Goal: Information Seeking & Learning: Learn about a topic

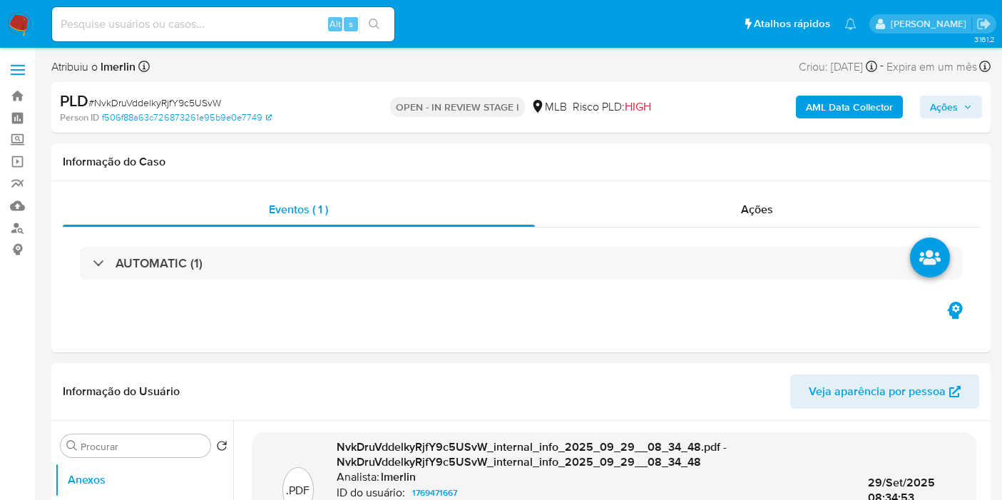
select select "10"
click at [181, 25] on input at bounding box center [223, 24] width 342 height 19
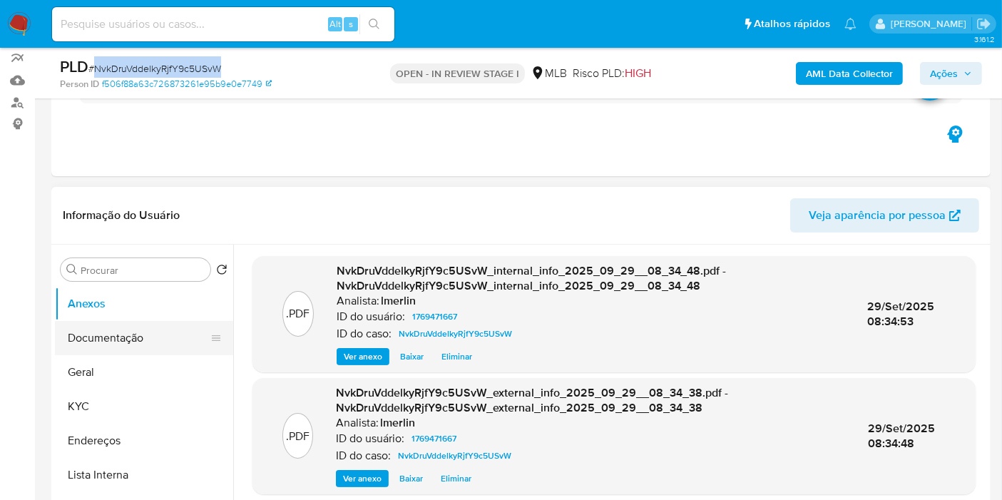
scroll to position [158, 0]
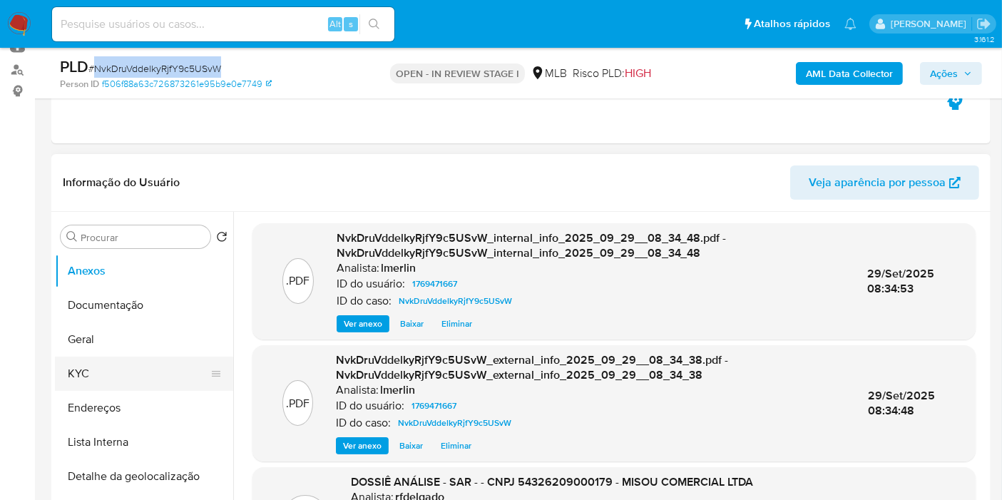
click at [96, 364] on button "KYC" at bounding box center [138, 374] width 167 height 34
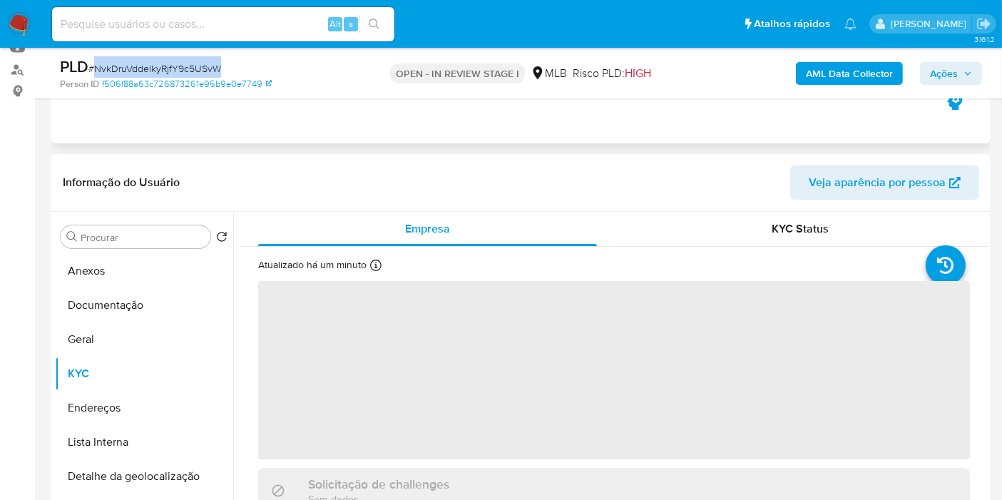
scroll to position [238, 0]
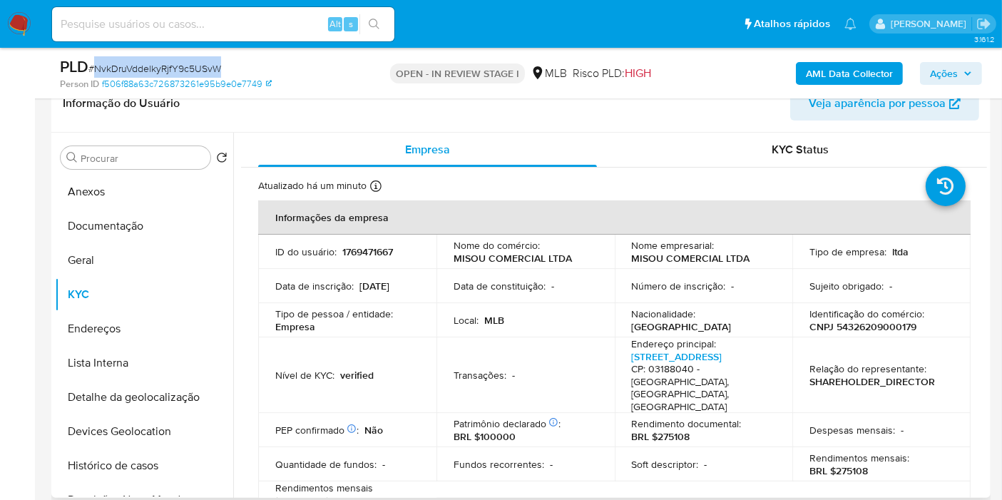
click at [883, 326] on p "CNPJ 54326209000179" at bounding box center [863, 326] width 107 height 13
copy p "54326209000179"
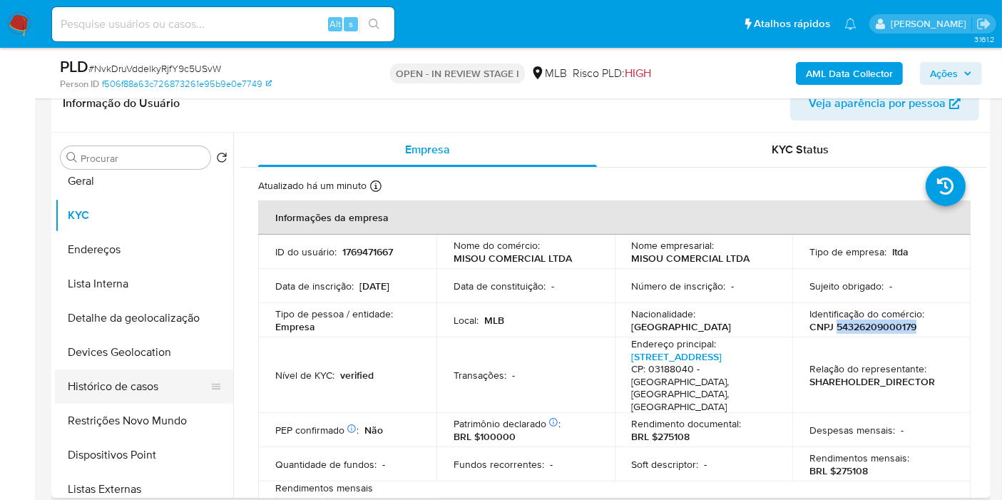
click at [143, 371] on button "Histórico de casos" at bounding box center [138, 386] width 167 height 34
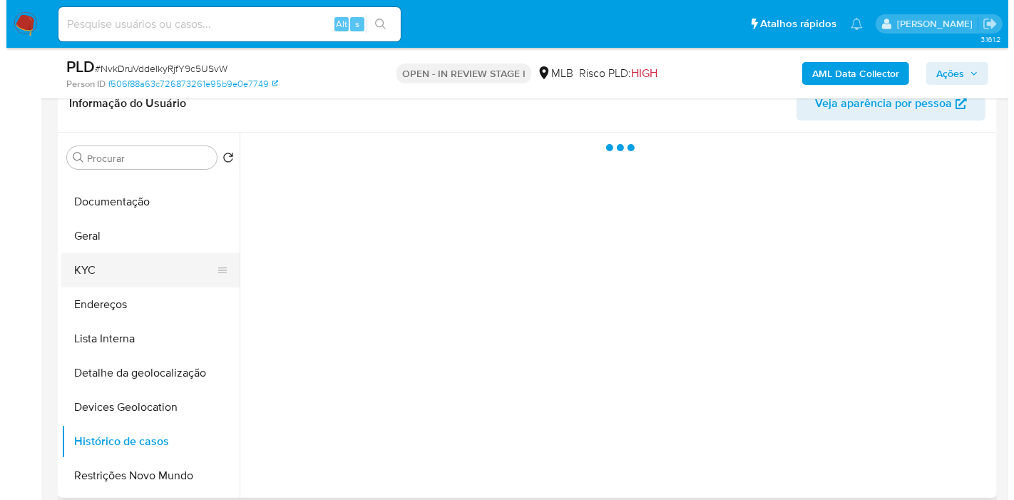
scroll to position [0, 0]
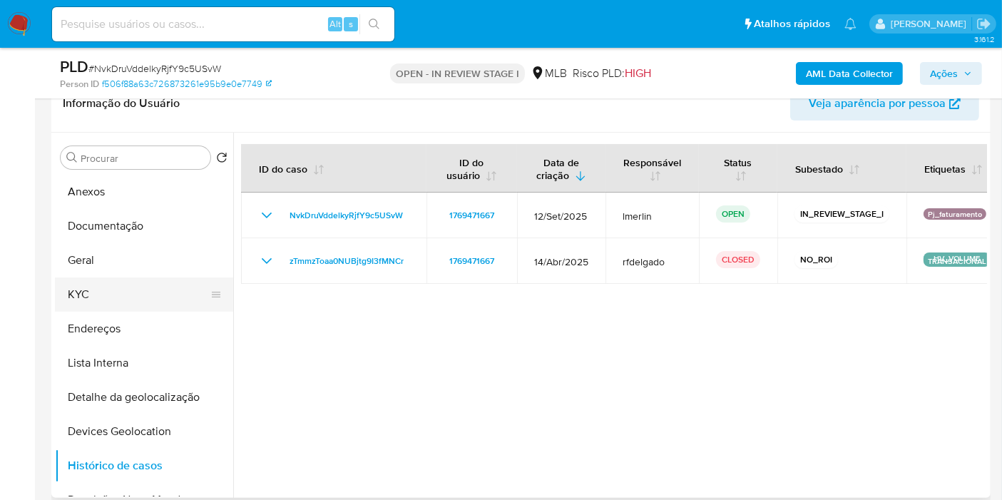
click at [119, 300] on button "KYC" at bounding box center [138, 294] width 167 height 34
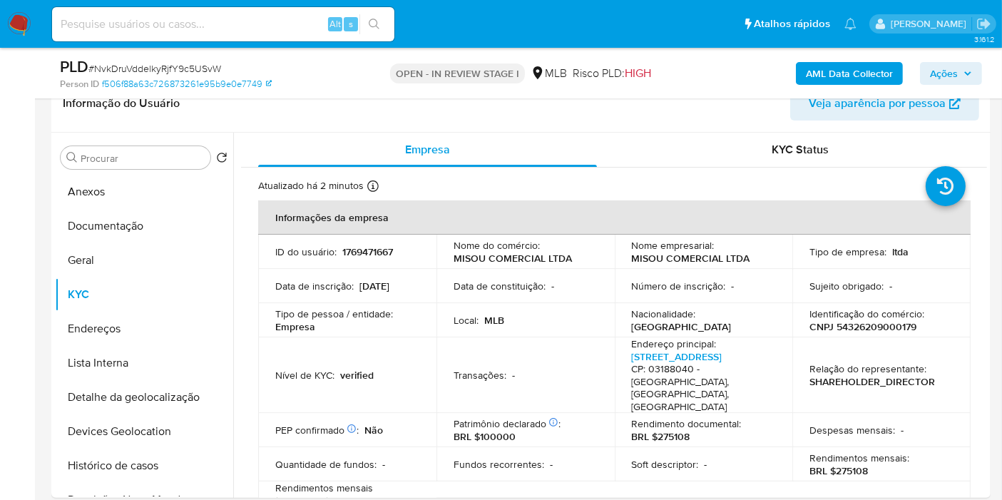
click at [828, 86] on div "AML Data Collector Ações" at bounding box center [830, 73] width 304 height 34
click at [834, 62] on b "AML Data Collector" at bounding box center [849, 73] width 87 height 23
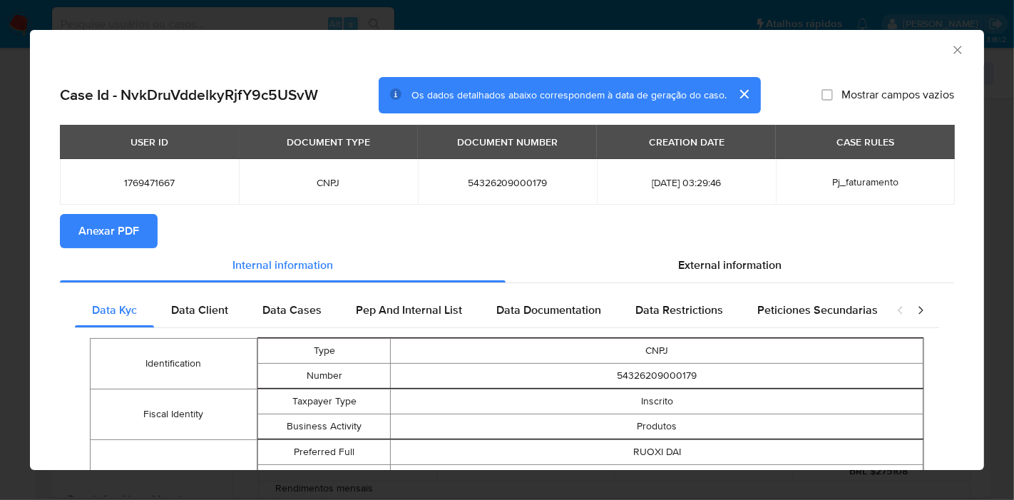
click at [633, 249] on div "External information" at bounding box center [730, 265] width 449 height 34
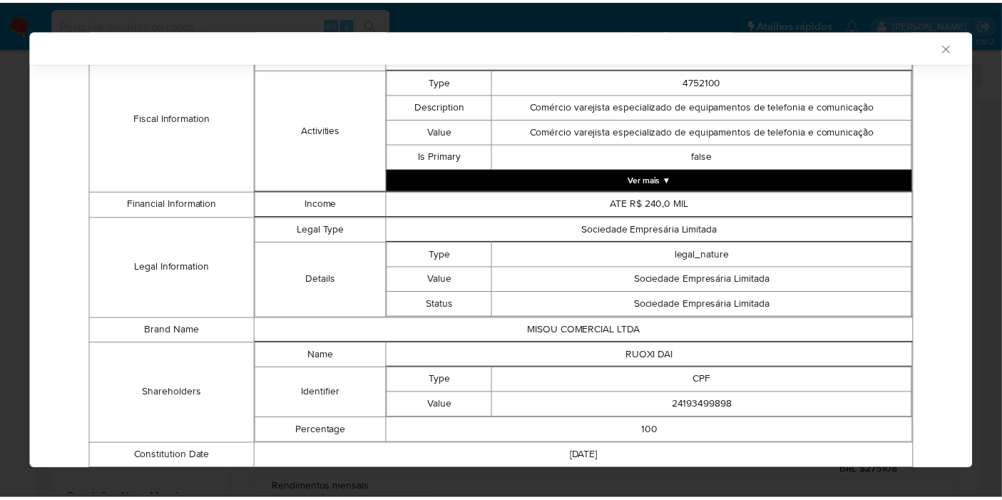
scroll to position [617, 0]
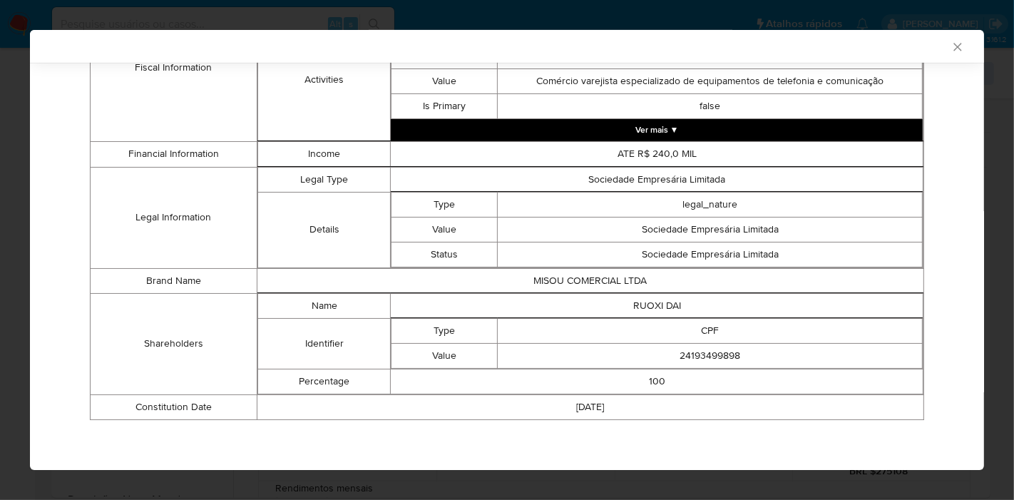
click at [654, 305] on td "RUOXI DAI" at bounding box center [657, 305] width 533 height 25
copy td "RUOXI DAI"
click at [699, 351] on td "24193499898" at bounding box center [710, 355] width 425 height 25
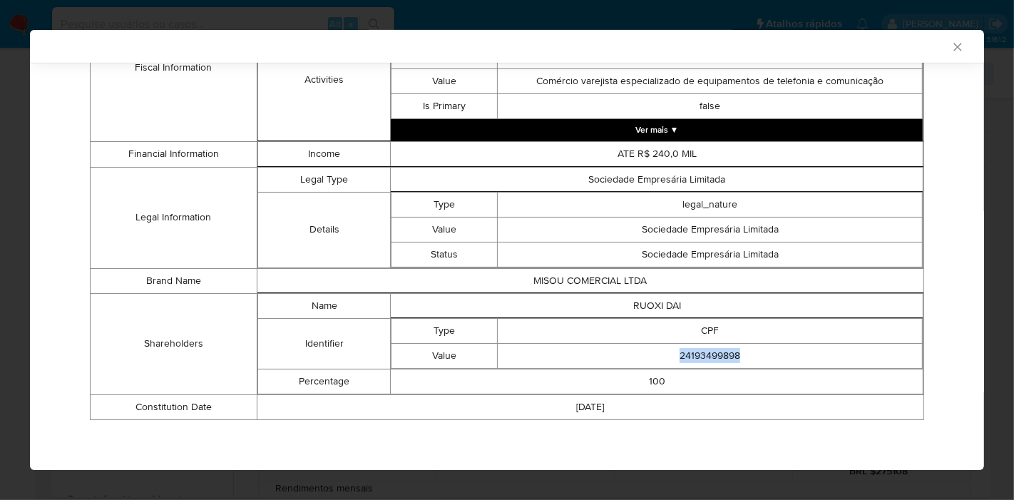
click at [699, 351] on td "24193499898" at bounding box center [710, 355] width 425 height 25
copy td "24193499898"
click at [951, 46] on icon "Fechar a janela" at bounding box center [958, 47] width 14 height 14
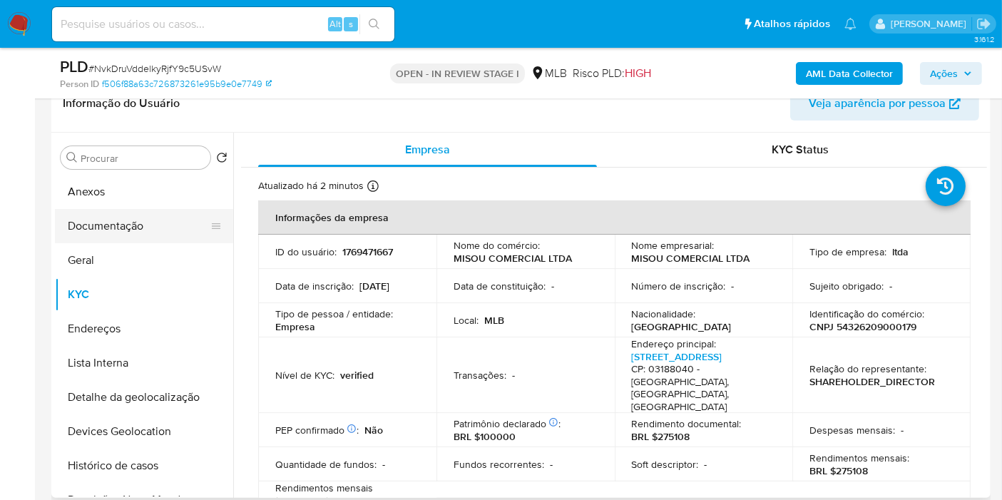
click at [131, 238] on button "Documentação" at bounding box center [138, 226] width 167 height 34
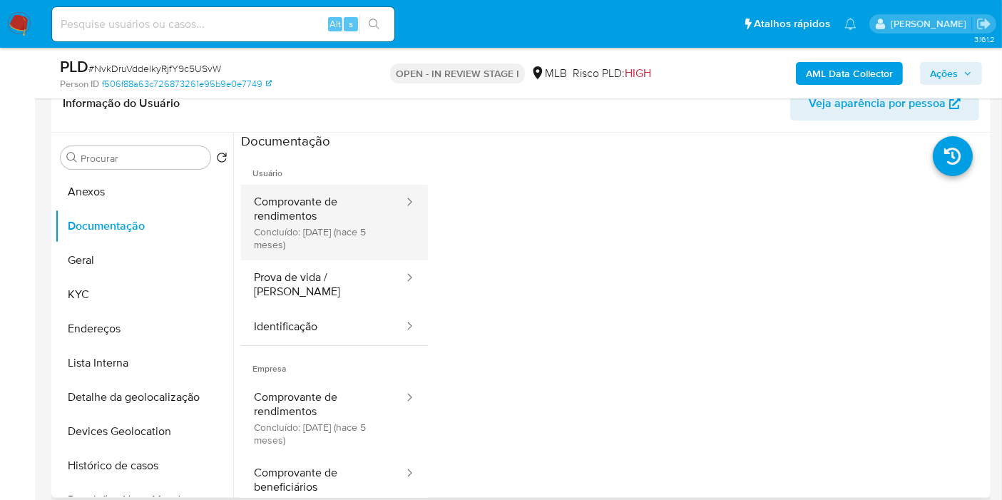
click at [332, 236] on button "Comprovante de rendimentos Concluído: 07/05/2025 (hace 5 meses)" at bounding box center [323, 223] width 164 height 76
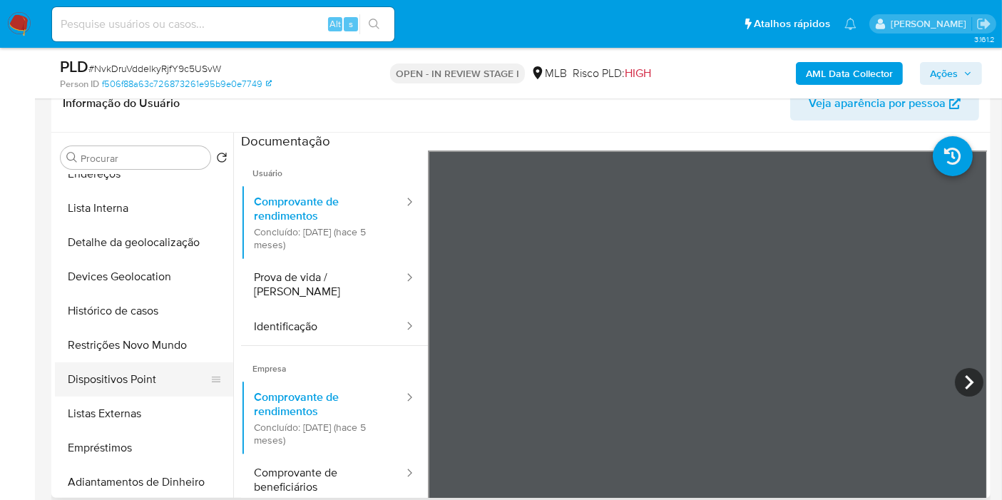
scroll to position [158, 0]
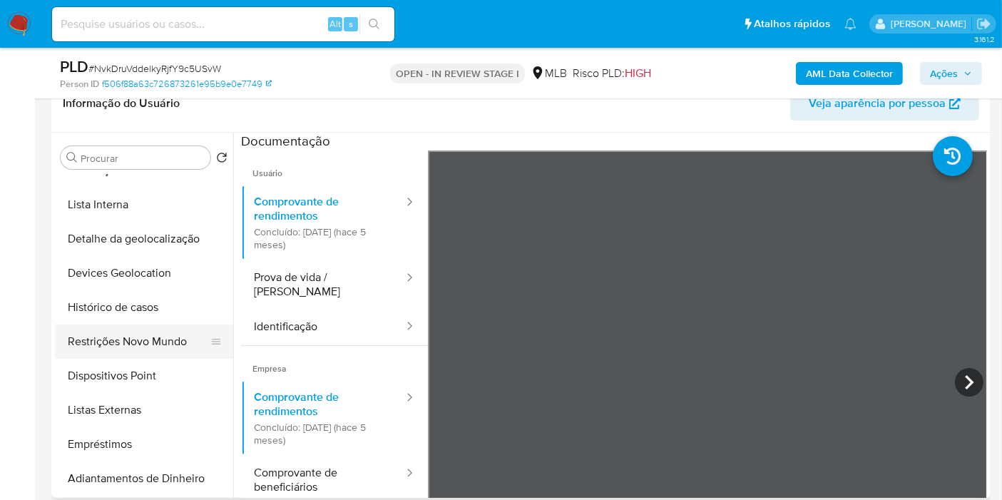
click at [166, 335] on button "Restrições Novo Mundo" at bounding box center [138, 342] width 167 height 34
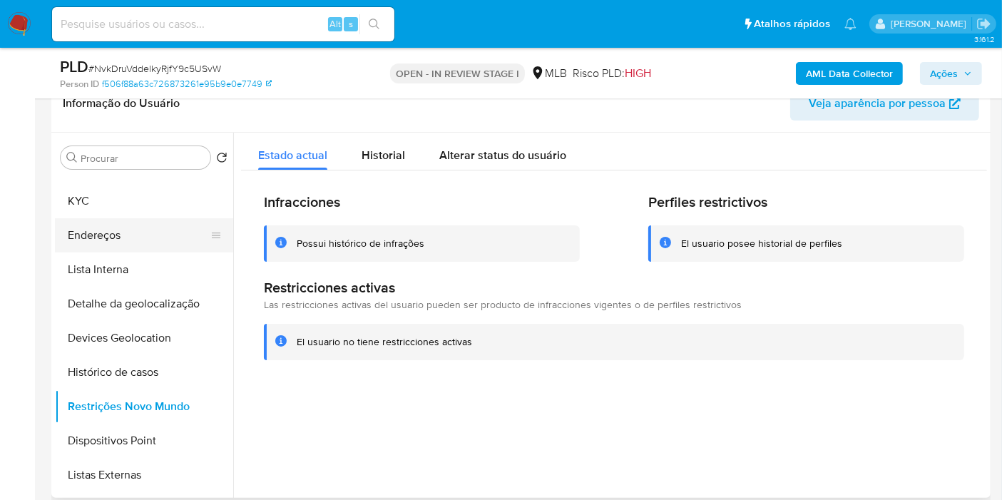
scroll to position [79, 0]
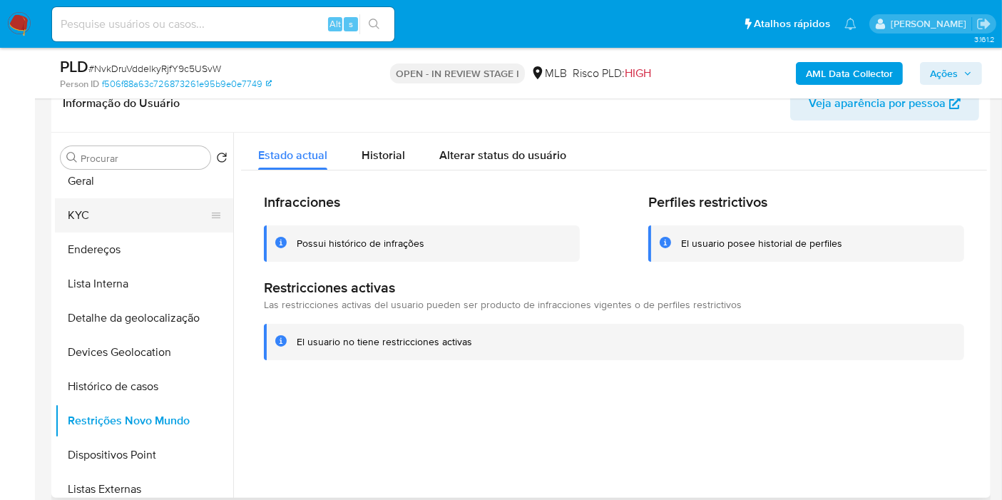
click at [126, 223] on button "KYC" at bounding box center [138, 215] width 167 height 34
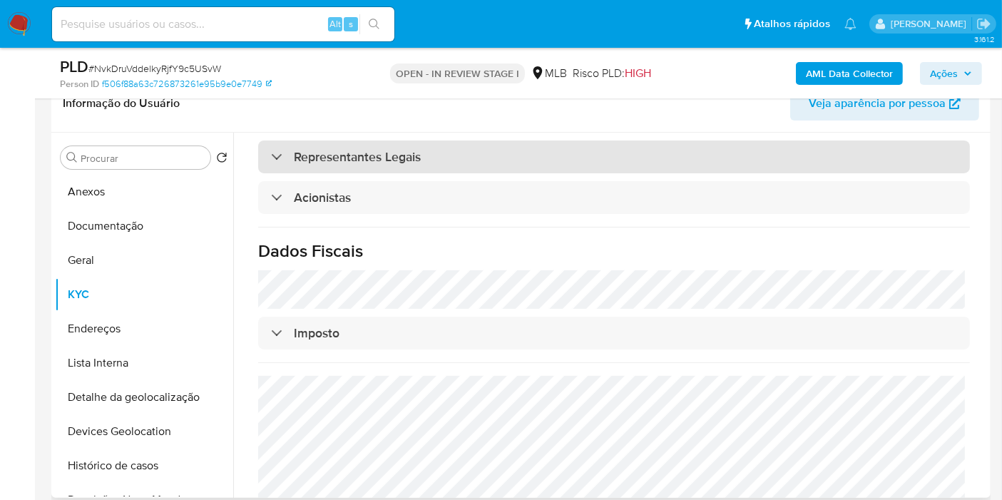
scroll to position [844, 0]
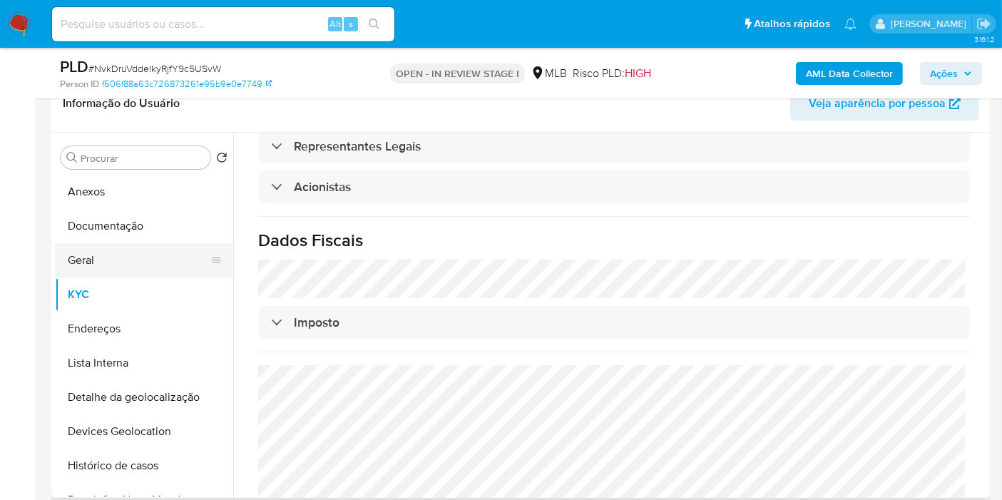
click at [160, 248] on button "Geral" at bounding box center [138, 260] width 167 height 34
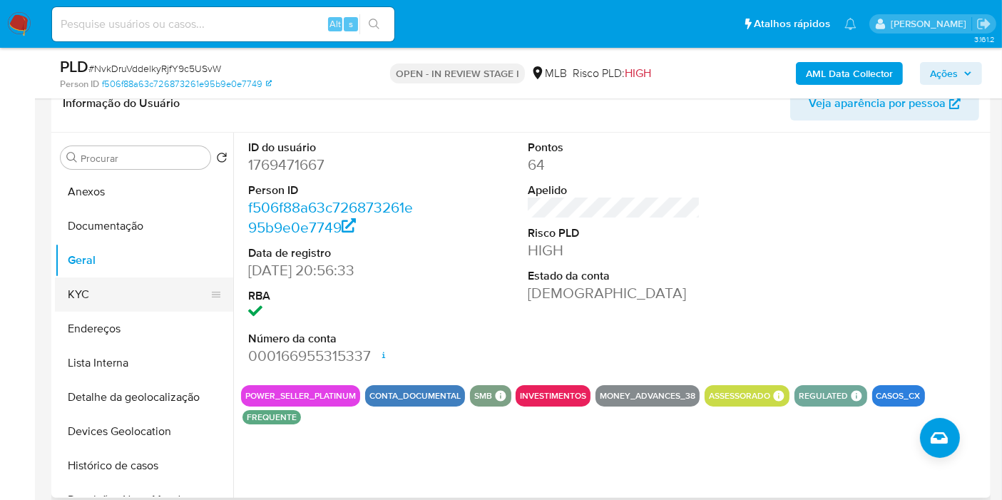
drag, startPoint x: 165, startPoint y: 300, endPoint x: 218, endPoint y: 302, distance: 52.8
click at [165, 300] on button "KYC" at bounding box center [138, 294] width 167 height 34
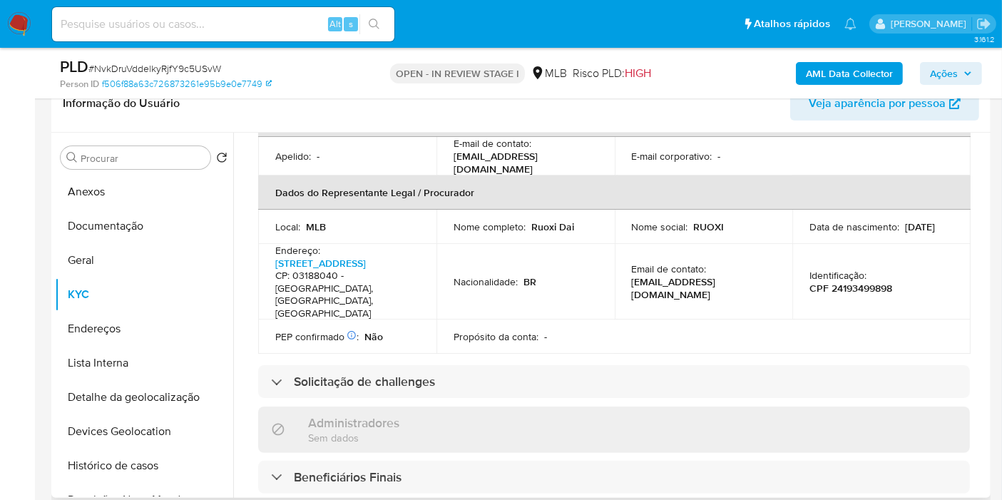
scroll to position [844, 0]
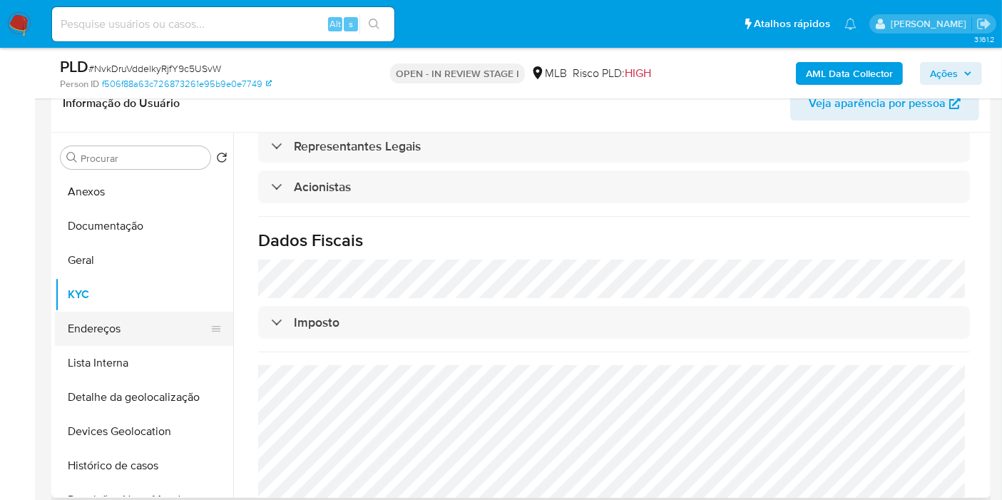
click at [138, 327] on button "Endereços" at bounding box center [138, 329] width 167 height 34
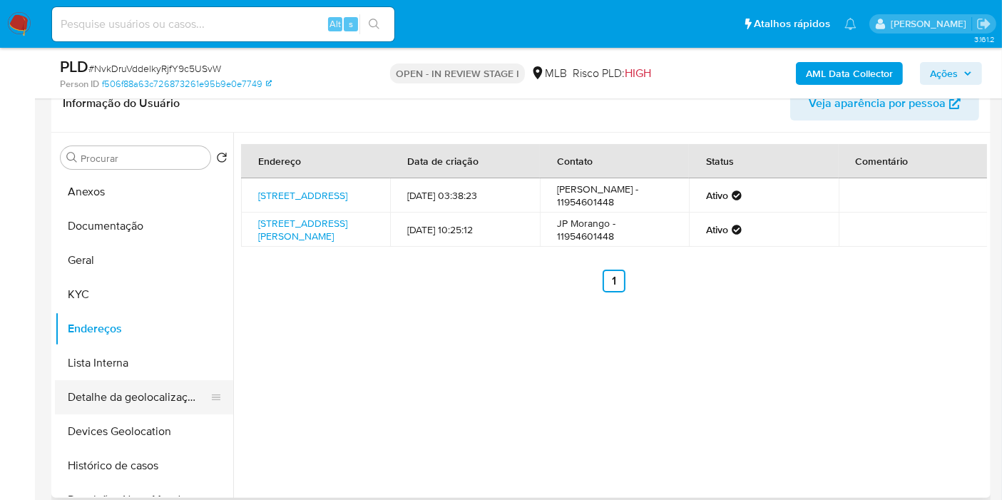
click at [182, 407] on button "Detalhe da geolocalização" at bounding box center [138, 397] width 167 height 34
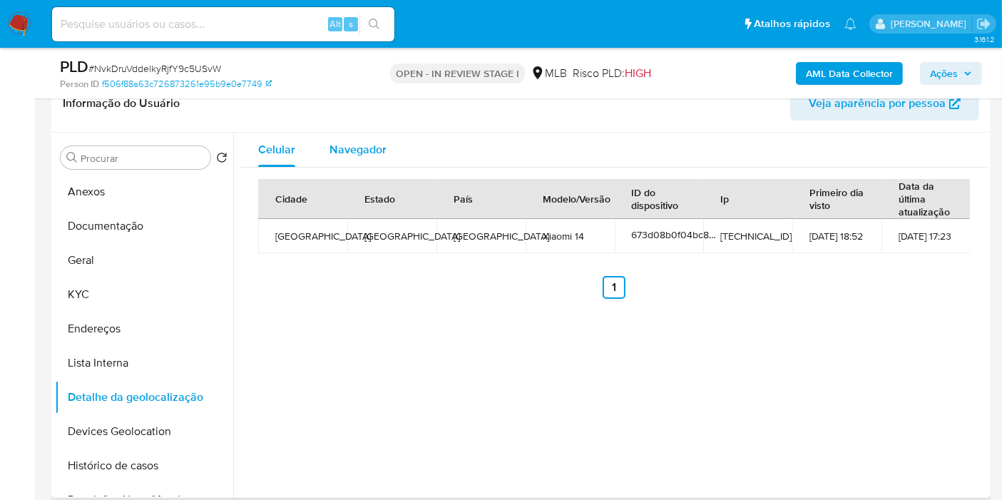
click at [371, 144] on span "Navegador" at bounding box center [358, 149] width 57 height 16
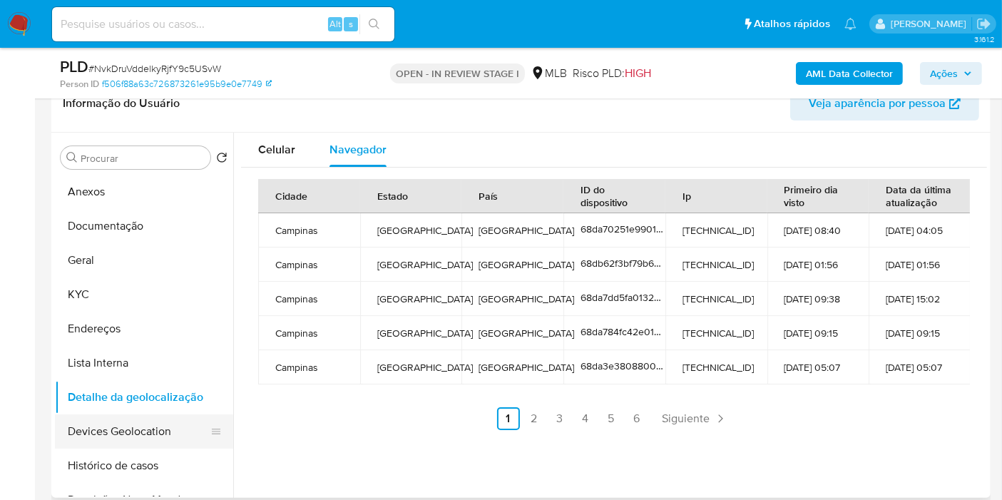
click at [155, 427] on button "Devices Geolocation" at bounding box center [138, 431] width 167 height 34
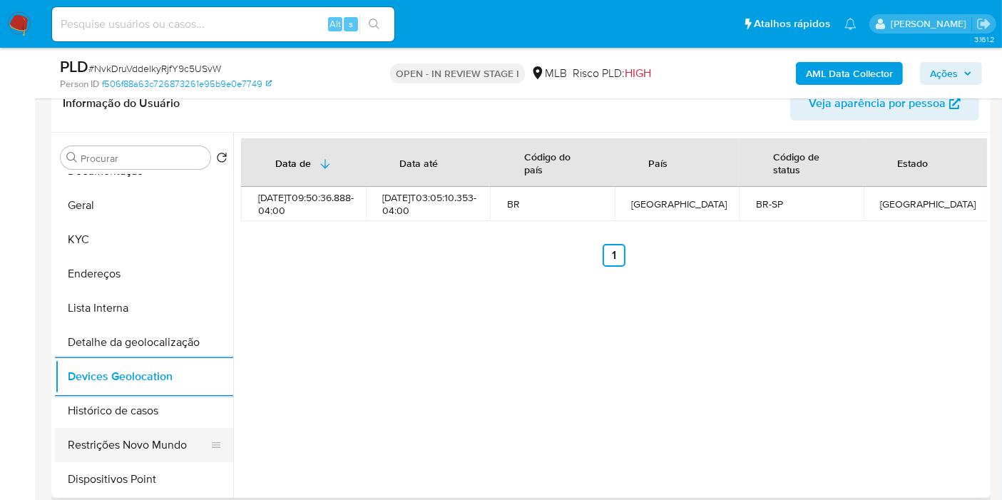
scroll to position [79, 0]
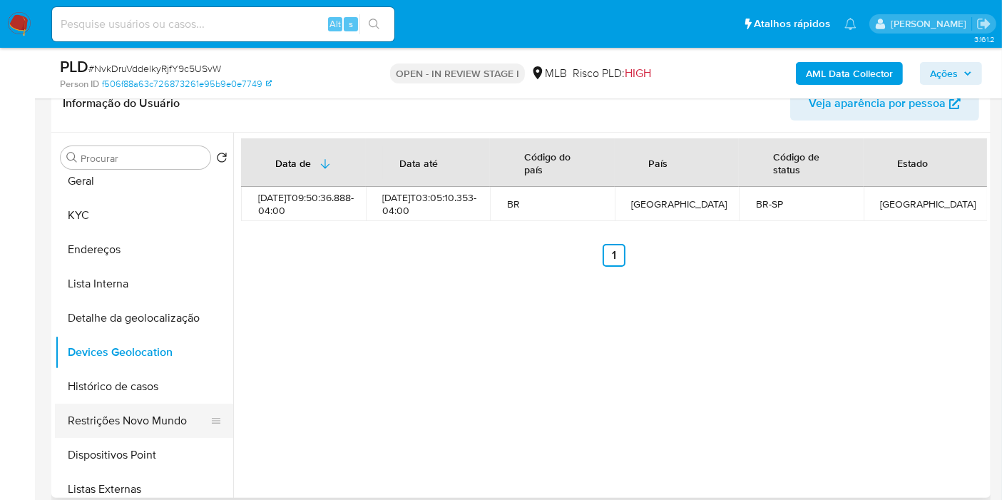
click at [116, 412] on button "Restrições Novo Mundo" at bounding box center [138, 421] width 167 height 34
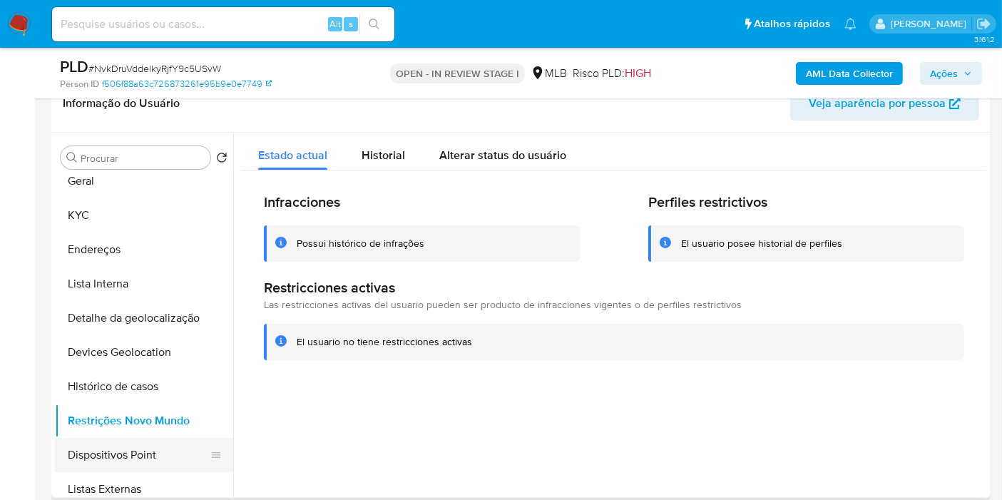
click at [106, 457] on button "Dispositivos Point" at bounding box center [138, 455] width 167 height 34
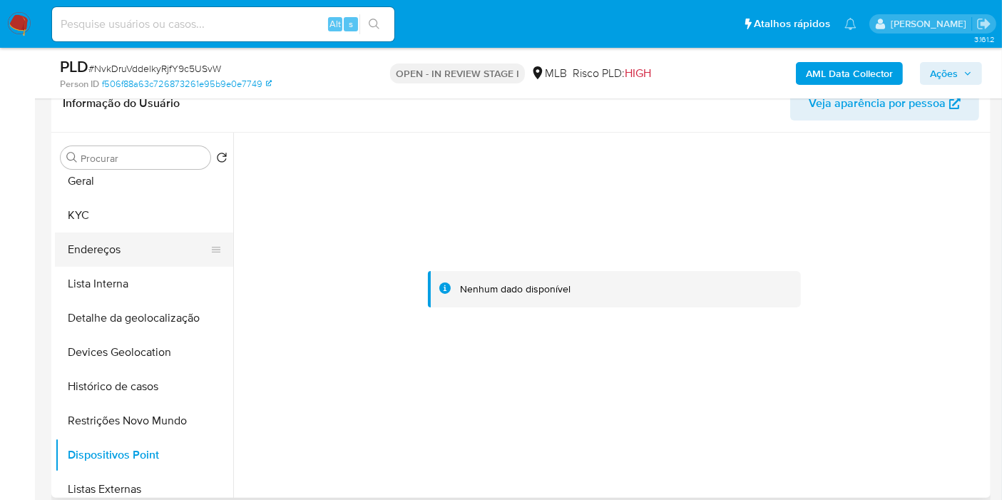
click at [148, 242] on button "Endereços" at bounding box center [138, 250] width 167 height 34
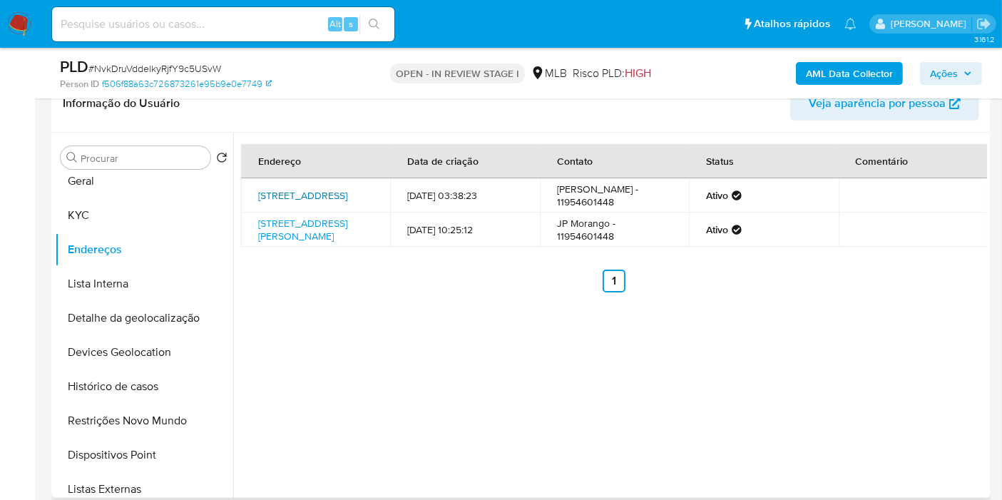
click at [305, 200] on link "Rua Cambará 2, São Paulo, São Paulo, 03188040, Brasil 2" at bounding box center [302, 195] width 89 height 14
click at [74, 215] on button "KYC" at bounding box center [138, 215] width 167 height 34
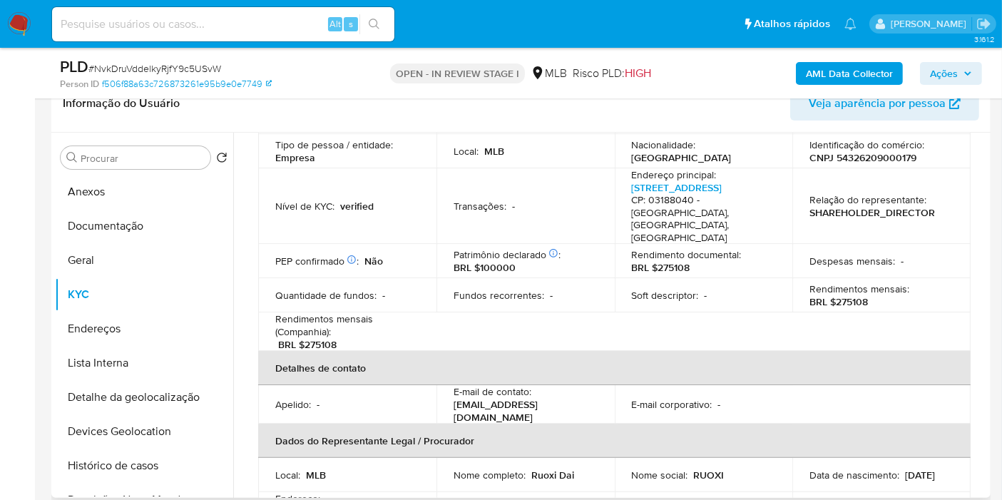
scroll to position [0, 0]
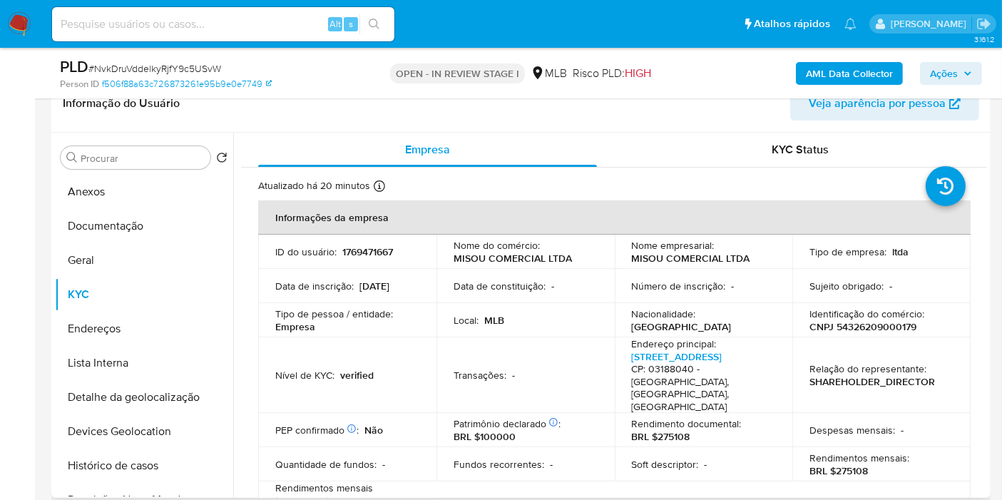
click at [876, 325] on p "CNPJ 54326209000179" at bounding box center [863, 326] width 107 height 13
copy p "54326209000179"
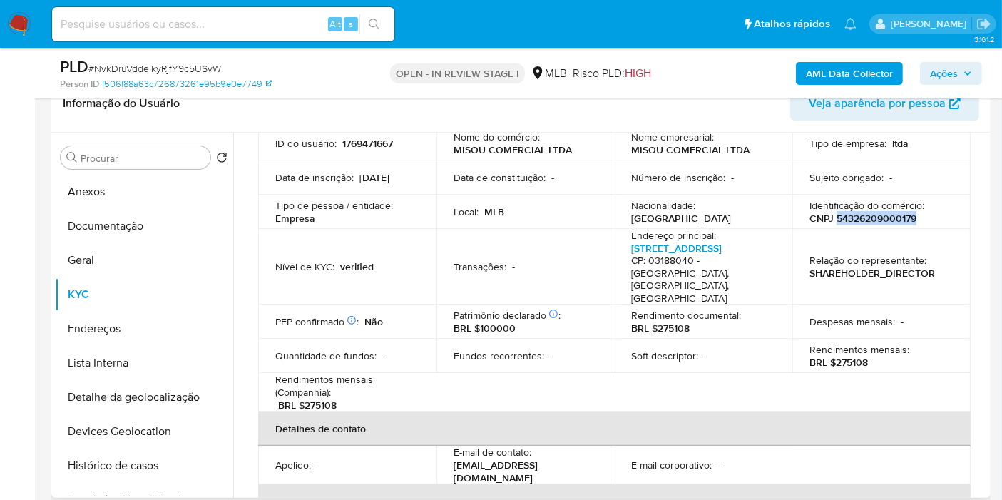
scroll to position [238, 0]
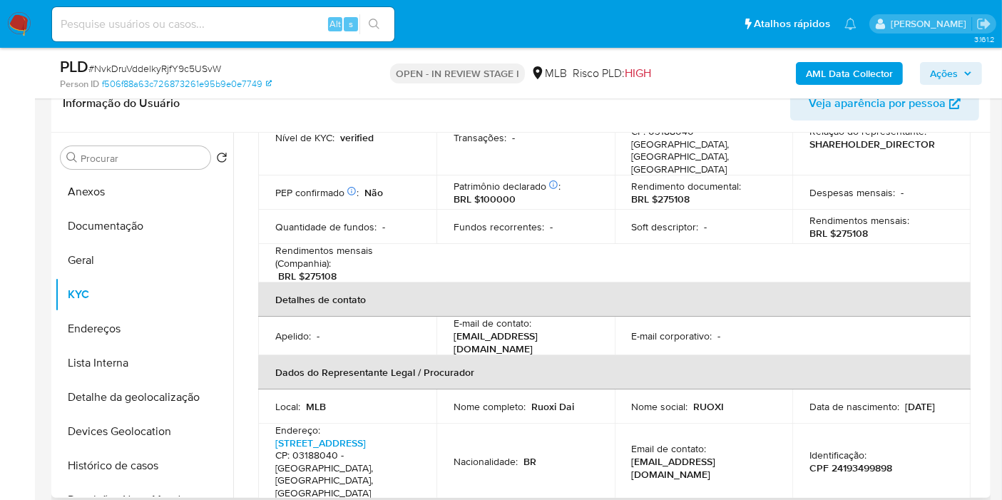
click at [875, 462] on p "CPF 24193499898" at bounding box center [851, 468] width 83 height 13
copy p "24193499898"
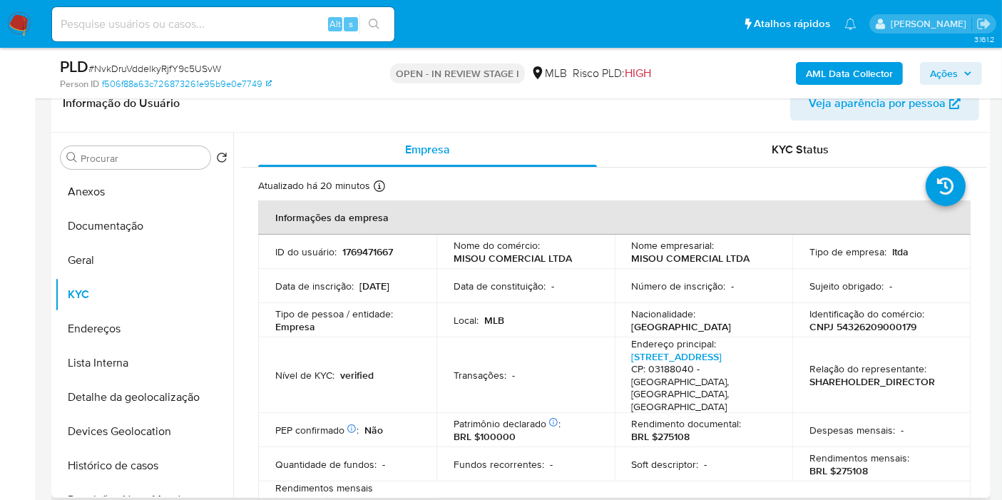
click at [368, 254] on p "1769471667" at bounding box center [367, 251] width 51 height 13
copy p "1769471667"
click at [153, 178] on button "Anexos" at bounding box center [138, 192] width 167 height 34
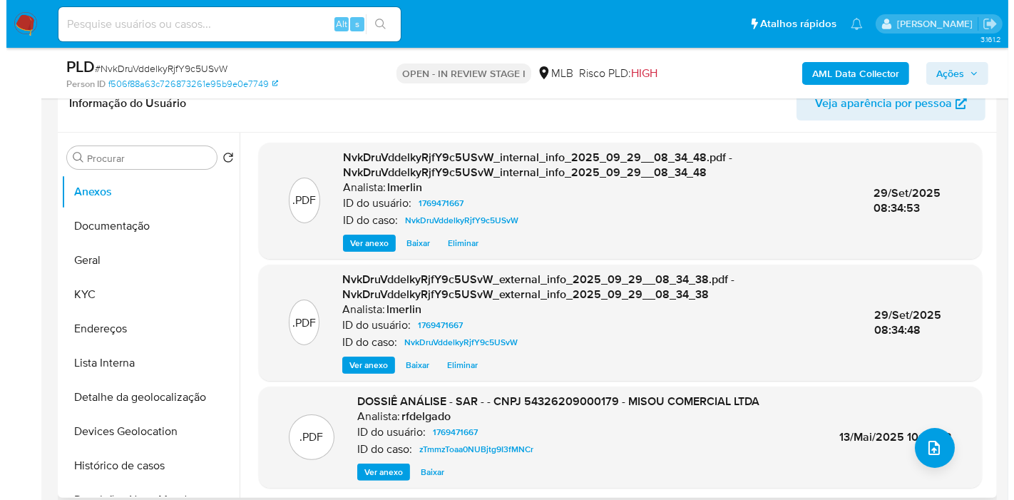
scroll to position [4, 0]
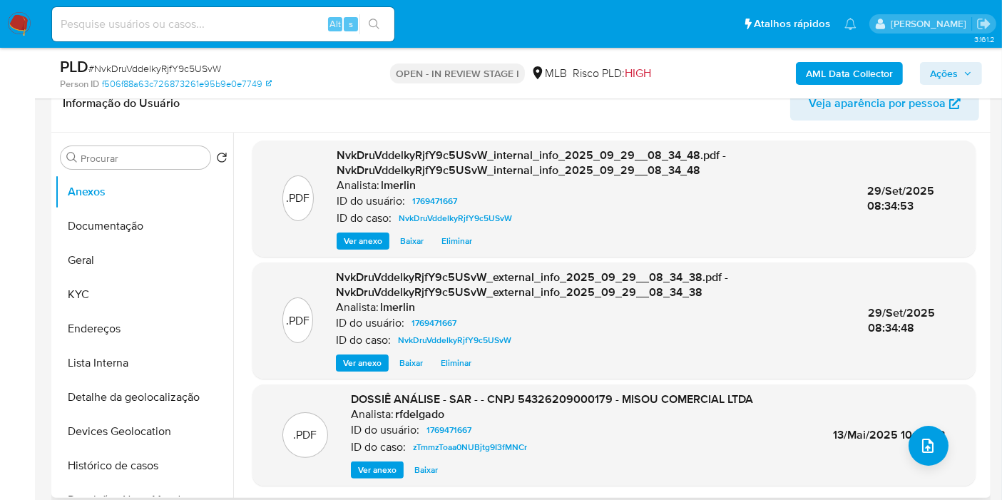
click at [370, 471] on span "Ver anexo" at bounding box center [377, 470] width 39 height 14
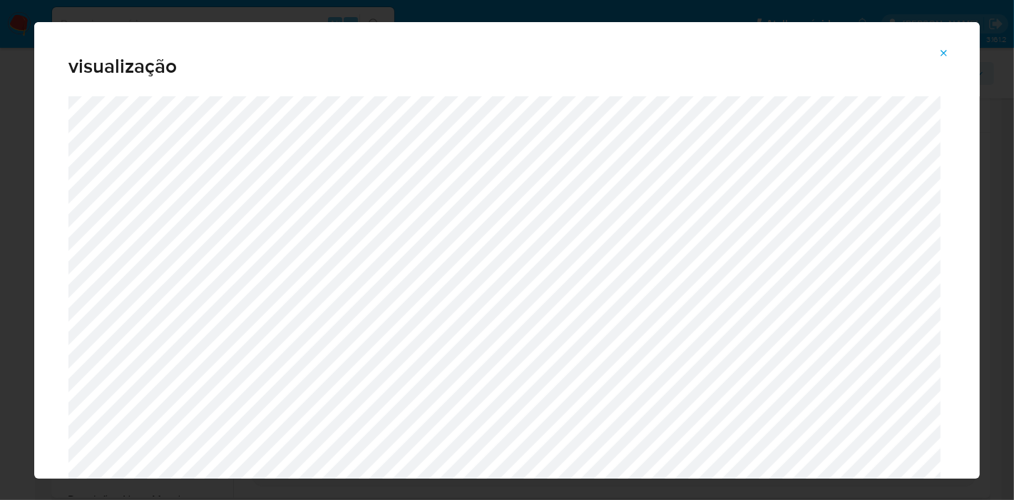
click at [947, 58] on icon "Attachment preview" at bounding box center [944, 53] width 11 height 11
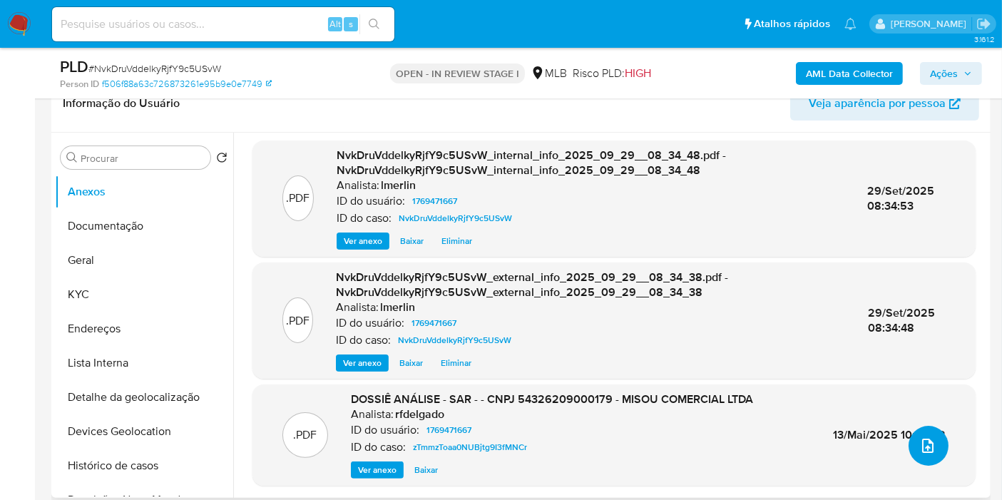
click at [919, 451] on icon "upload-file" at bounding box center [927, 445] width 17 height 17
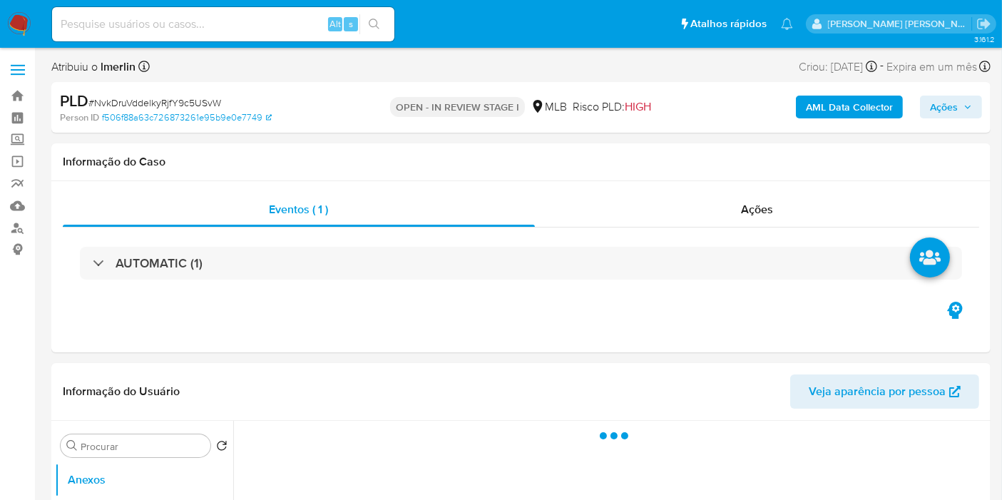
select select "10"
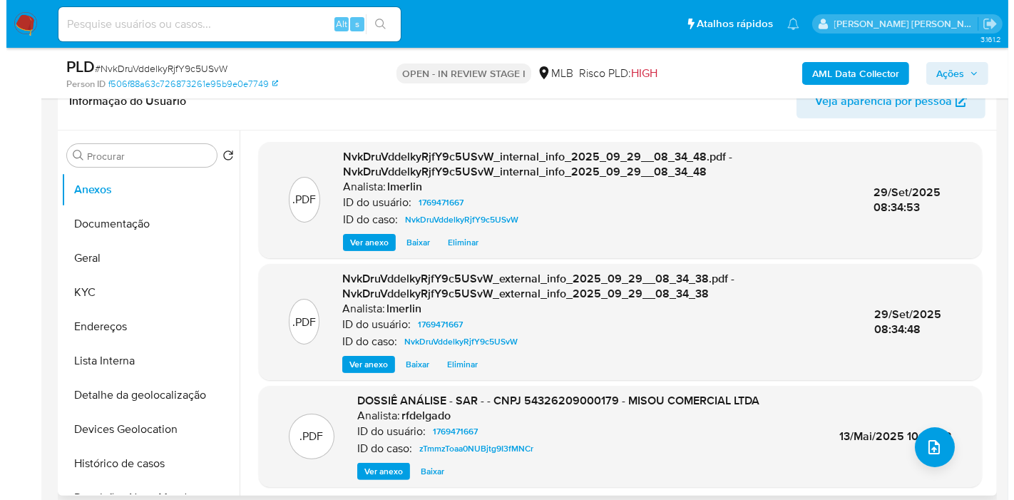
scroll to position [317, 0]
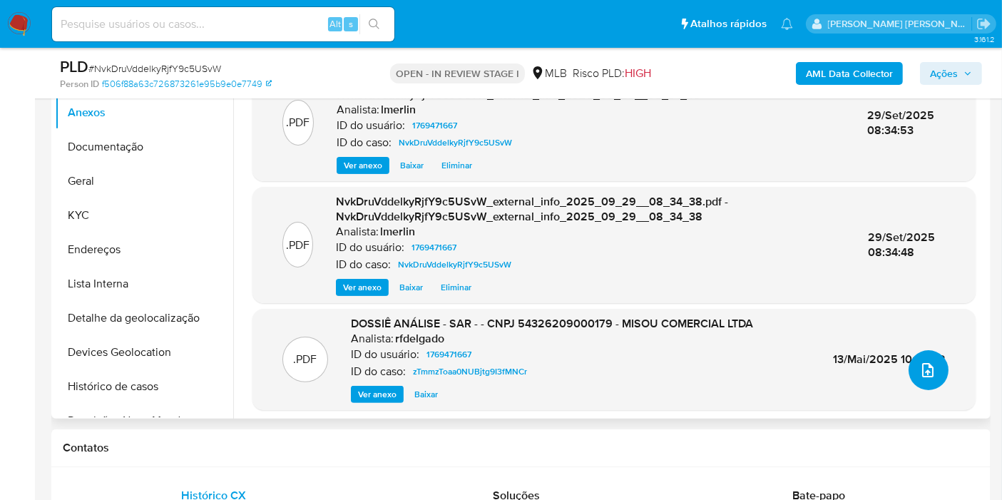
click at [933, 374] on button "upload-file" at bounding box center [929, 370] width 40 height 40
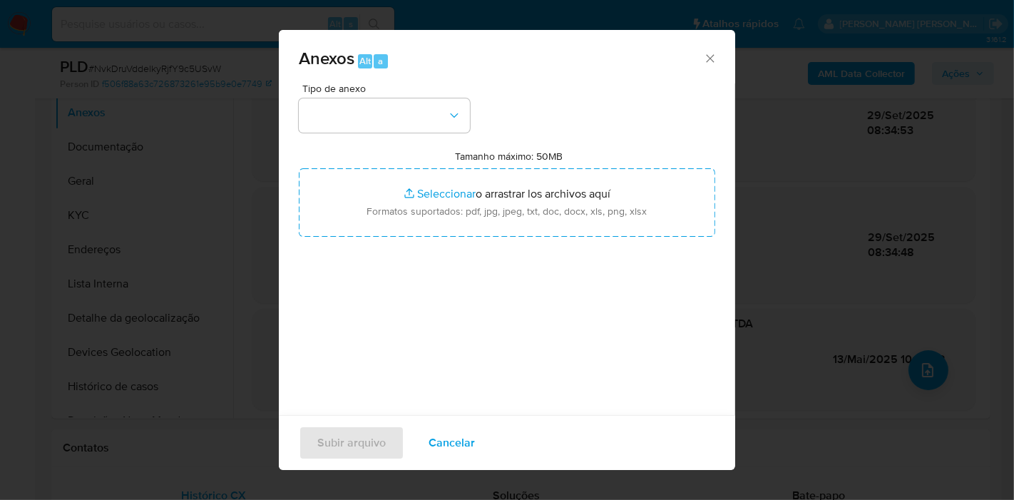
click at [384, 96] on div "Tipo de anexo" at bounding box center [384, 107] width 171 height 49
click at [402, 109] on button "button" at bounding box center [384, 115] width 171 height 34
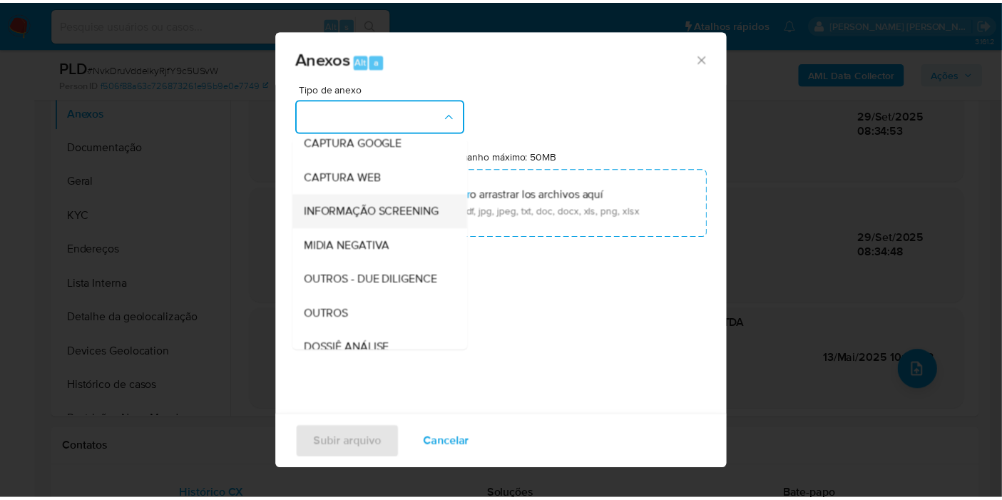
scroll to position [158, 0]
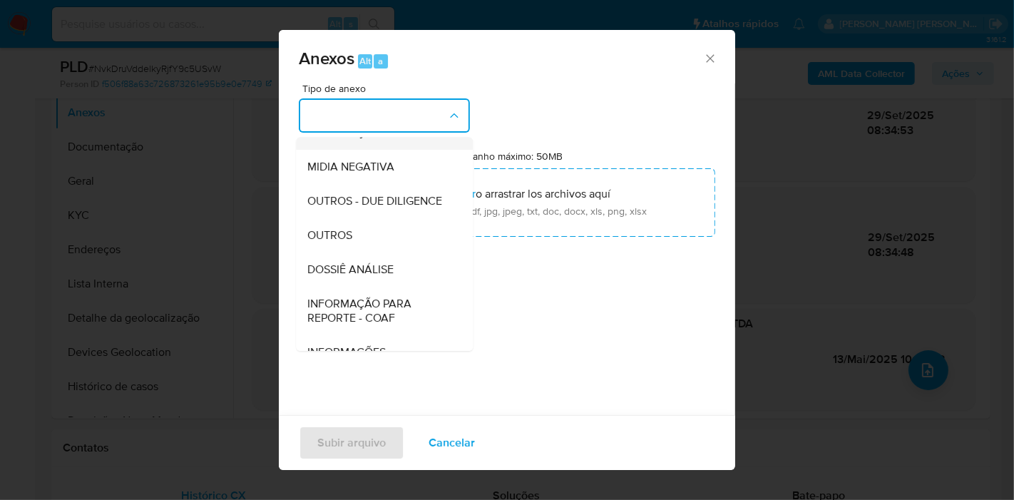
click at [397, 287] on div "DOSSIÊ ANÁLISE" at bounding box center [380, 270] width 146 height 34
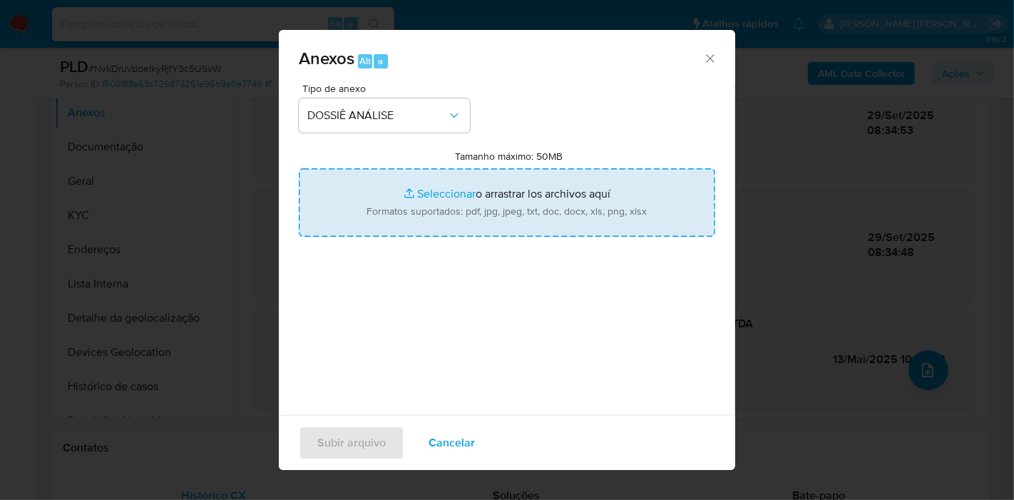
click at [466, 200] on input "Tamanho máximo: 50MB Seleccionar archivos" at bounding box center [507, 202] width 417 height 68
type input "C:\fakepath\SAR - XXX - CNPJ 54326209000179 - MISOU COMERCIAL LTDA.pdf"
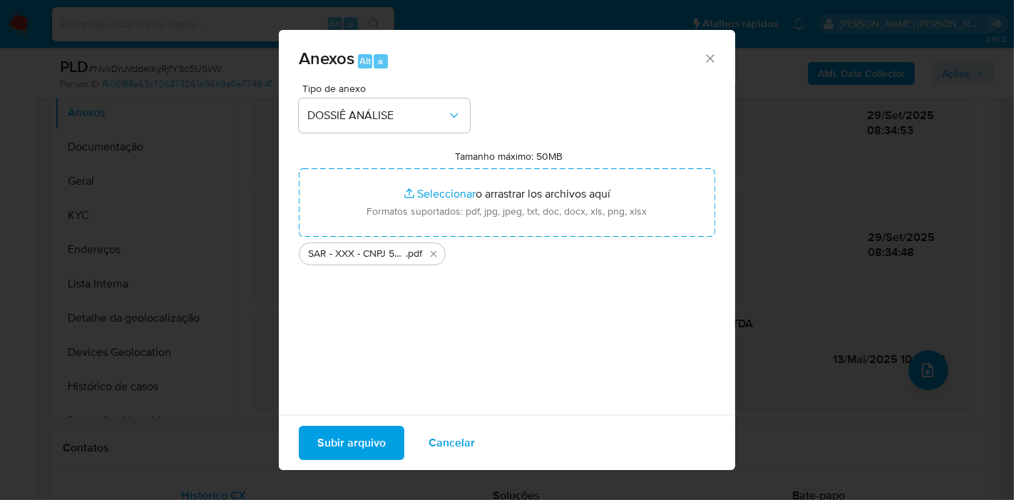
click at [350, 436] on span "Subir arquivo" at bounding box center [351, 442] width 68 height 31
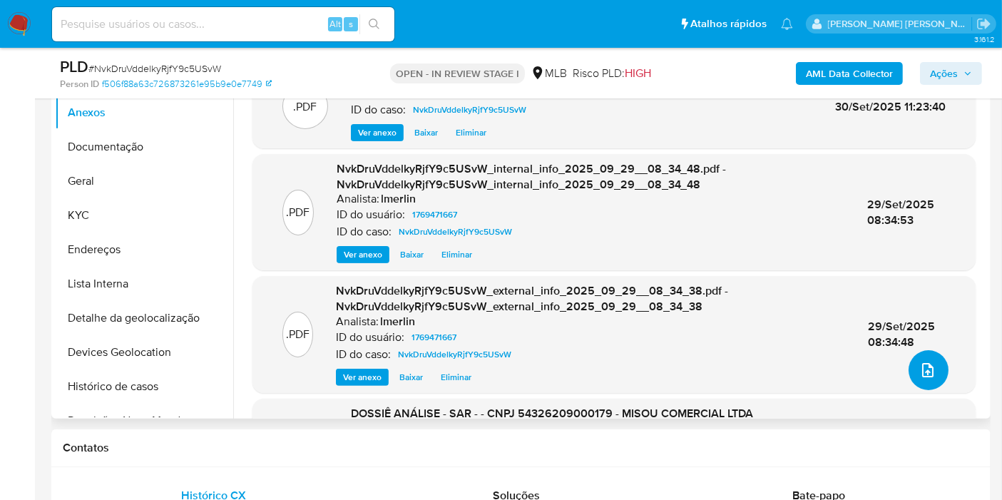
scroll to position [0, 0]
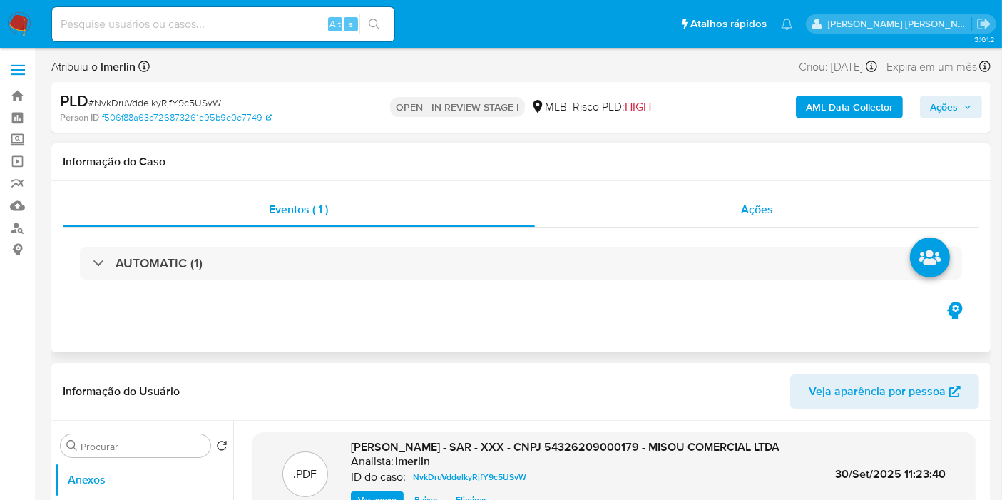
click at [800, 216] on div "Ações" at bounding box center [757, 210] width 445 height 34
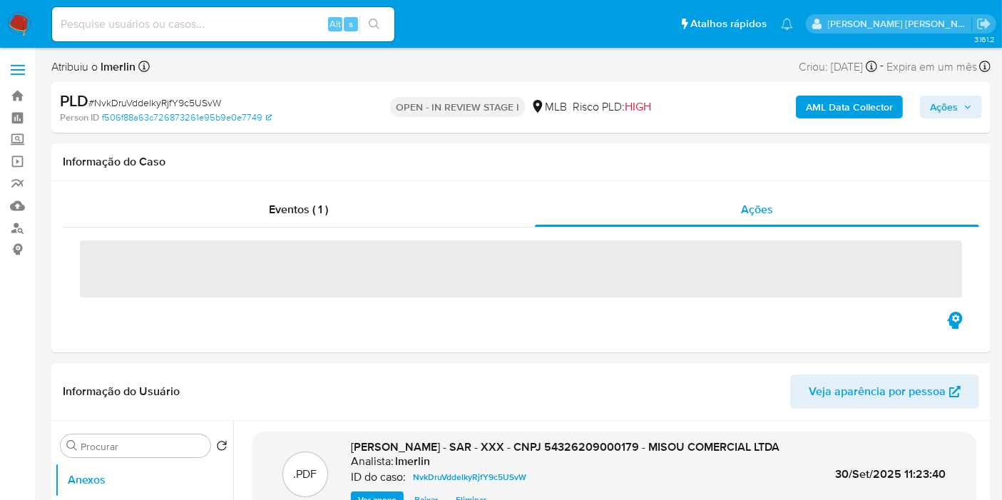
click at [942, 106] on span "Ações" at bounding box center [944, 107] width 28 height 23
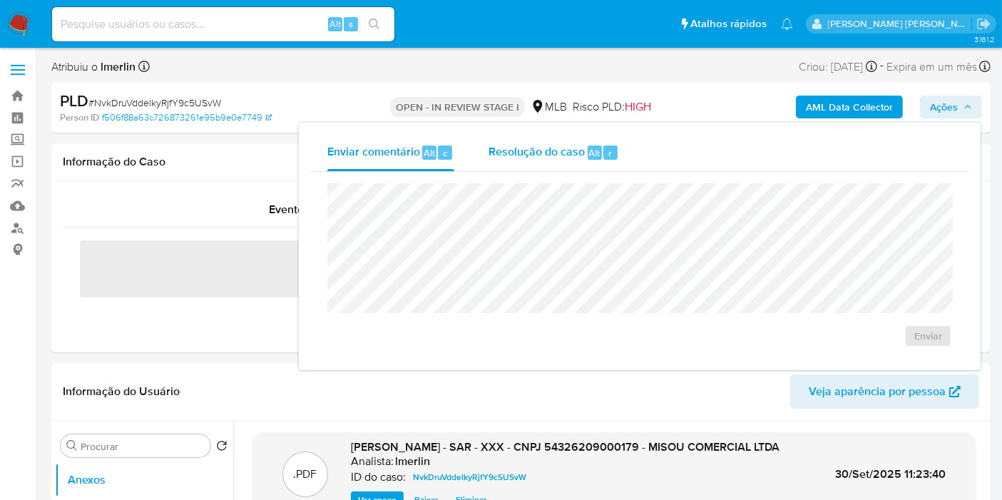
click at [559, 148] on span "Resolução do caso" at bounding box center [537, 152] width 96 height 16
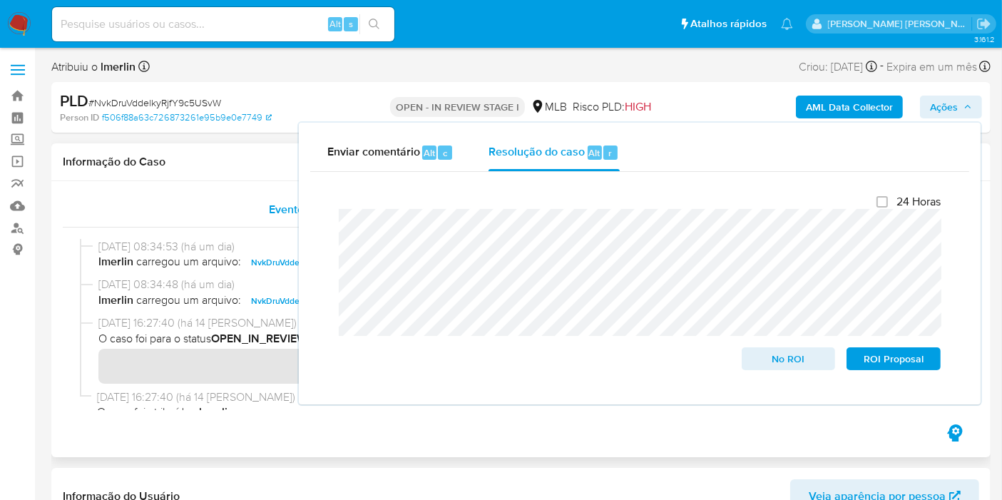
click at [275, 213] on span "Eventos ( 1 )" at bounding box center [298, 209] width 59 height 16
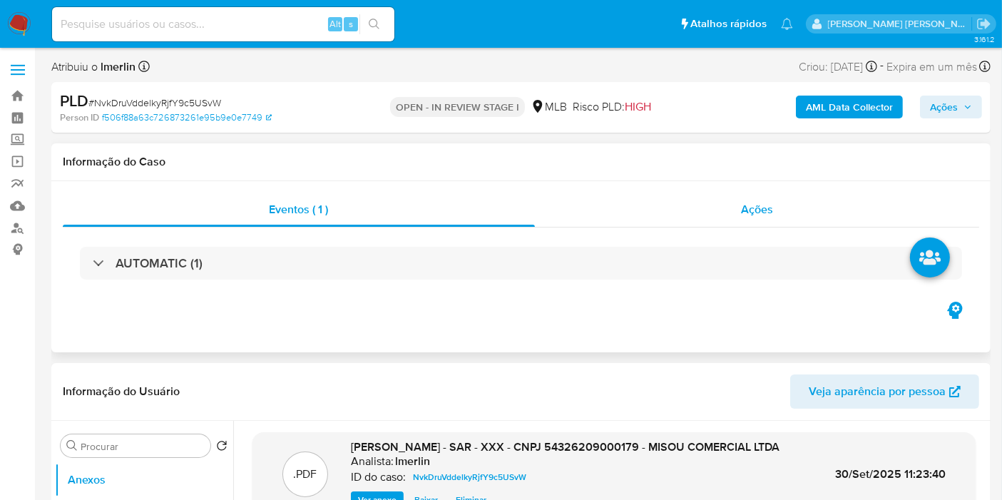
click at [715, 221] on div "Ações" at bounding box center [757, 210] width 445 height 34
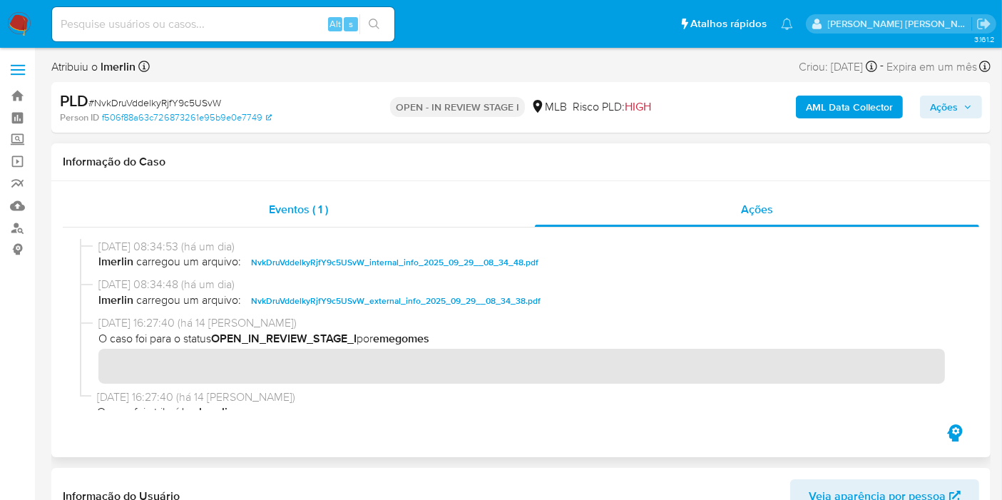
click at [401, 205] on div "Eventos ( 1 )" at bounding box center [299, 210] width 472 height 34
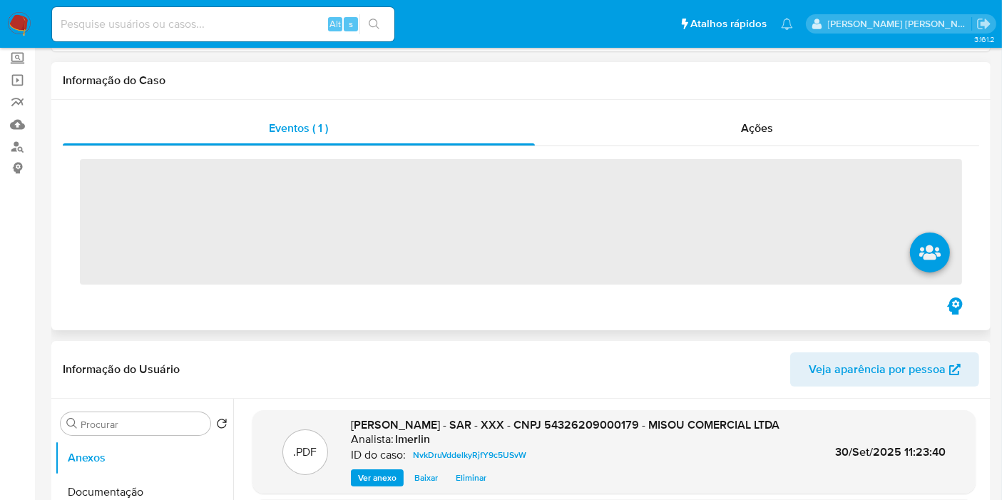
scroll to position [158, 0]
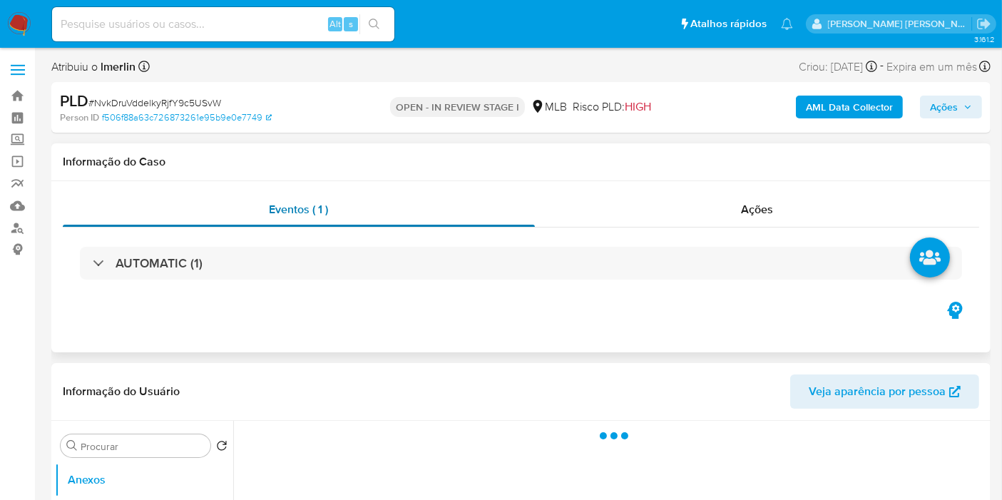
select select "10"
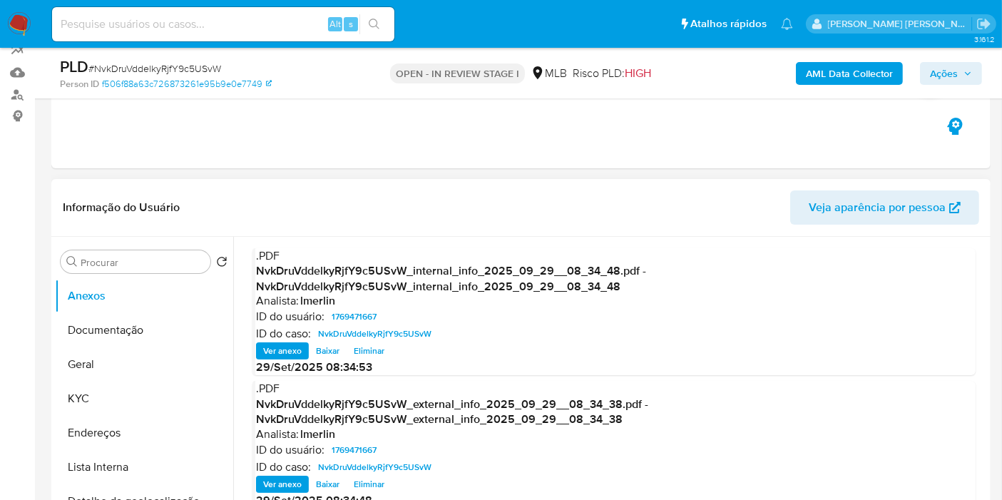
scroll to position [158, 0]
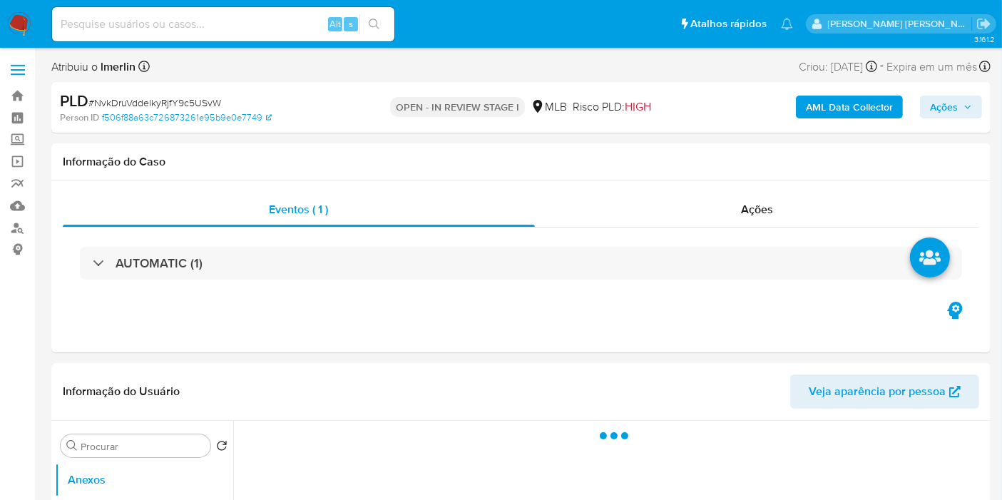
select select "10"
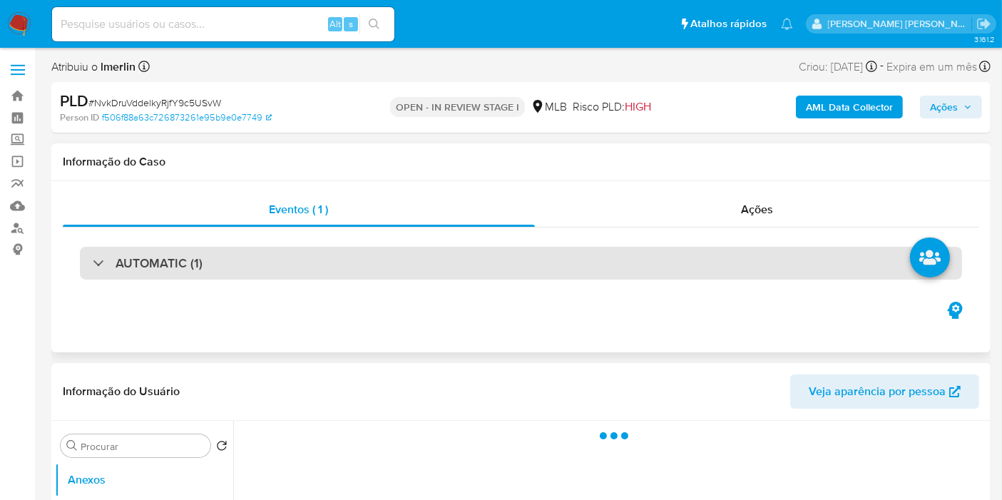
select select "10"
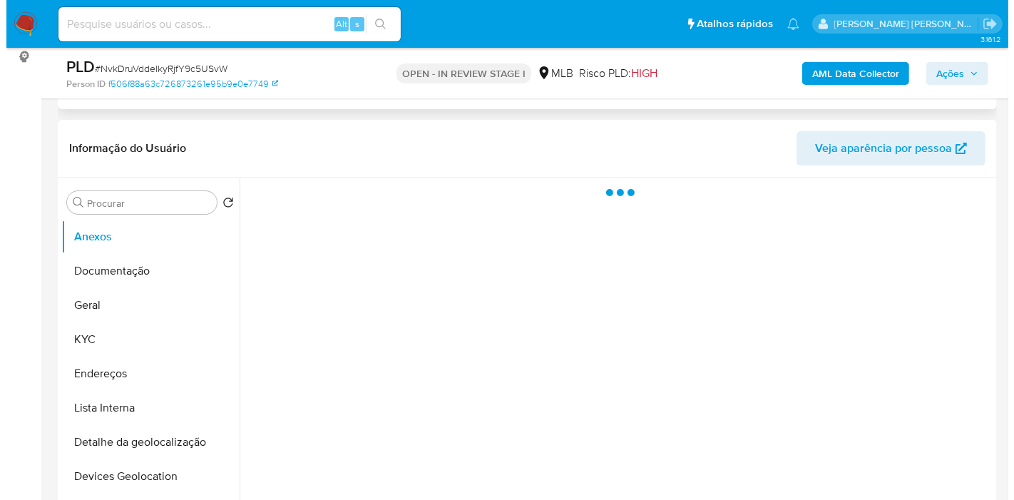
scroll to position [238, 0]
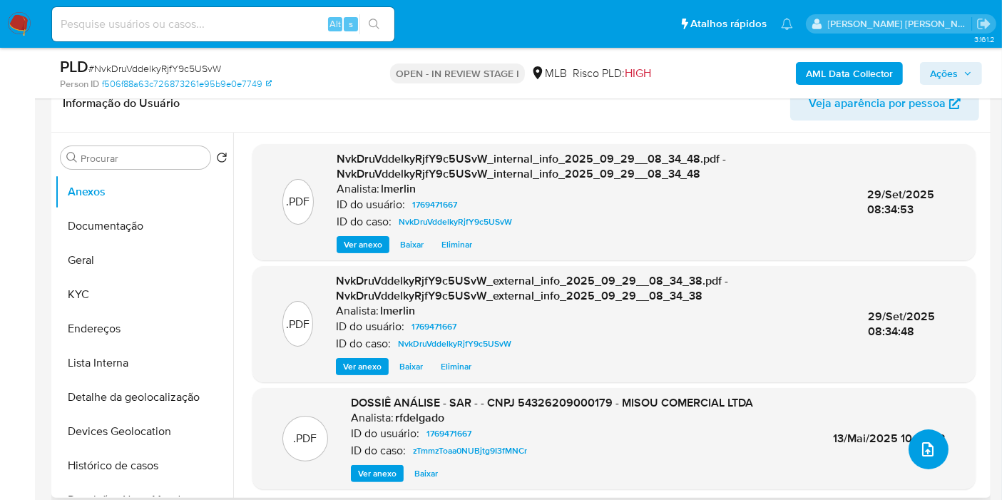
click at [927, 449] on icon "upload-file" at bounding box center [927, 449] width 17 height 17
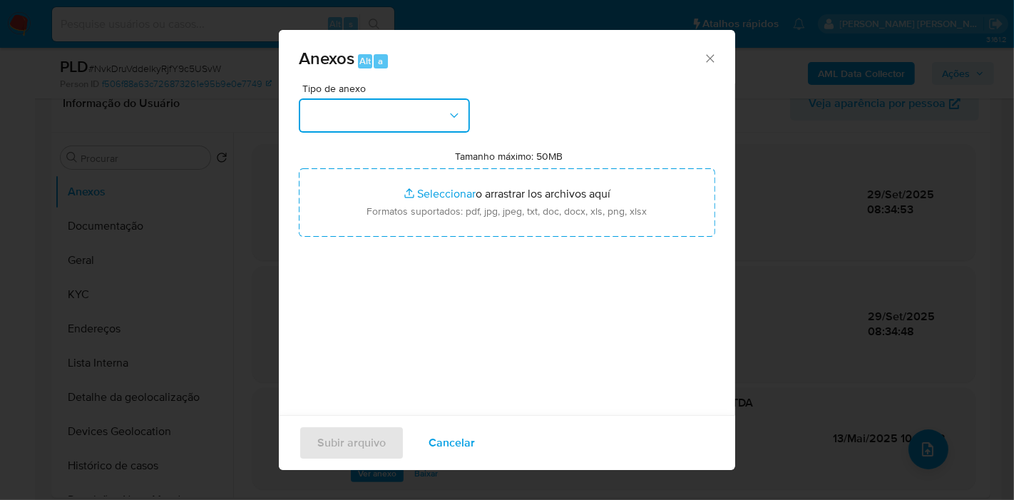
click at [359, 119] on button "button" at bounding box center [384, 115] width 171 height 34
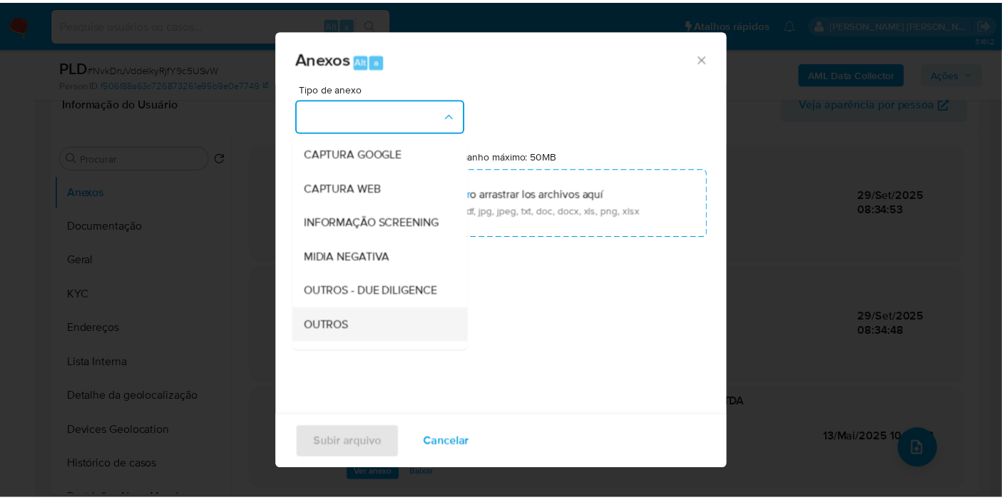
scroll to position [158, 0]
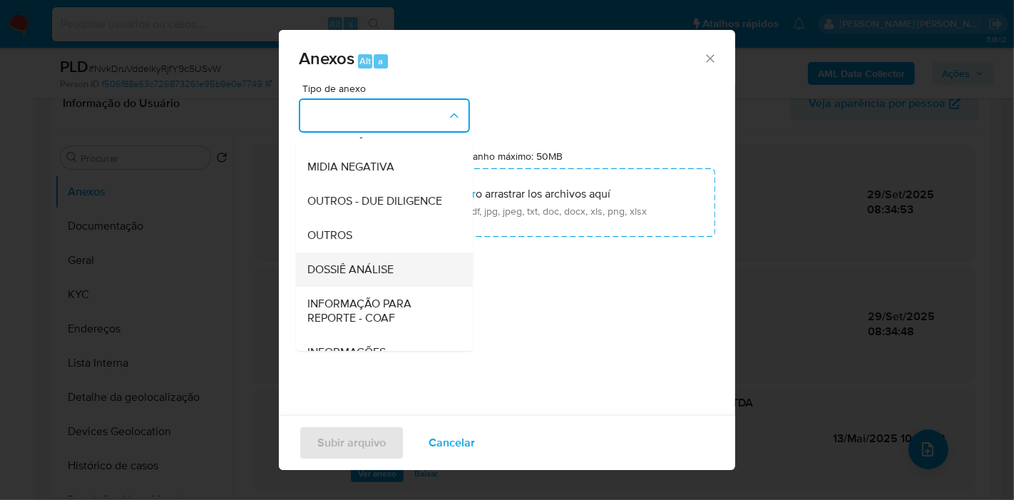
click at [386, 277] on span "DOSSIÊ ANÁLISE" at bounding box center [350, 269] width 86 height 14
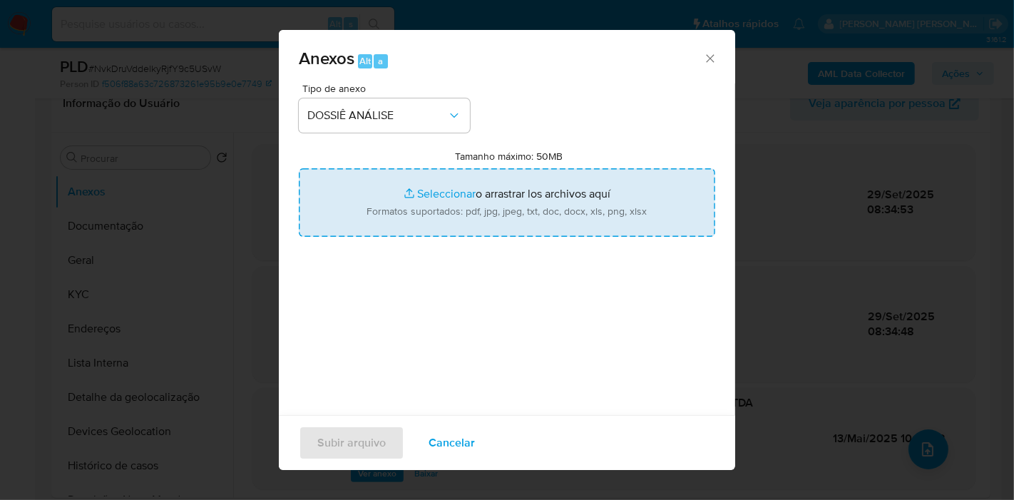
click at [452, 198] on input "Tamanho máximo: 50MB Seleccionar archivos" at bounding box center [507, 202] width 417 height 68
type input "C:\fakepath\SAR - XXX - CNPJ 54326209000179 - MISOU COMERCIAL LTDA.pdf"
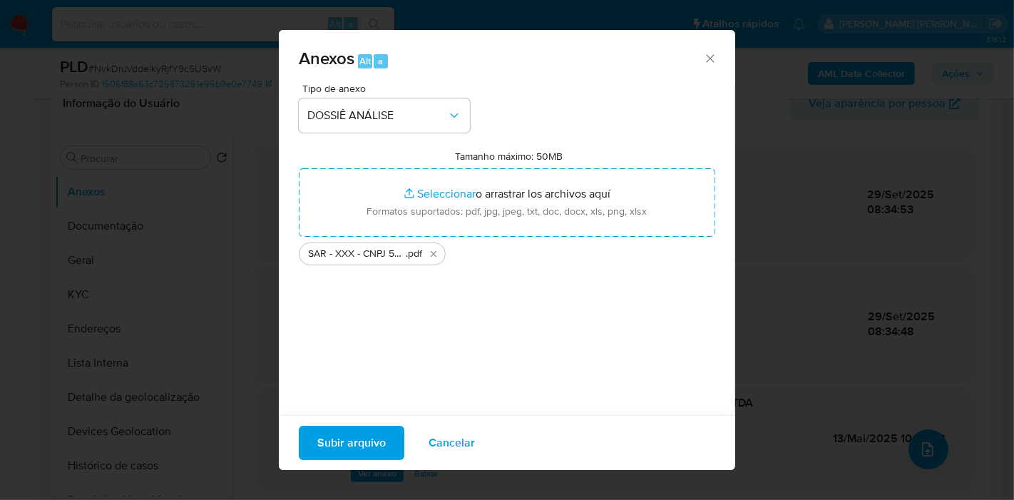
click at [347, 455] on span "Subir arquivo" at bounding box center [351, 442] width 68 height 31
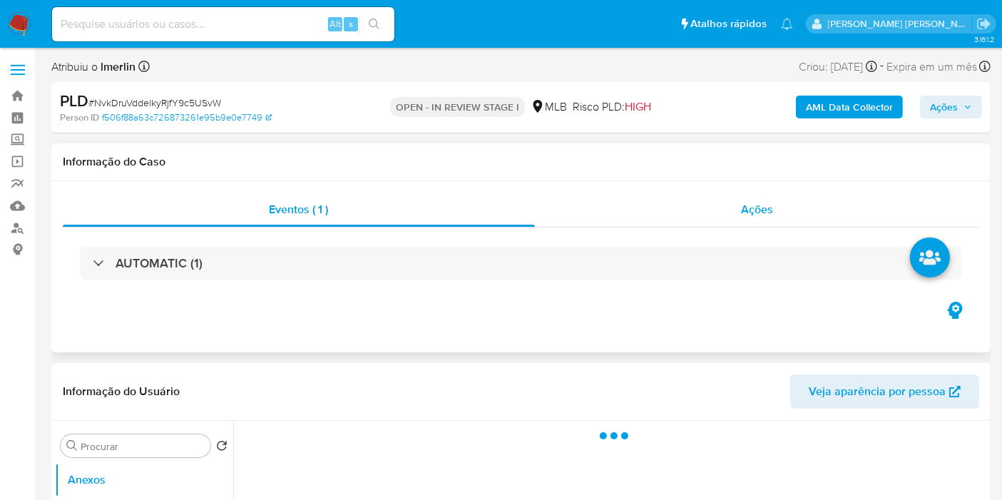
click at [717, 198] on div "Ações" at bounding box center [757, 210] width 445 height 34
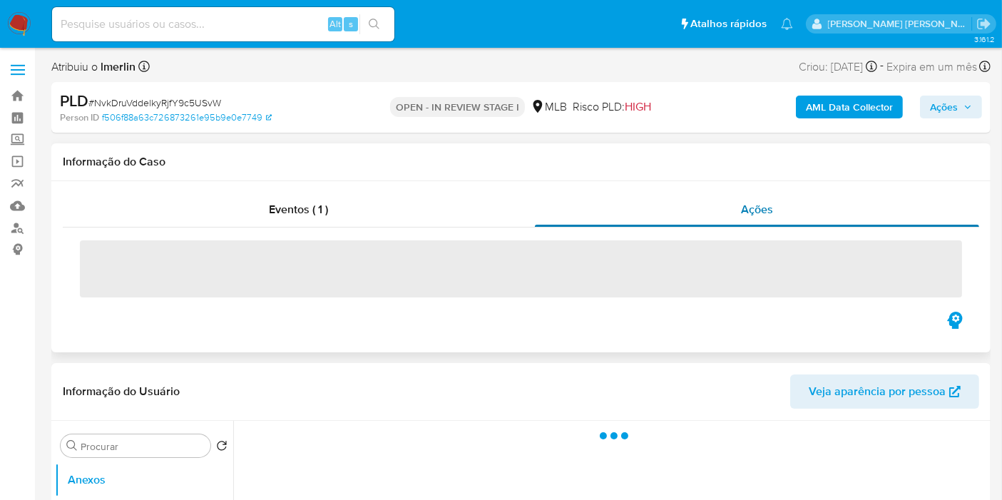
select select "10"
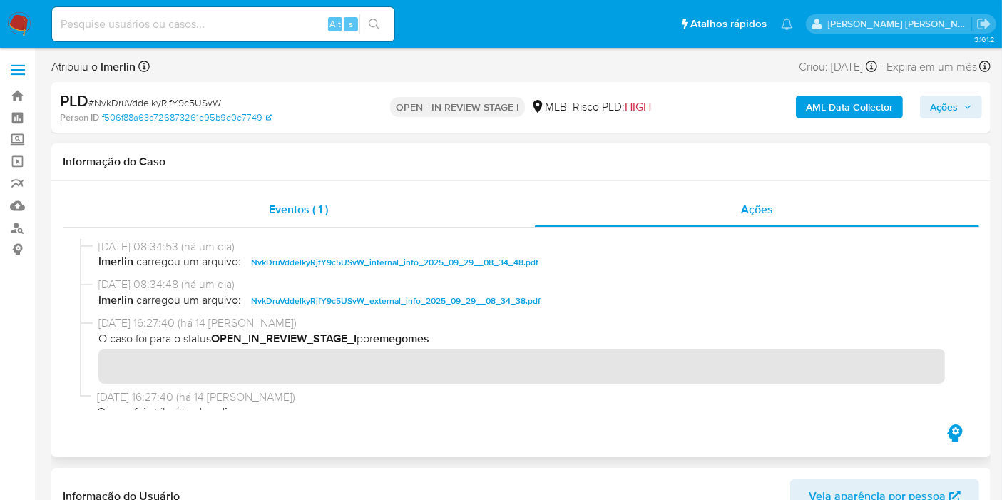
click at [271, 218] on div "Eventos ( 1 )" at bounding box center [299, 210] width 472 height 34
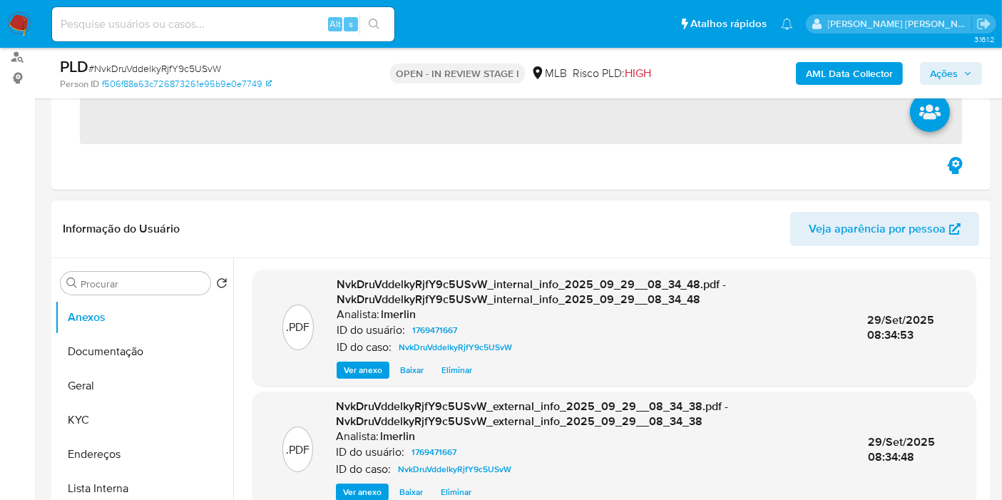
scroll to position [238, 0]
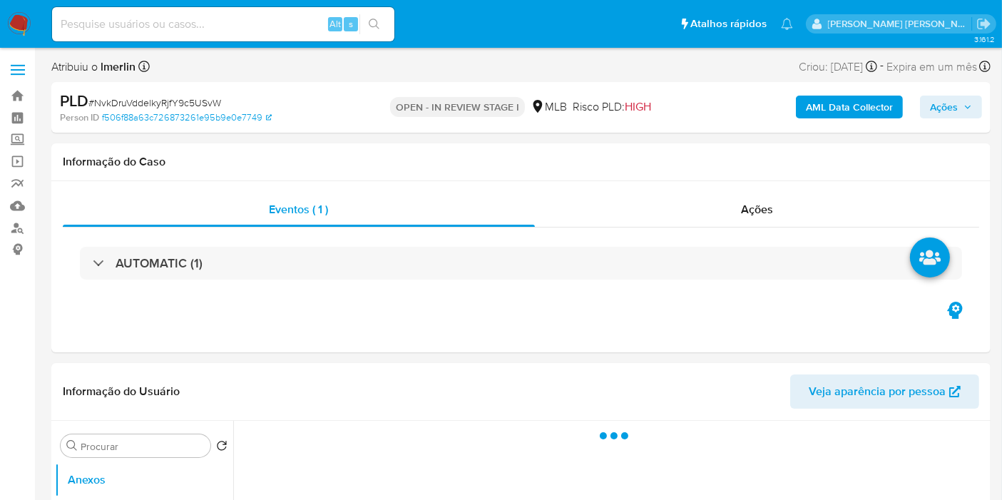
select select "10"
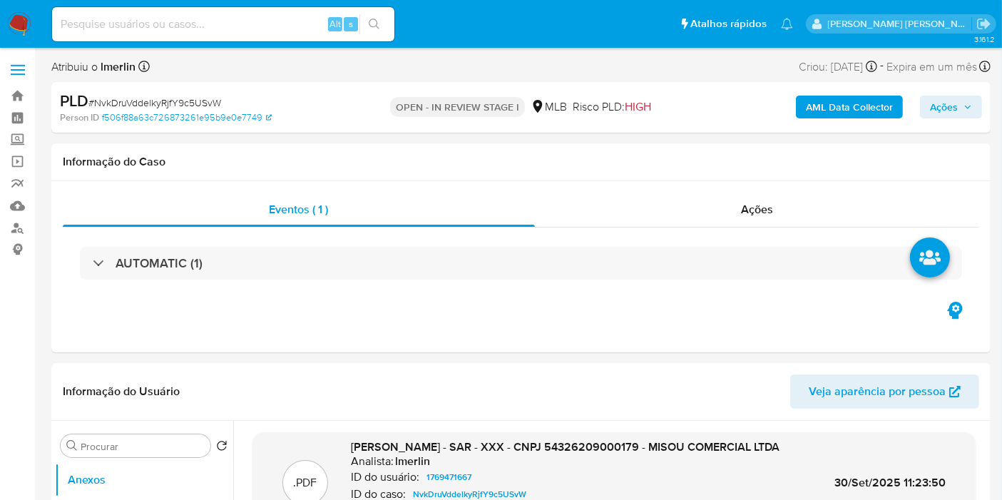
click at [280, 20] on input at bounding box center [223, 24] width 342 height 19
click at [745, 219] on div "Ações" at bounding box center [757, 210] width 445 height 34
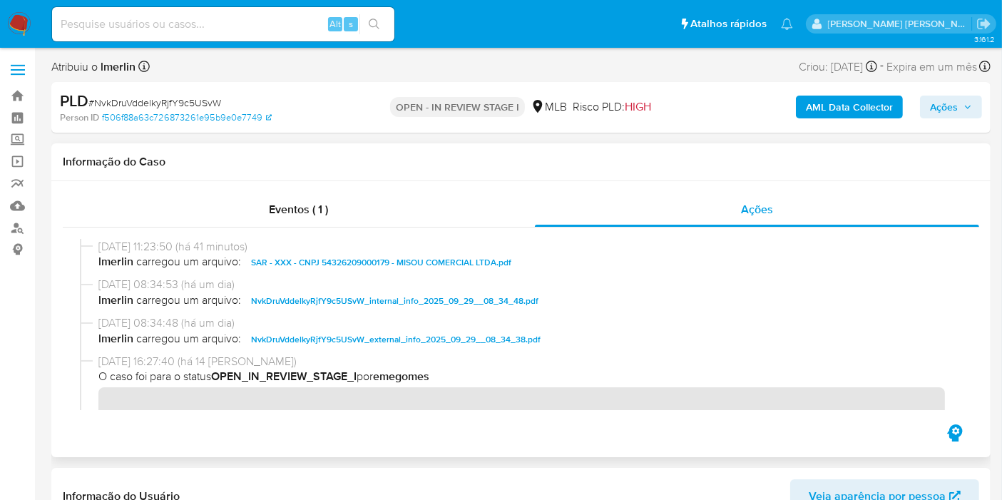
drag, startPoint x: 474, startPoint y: 468, endPoint x: 556, endPoint y: 434, distance: 88.9
click at [474, 468] on div "Informação do Usuário Veja aparência por pessoa" at bounding box center [520, 497] width 939 height 58
click at [959, 108] on span "Ações" at bounding box center [951, 107] width 42 height 20
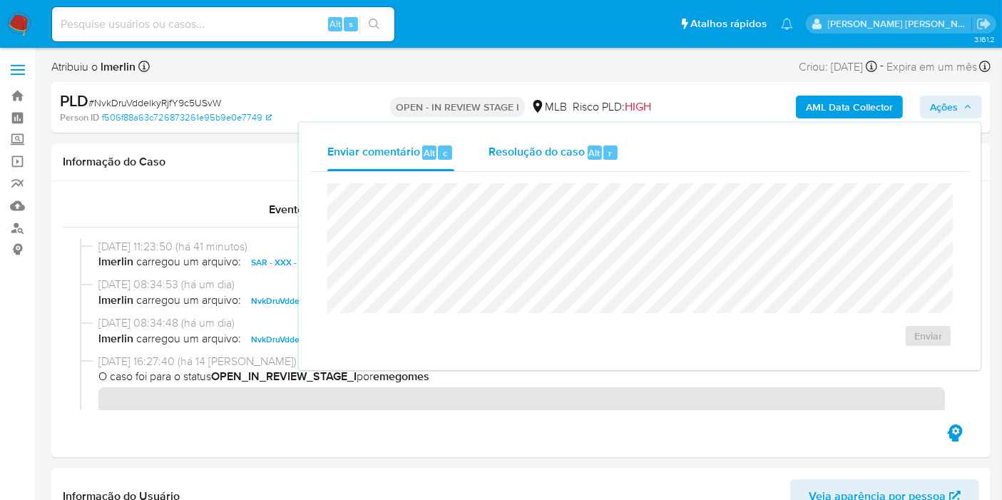
click at [539, 148] on span "Resolução do caso" at bounding box center [537, 152] width 96 height 16
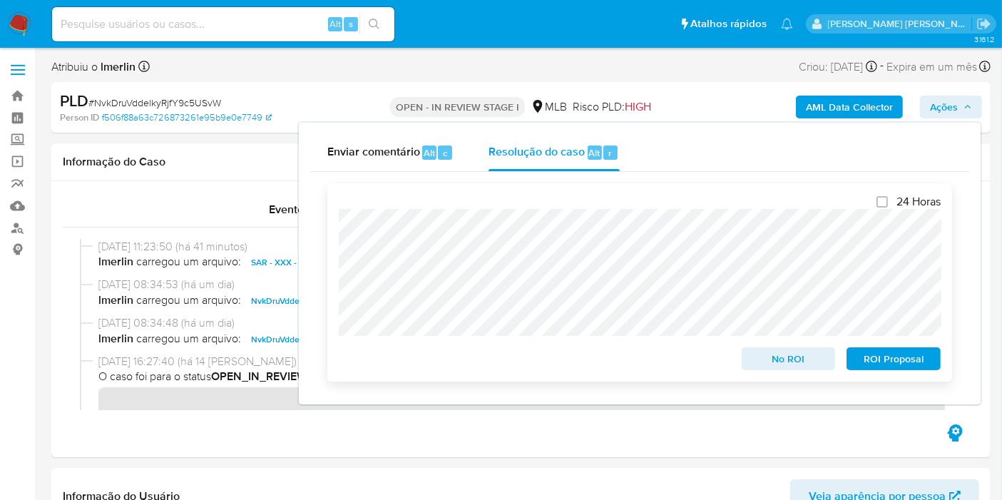
click at [907, 363] on span "ROI Proposal" at bounding box center [894, 359] width 74 height 20
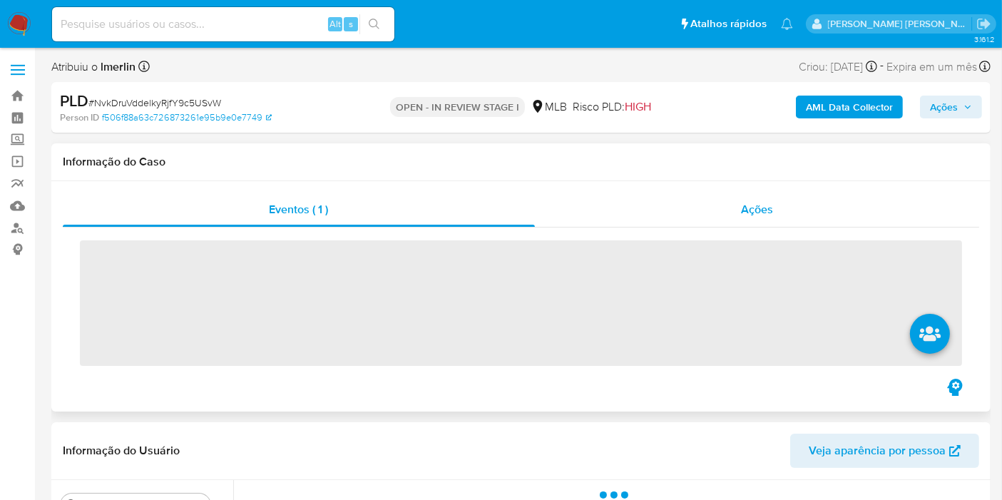
click at [742, 216] on span "Ações" at bounding box center [757, 209] width 32 height 16
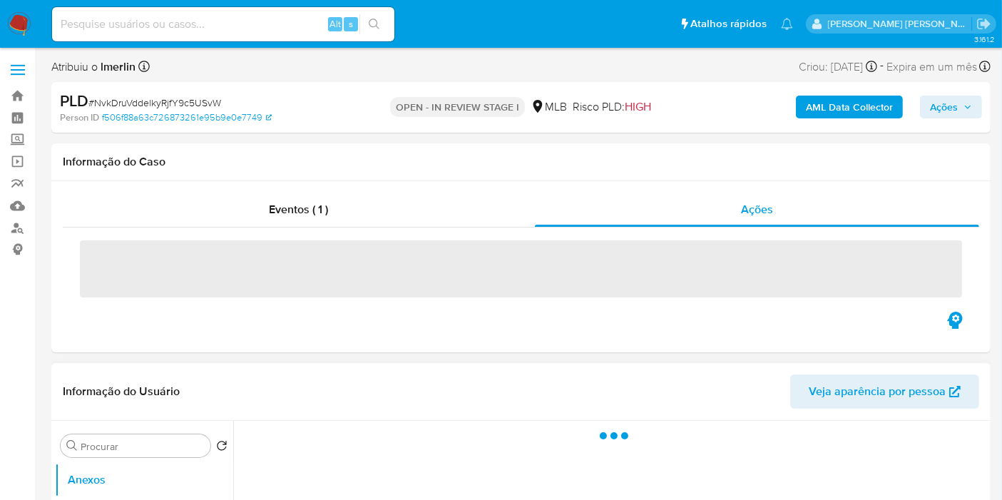
select select "10"
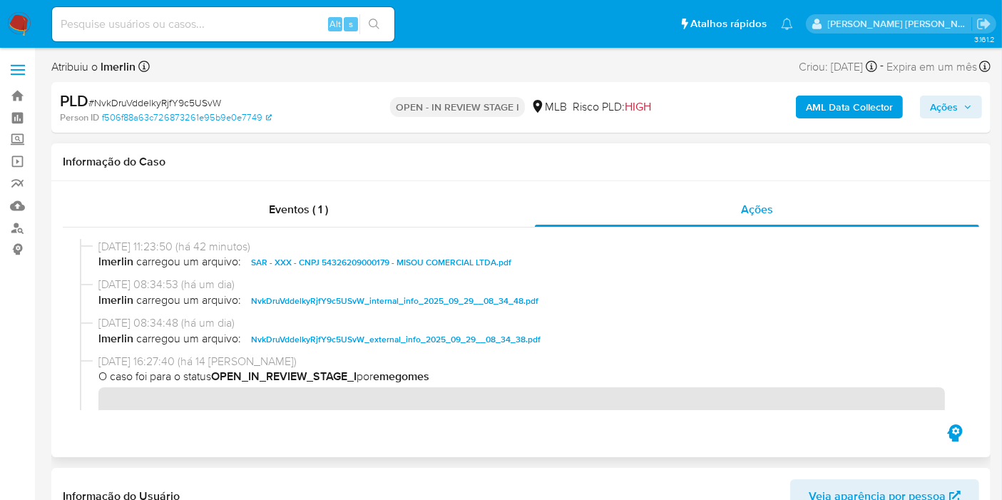
click at [580, 453] on div "Eventos ( 1 ) Ações" at bounding box center [520, 319] width 939 height 276
click at [963, 93] on div "AML Data Collector Ações" at bounding box center [830, 108] width 304 height 34
click at [956, 105] on span "Ações" at bounding box center [944, 107] width 28 height 23
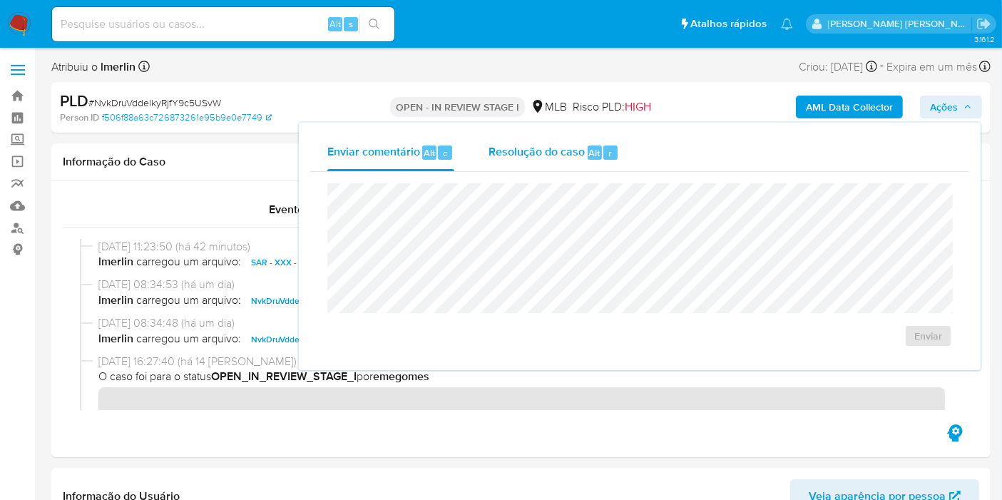
click at [579, 155] on span "Resolução do caso" at bounding box center [537, 152] width 96 height 16
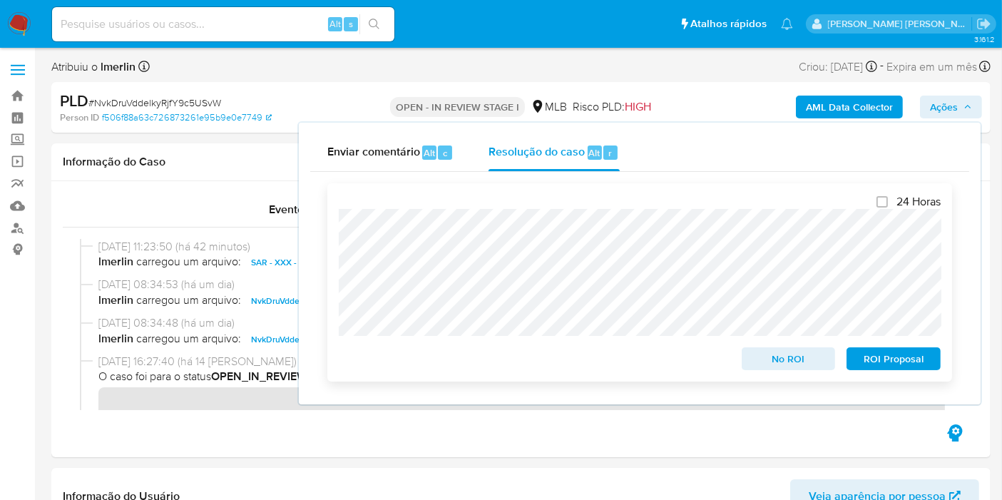
click at [871, 352] on span "ROI Proposal" at bounding box center [894, 359] width 74 height 20
click at [235, 17] on input at bounding box center [223, 24] width 342 height 19
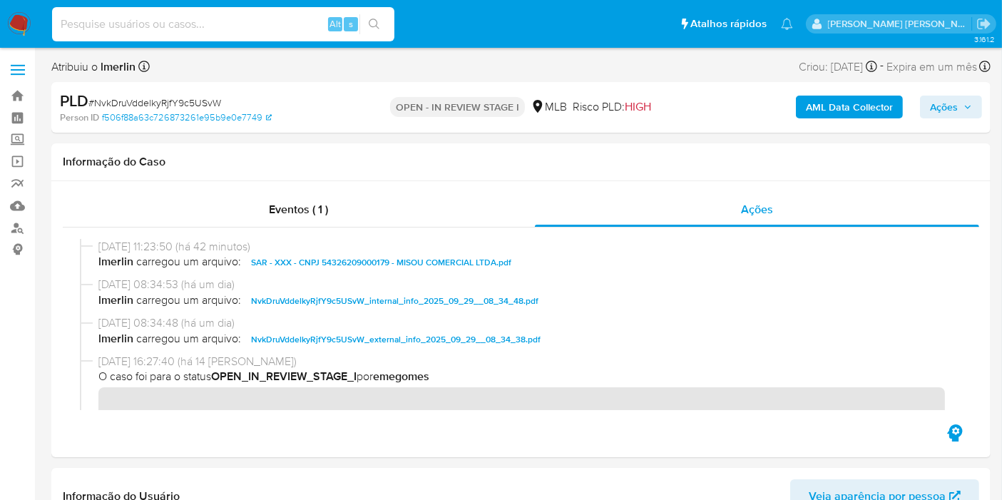
paste input "cu0kISli9XcdBnk4RYOyvtBH"
type input "cu0kISli9XcdBnk4RYOyvtBH"
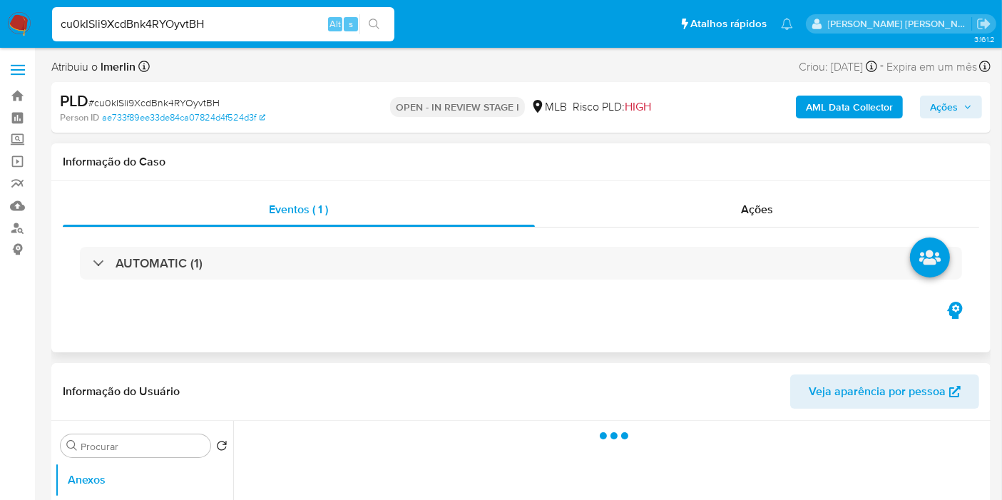
select select "10"
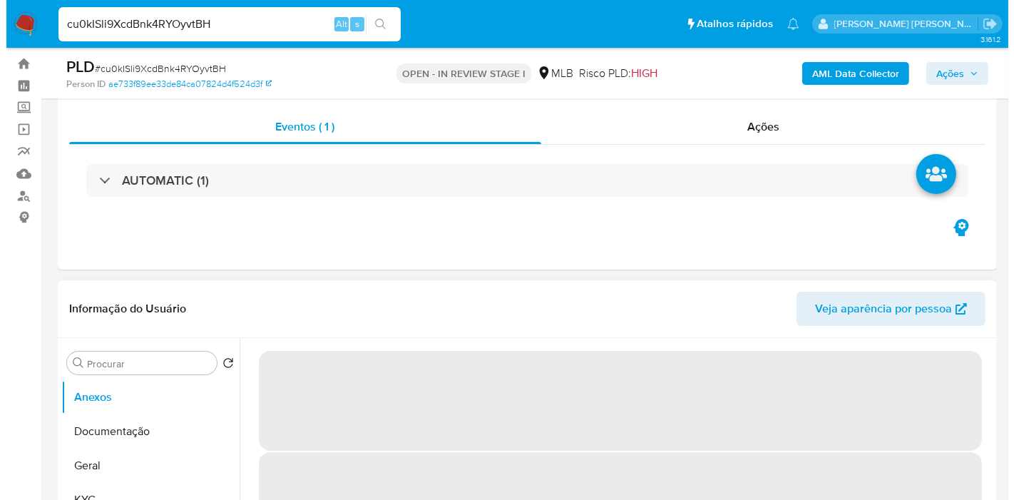
scroll to position [238, 0]
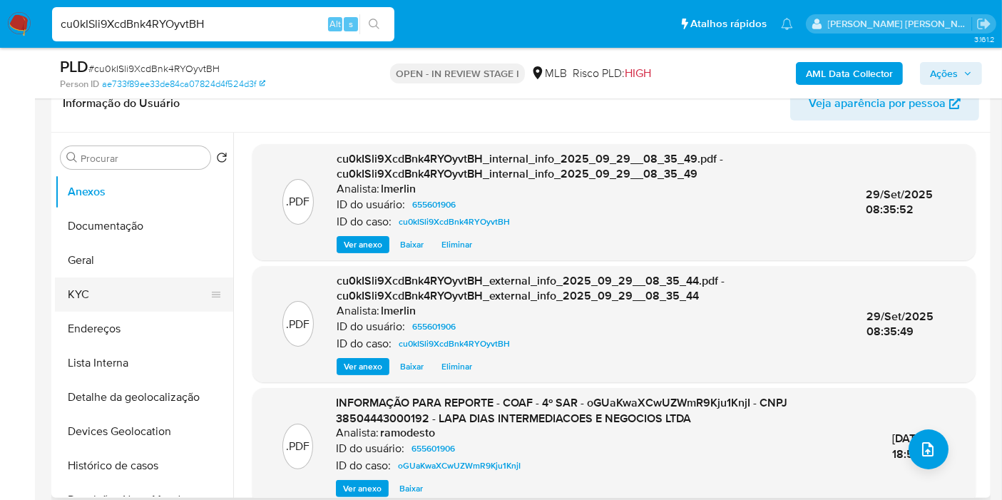
click at [120, 282] on button "KYC" at bounding box center [138, 294] width 167 height 34
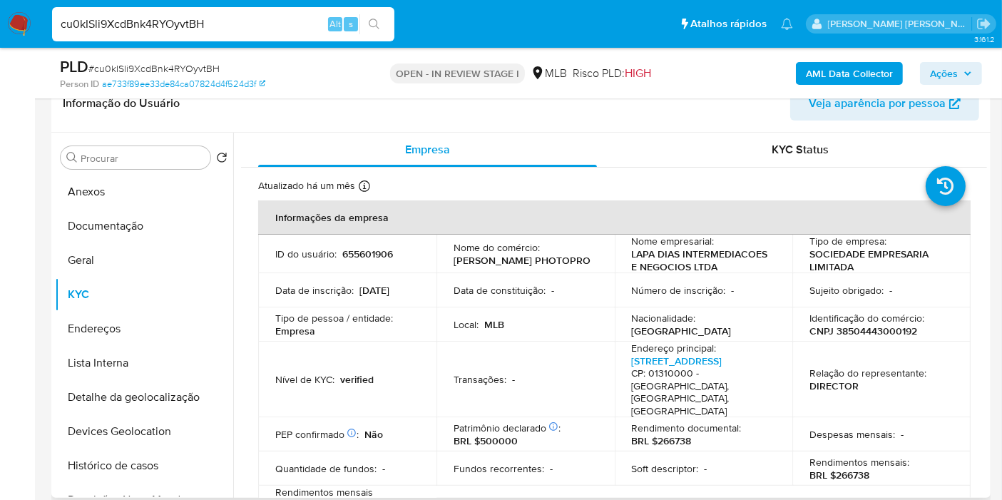
click at [867, 333] on p "CNPJ 38504443000192" at bounding box center [864, 331] width 108 height 13
copy p "38504443000192"
click at [151, 464] on button "Histórico de casos" at bounding box center [138, 466] width 167 height 34
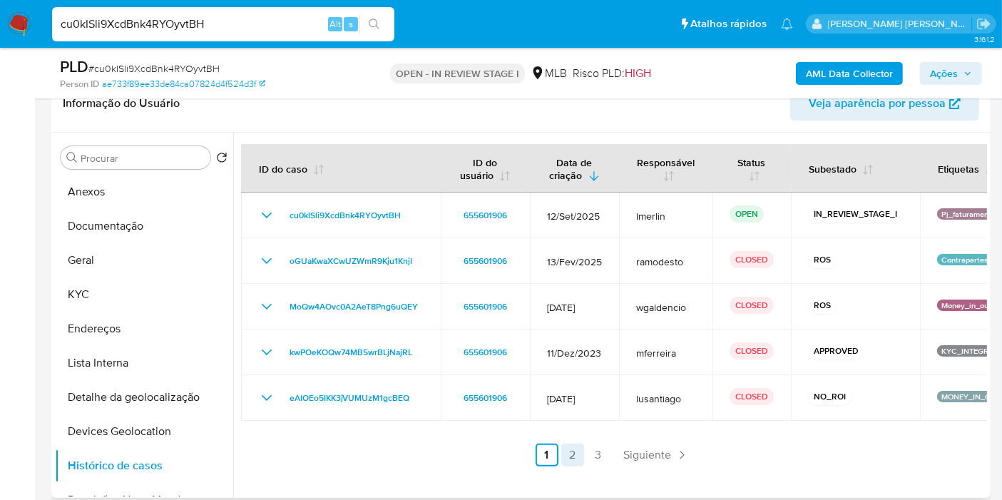
click at [578, 444] on link "2" at bounding box center [572, 455] width 23 height 23
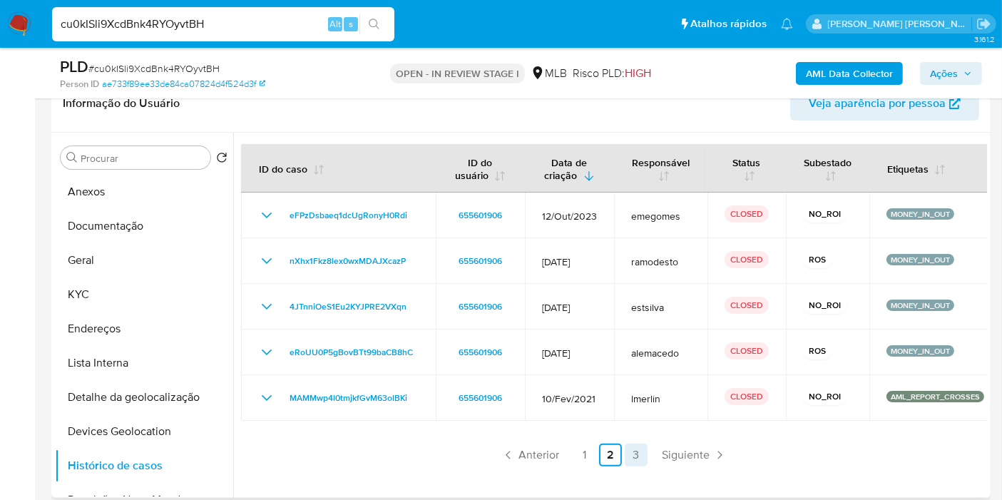
click at [633, 458] on link "3" at bounding box center [636, 455] width 23 height 23
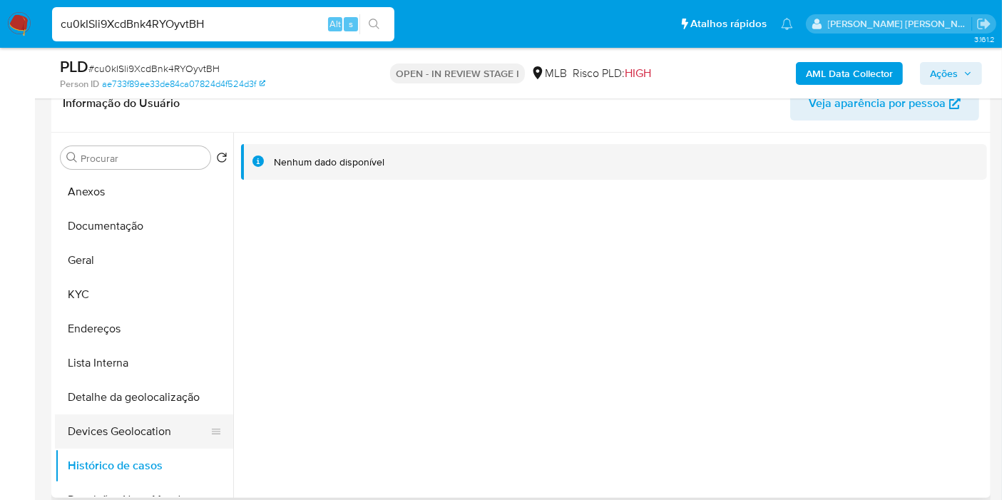
click at [118, 437] on button "Devices Geolocation" at bounding box center [138, 431] width 167 height 34
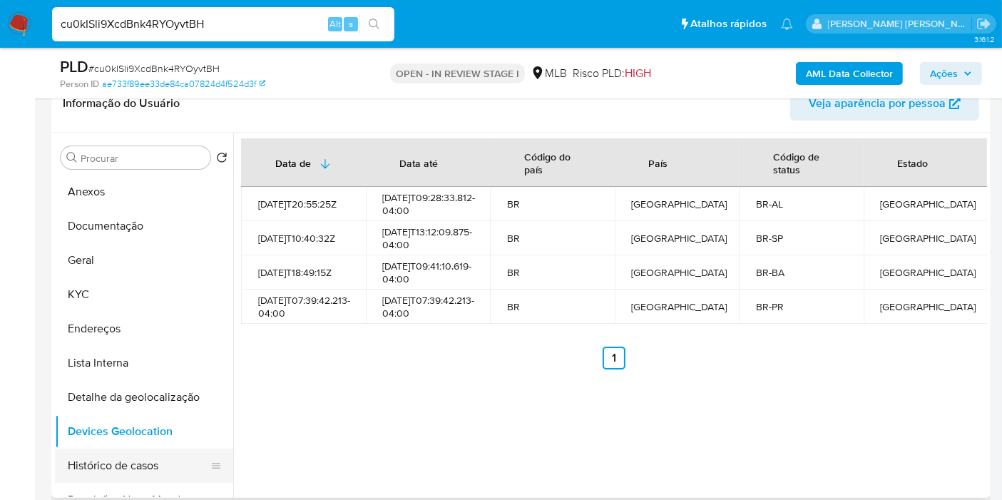
click at [123, 457] on button "Histórico de casos" at bounding box center [138, 466] width 167 height 34
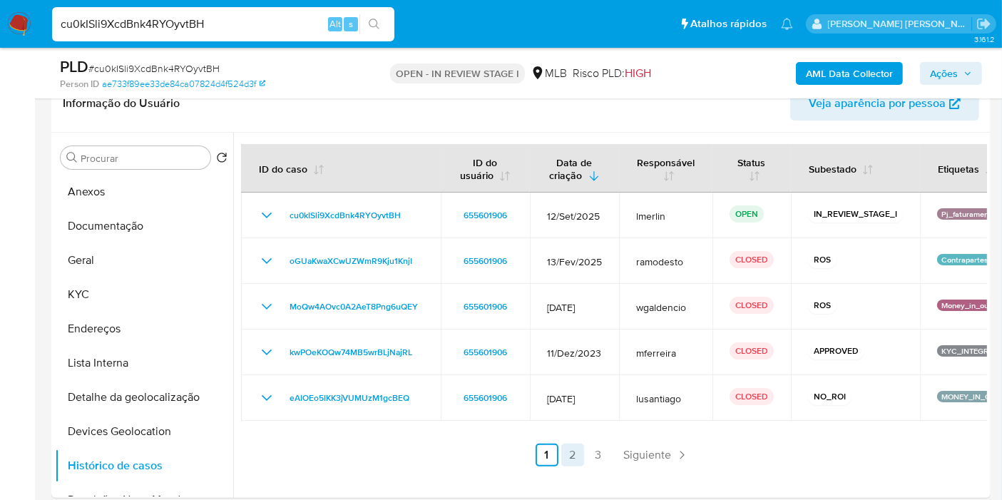
click at [570, 452] on link "2" at bounding box center [572, 455] width 23 height 23
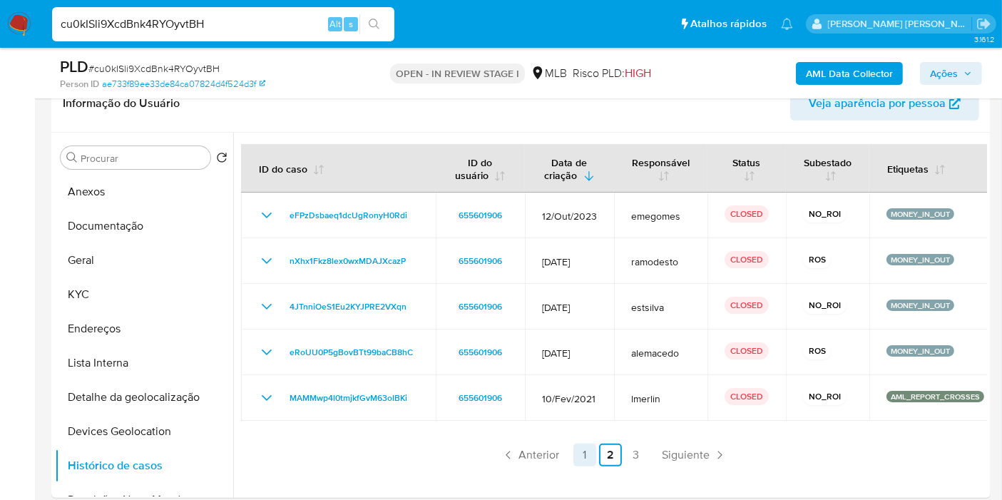
click at [576, 453] on link "1" at bounding box center [584, 455] width 23 height 23
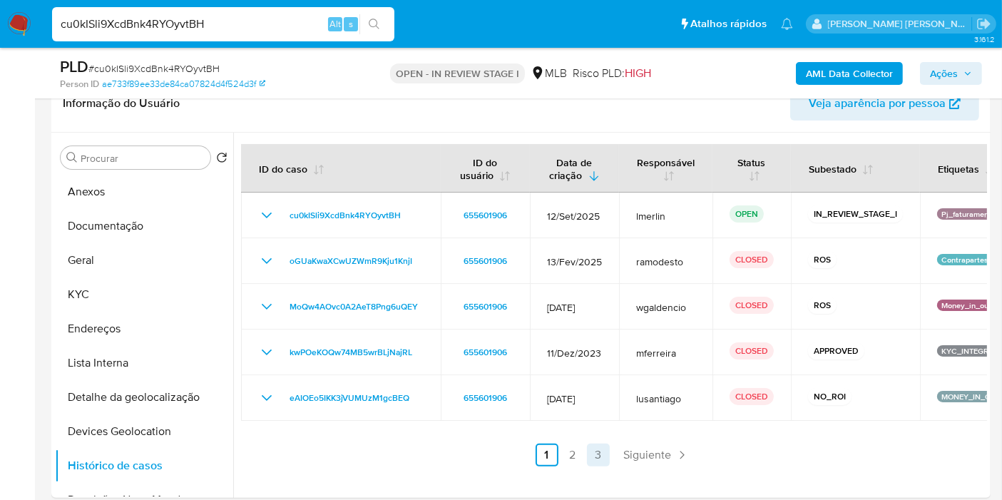
click at [602, 462] on link "3" at bounding box center [598, 455] width 23 height 23
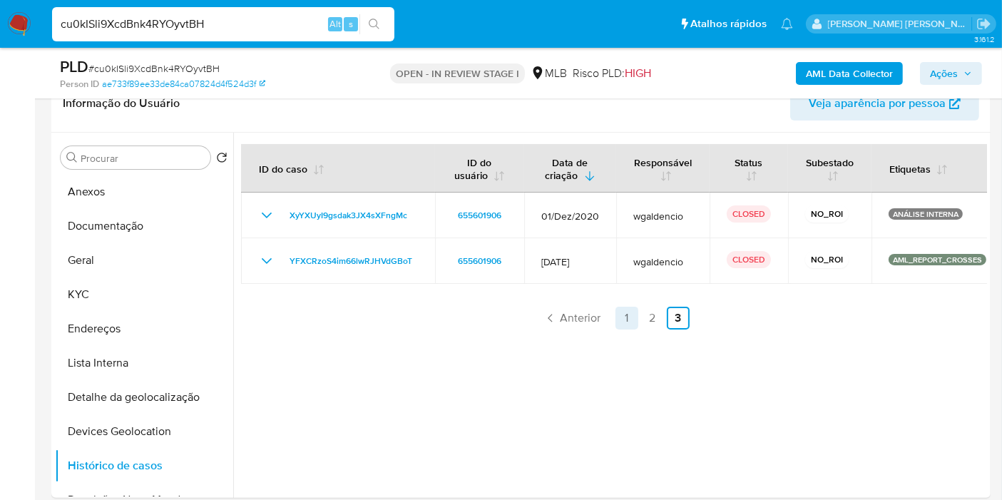
click at [621, 319] on link "1" at bounding box center [627, 318] width 23 height 23
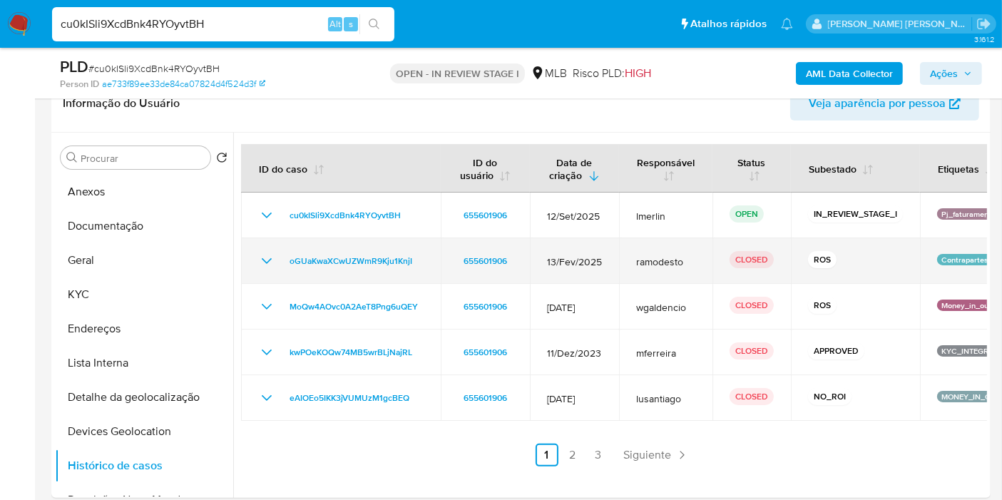
click at [265, 256] on icon "Mostrar/Ocultar" at bounding box center [266, 261] width 17 height 17
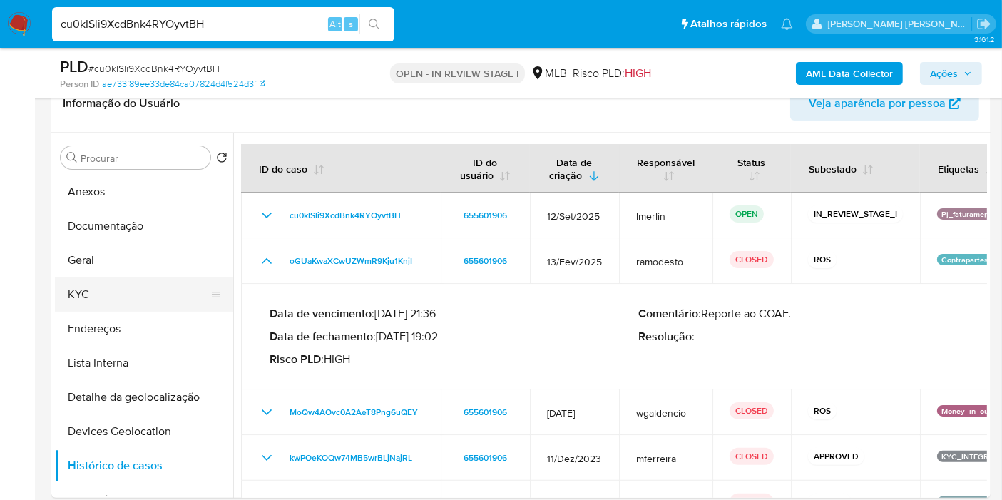
click at [100, 287] on button "KYC" at bounding box center [138, 294] width 167 height 34
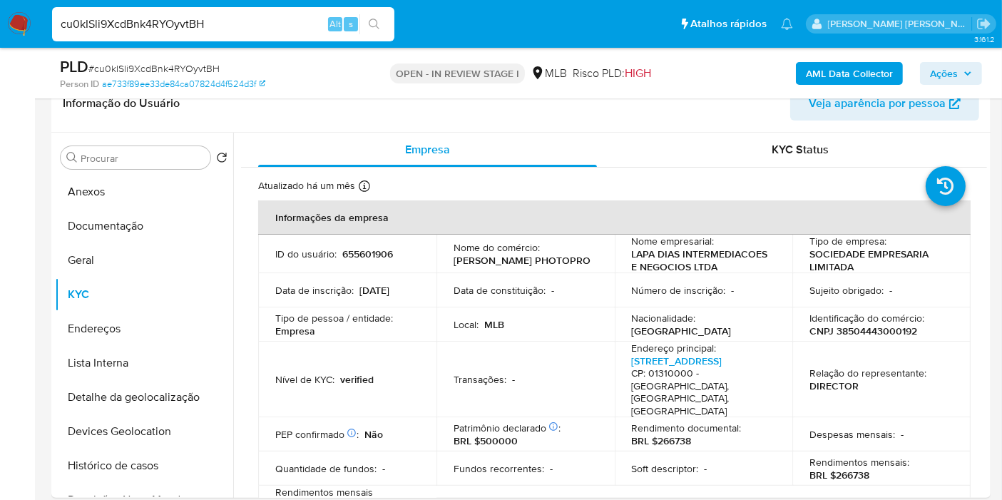
click at [843, 74] on b "AML Data Collector" at bounding box center [849, 73] width 87 height 23
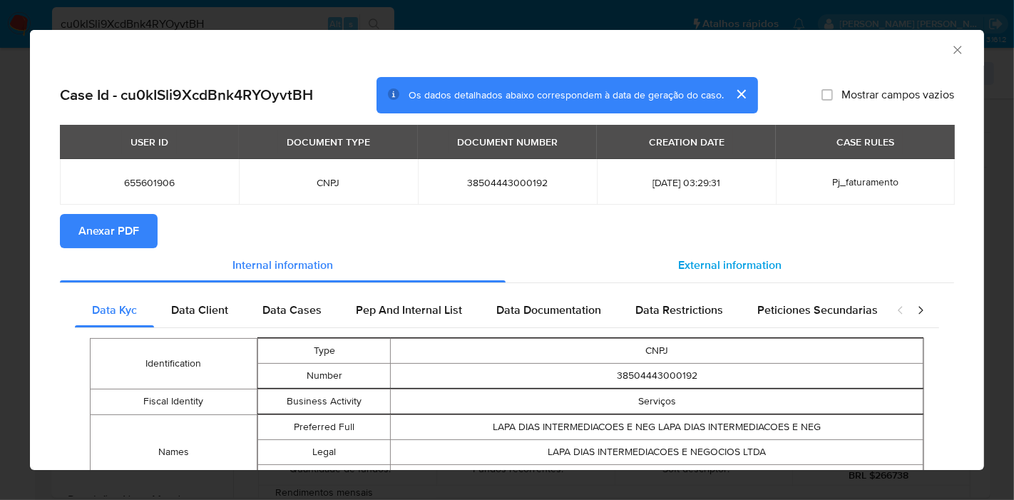
click at [717, 260] on span "External information" at bounding box center [729, 265] width 103 height 16
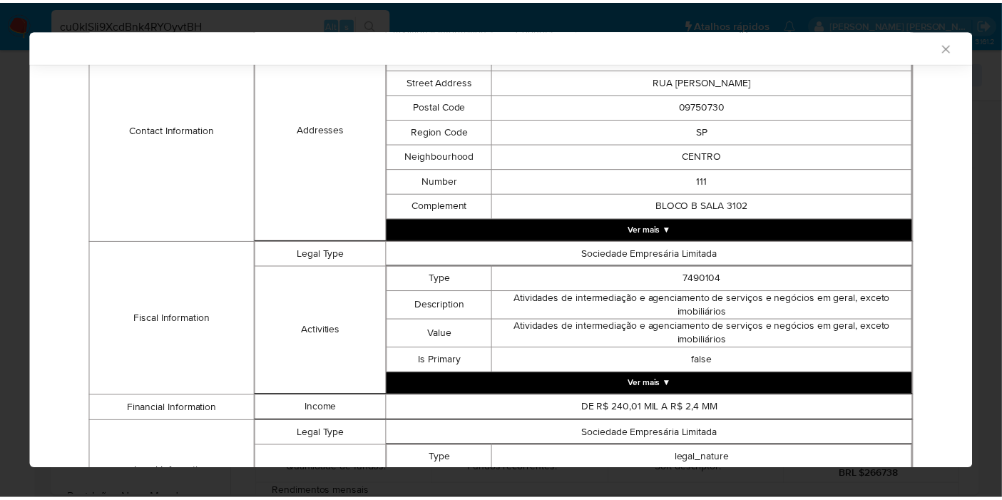
scroll to position [650, 0]
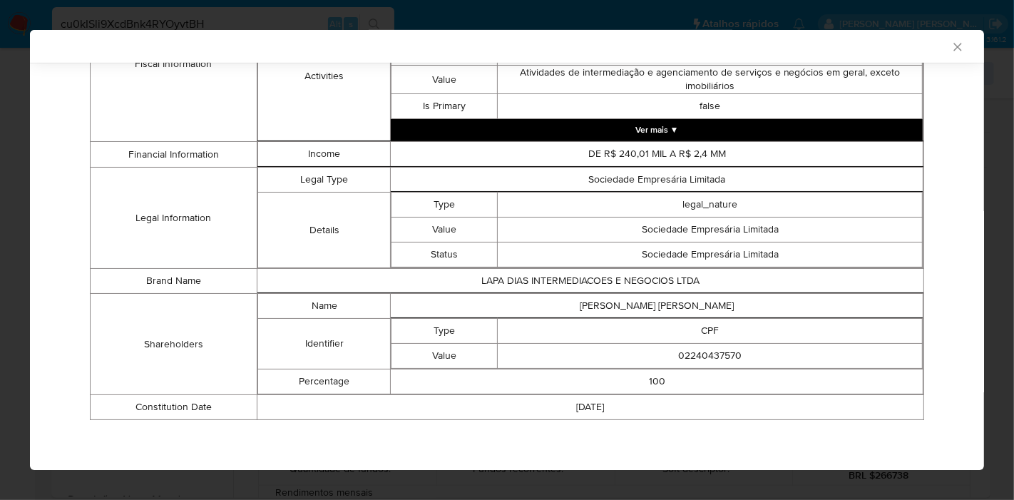
click at [657, 305] on td "LUCAS LAPA DIAS" at bounding box center [657, 306] width 533 height 25
copy td "LUCAS LAPA DIAS"
click at [678, 356] on td "02240437570" at bounding box center [710, 356] width 425 height 25
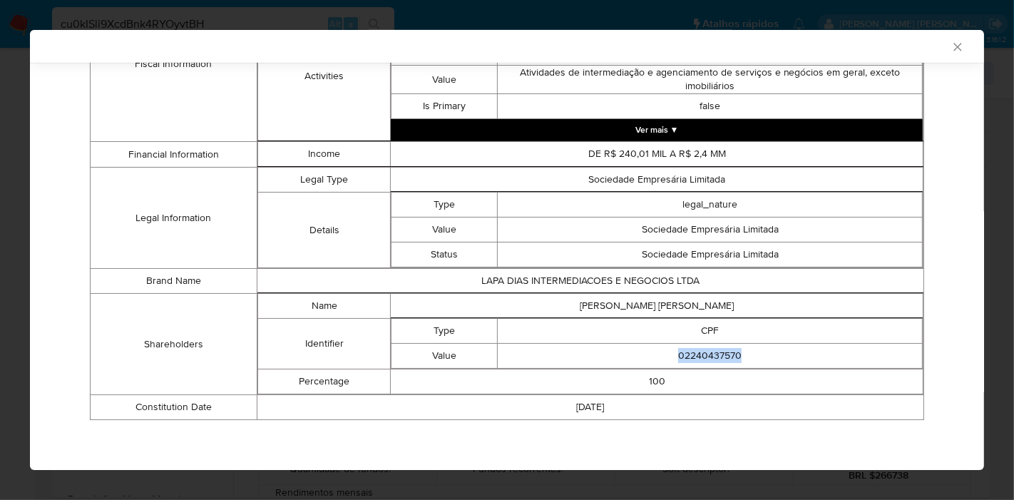
click at [678, 356] on td "02240437570" at bounding box center [710, 356] width 425 height 25
copy td "02240437570"
click at [951, 46] on icon "Fechar a janela" at bounding box center [958, 47] width 14 height 14
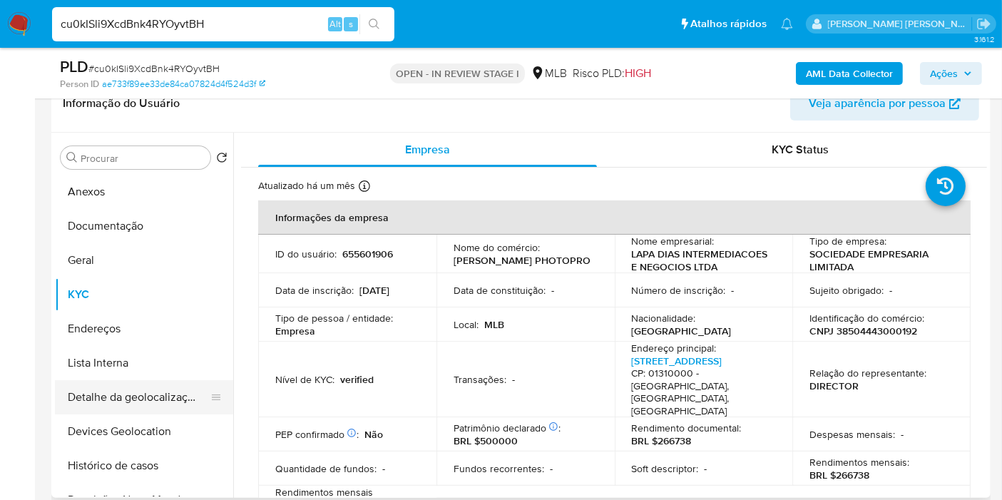
scroll to position [79, 0]
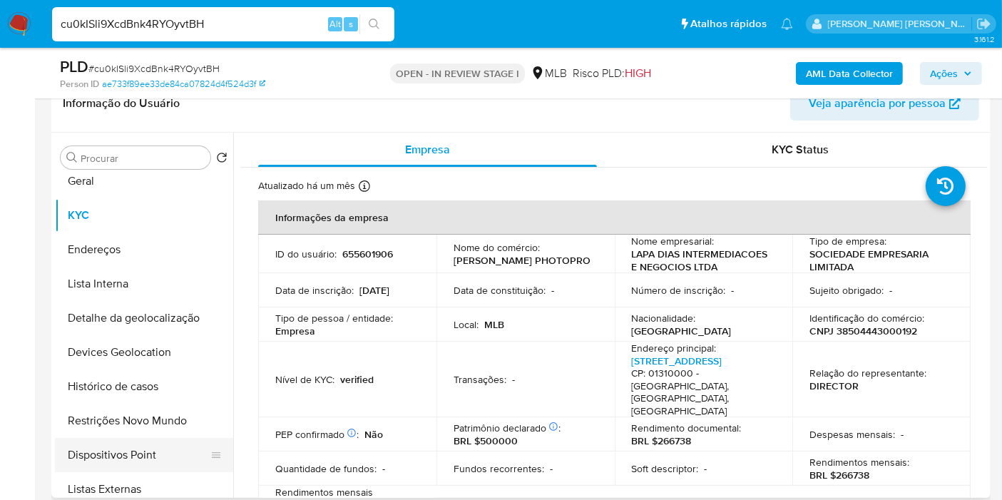
click at [138, 438] on button "Dispositivos Point" at bounding box center [138, 455] width 167 height 34
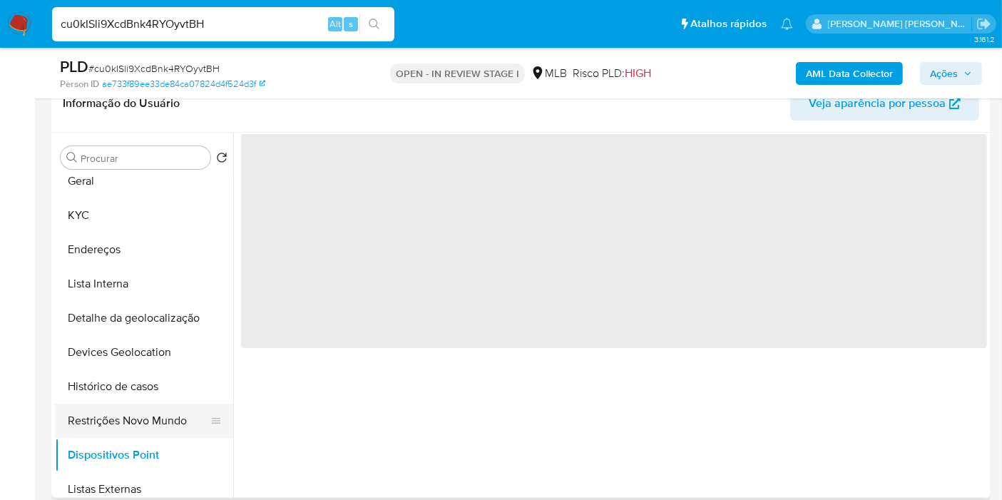
click at [148, 414] on button "Restrições Novo Mundo" at bounding box center [138, 421] width 167 height 34
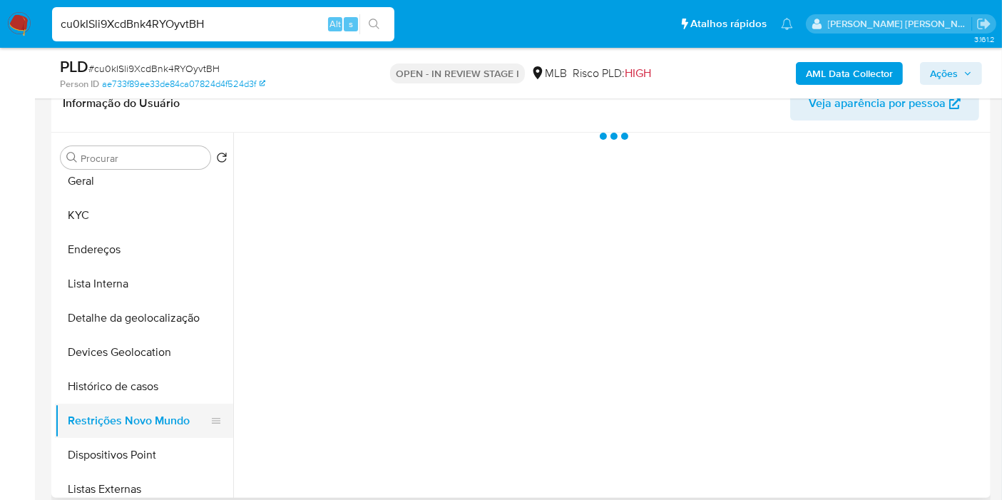
scroll to position [0, 0]
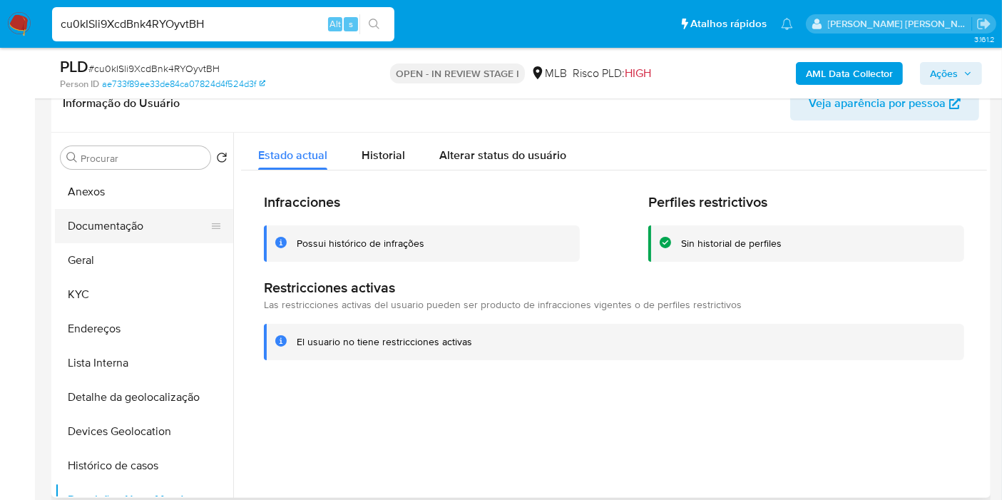
click at [158, 241] on button "Documentação" at bounding box center [138, 226] width 167 height 34
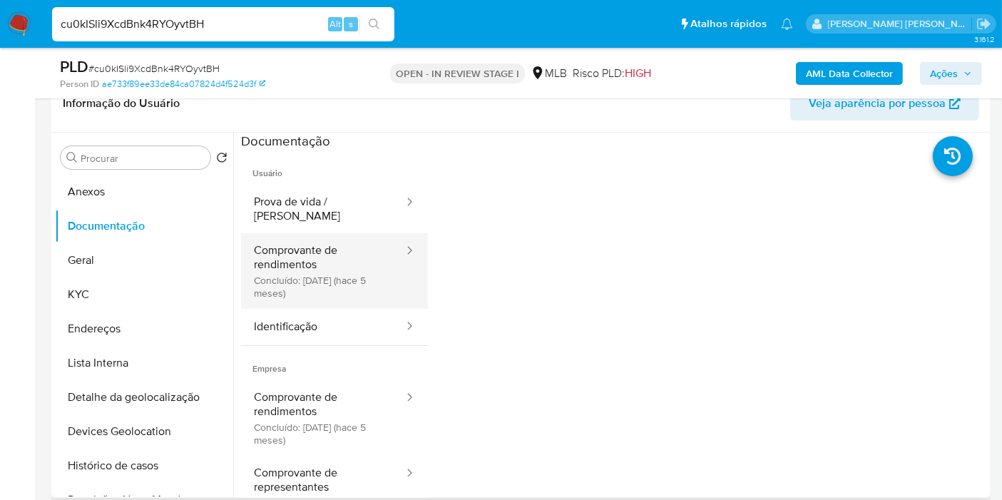
click at [325, 257] on button "Comprovante de rendimentos Concluído: 30/04/2025 (hace 5 meses)" at bounding box center [323, 271] width 164 height 76
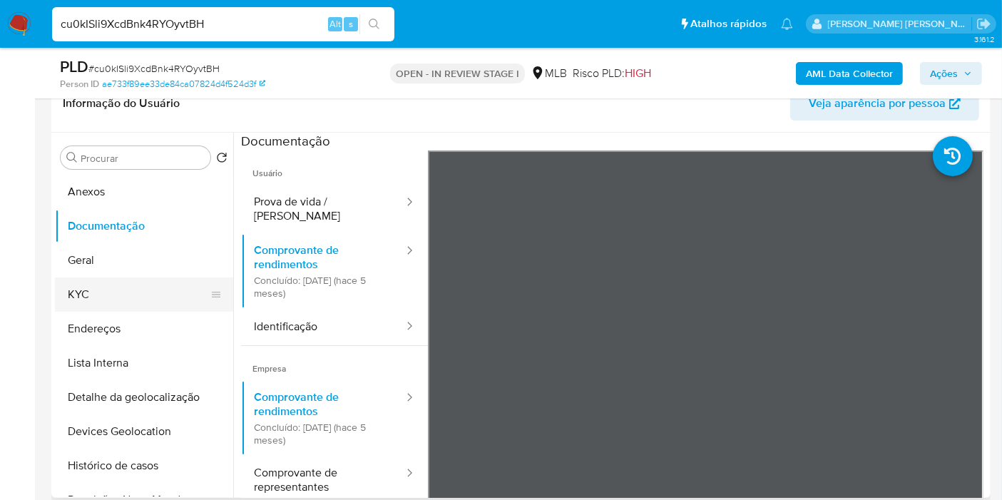
click at [148, 300] on button "KYC" at bounding box center [138, 294] width 167 height 34
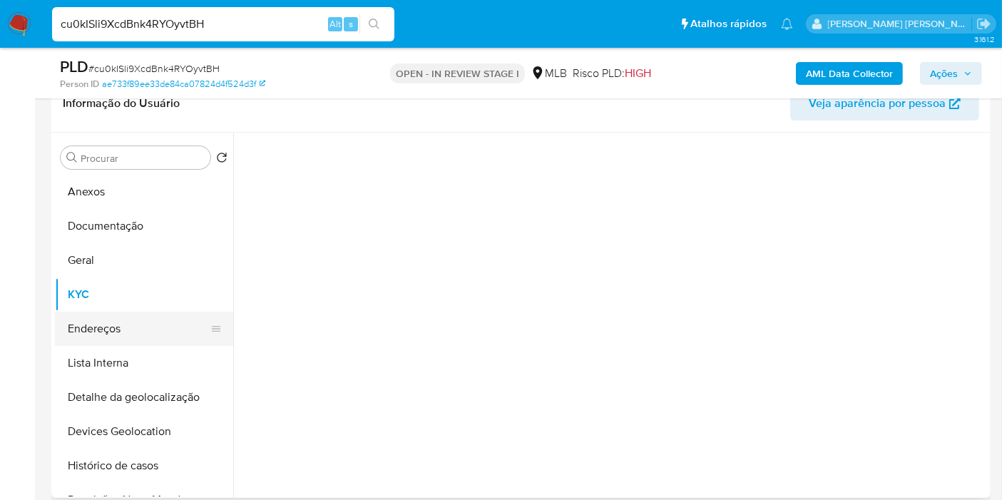
click at [152, 322] on button "Endereços" at bounding box center [138, 329] width 167 height 34
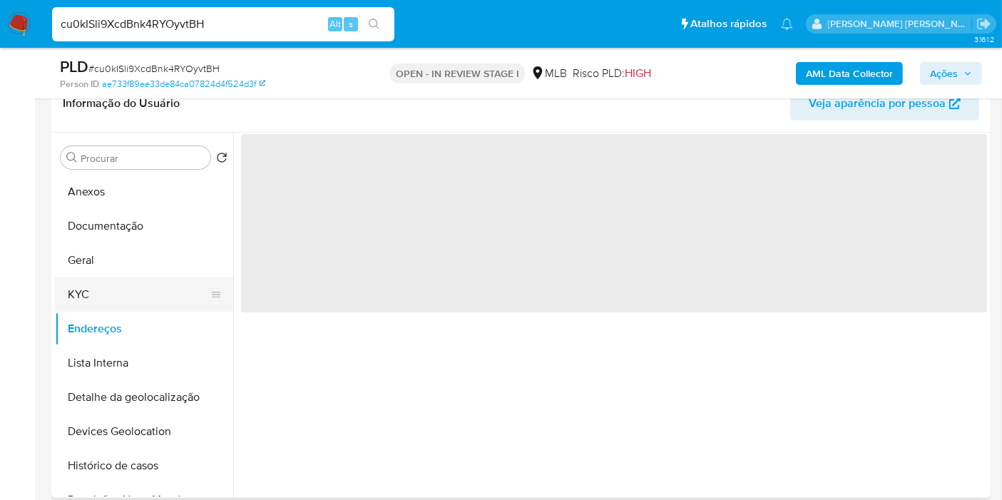
click at [138, 288] on button "KYC" at bounding box center [138, 294] width 167 height 34
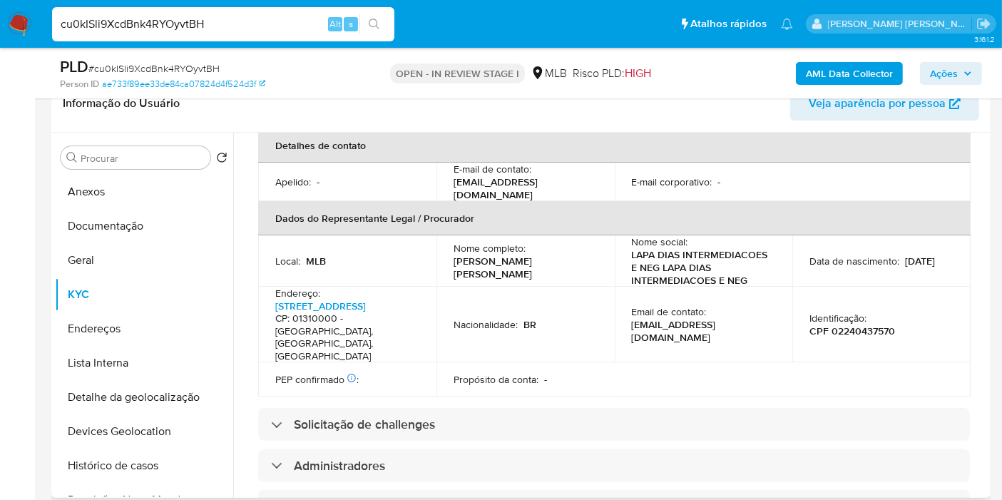
scroll to position [891, 0]
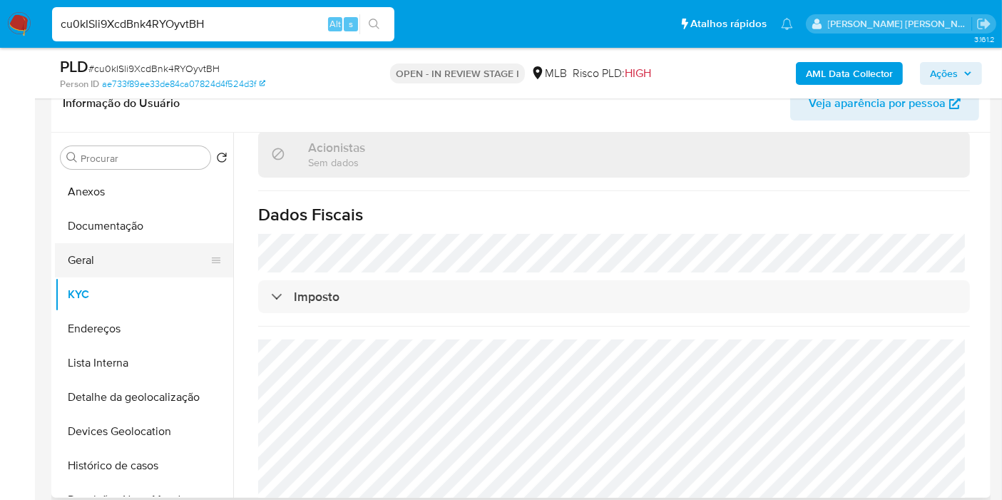
click at [170, 260] on button "Geral" at bounding box center [138, 260] width 167 height 34
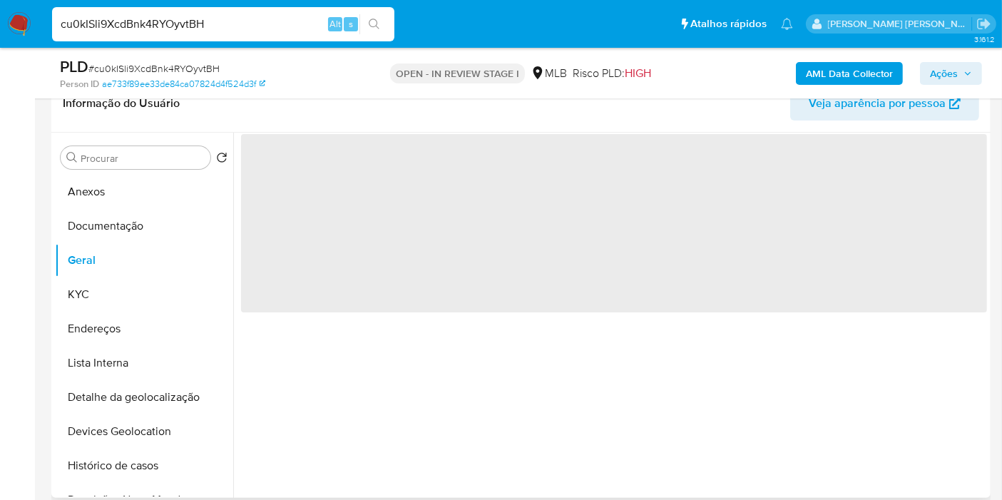
scroll to position [0, 0]
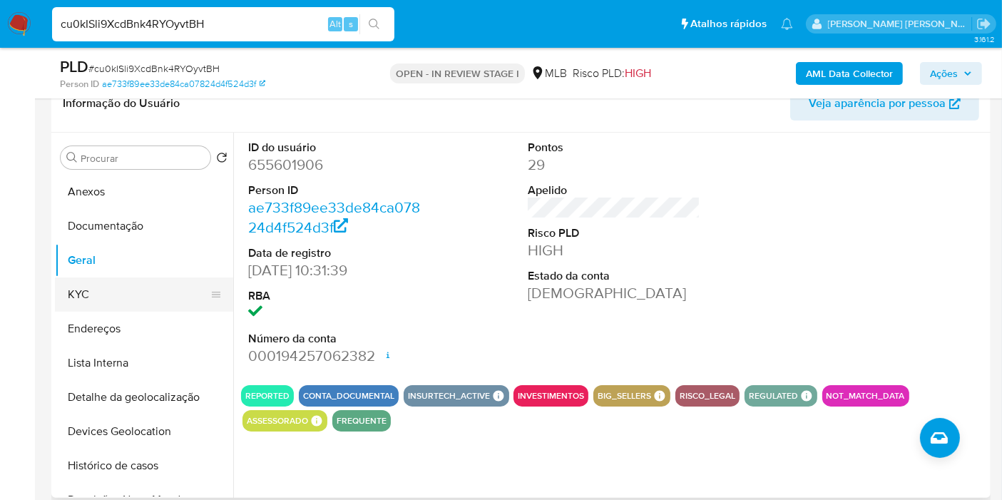
click at [152, 288] on button "KYC" at bounding box center [138, 294] width 167 height 34
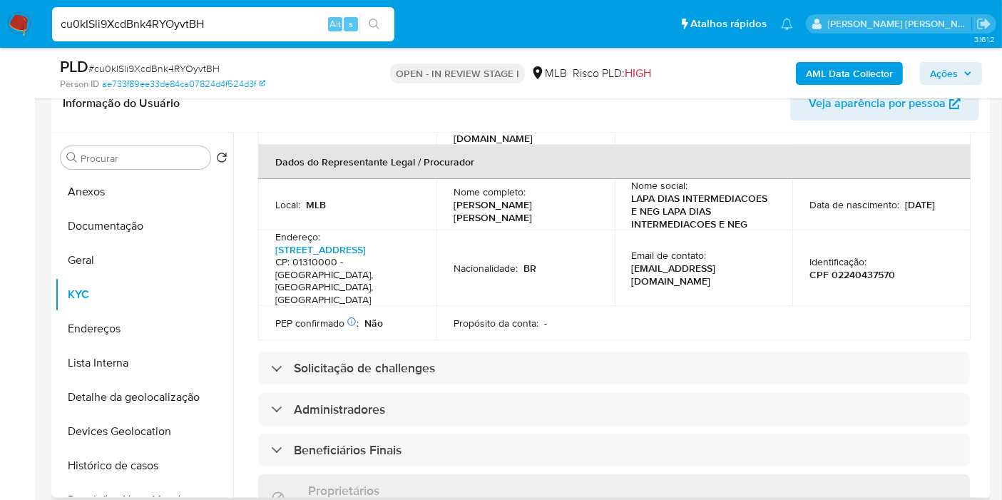
scroll to position [849, 0]
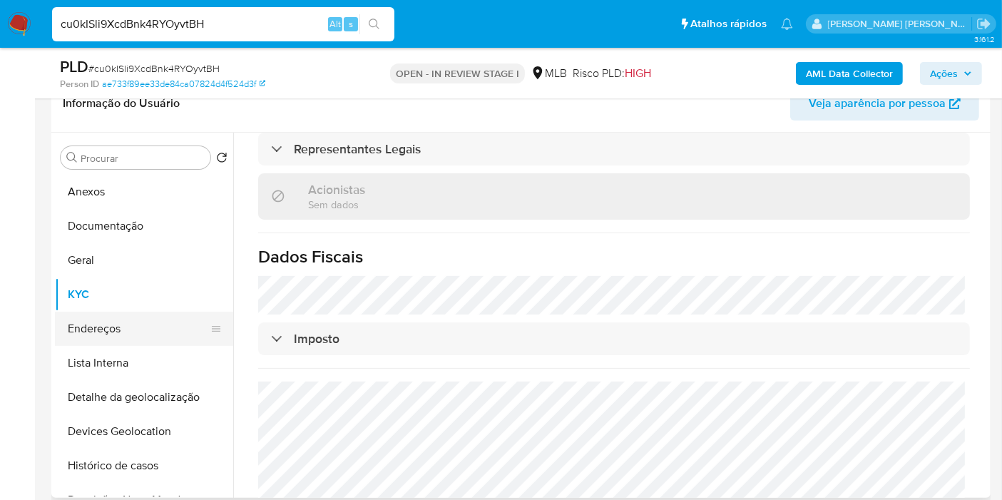
click at [166, 334] on button "Endereços" at bounding box center [138, 329] width 167 height 34
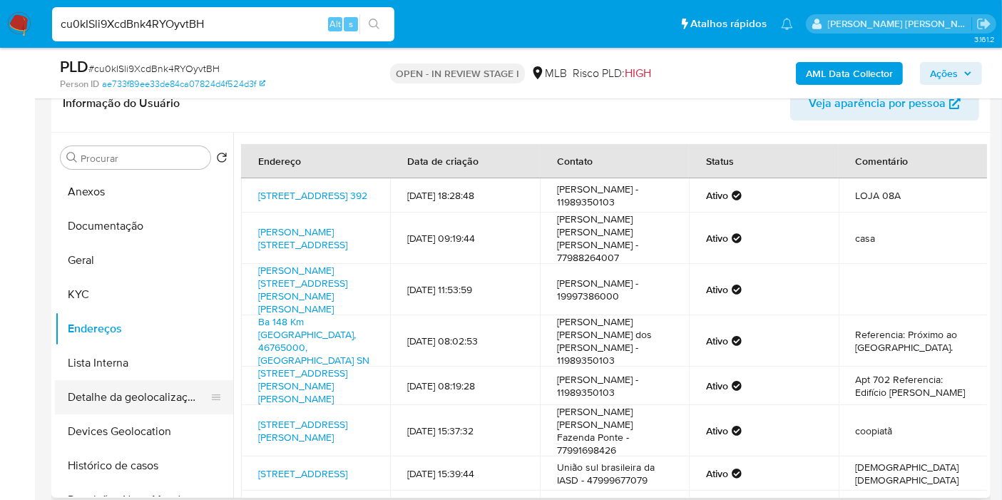
click at [158, 410] on button "Detalhe da geolocalização" at bounding box center [138, 397] width 167 height 34
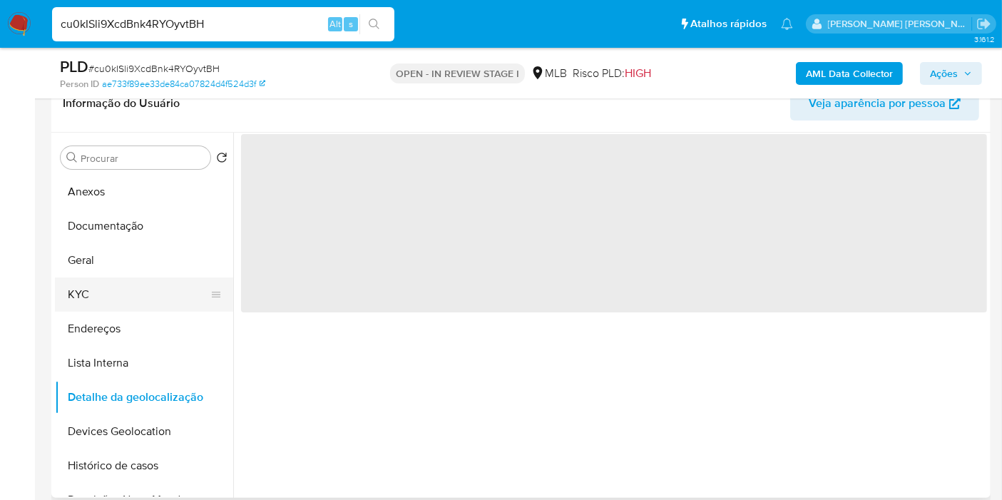
scroll to position [79, 0]
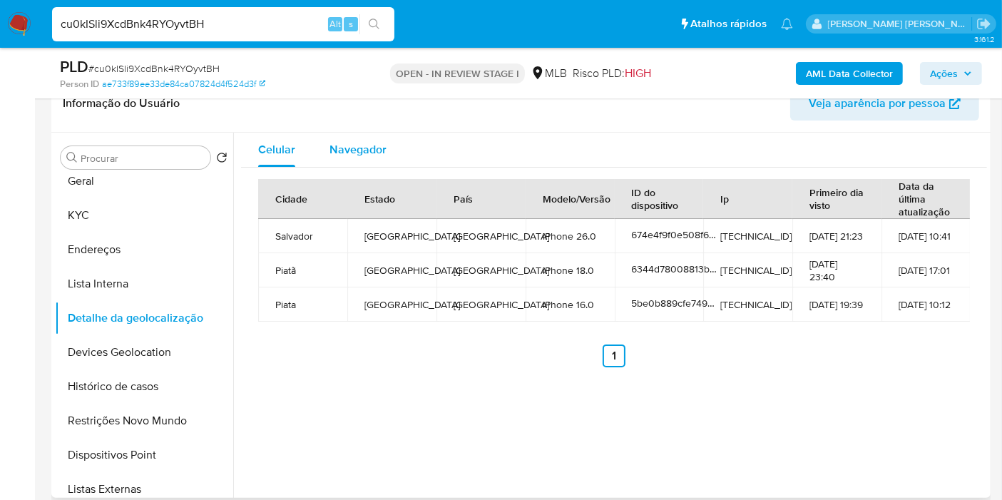
click at [340, 163] on div "Navegador" at bounding box center [358, 150] width 57 height 34
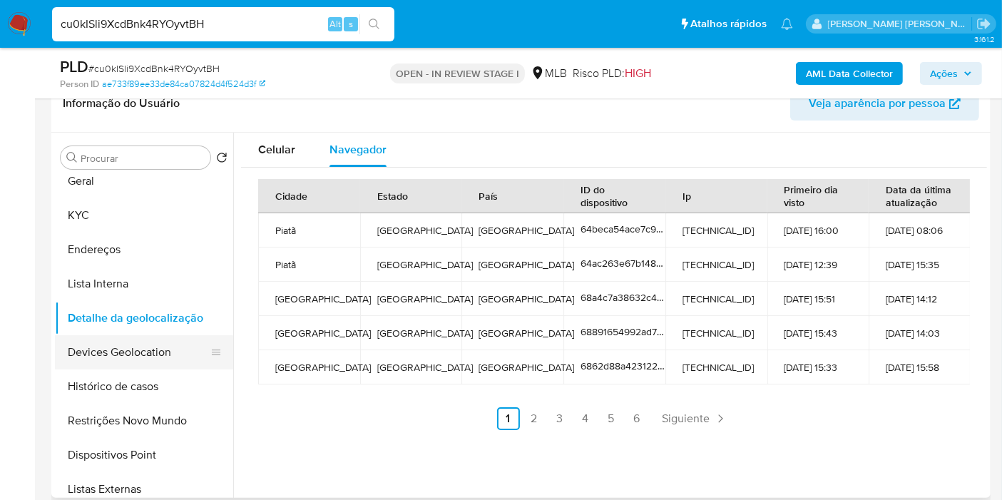
click at [131, 360] on button "Devices Geolocation" at bounding box center [138, 352] width 167 height 34
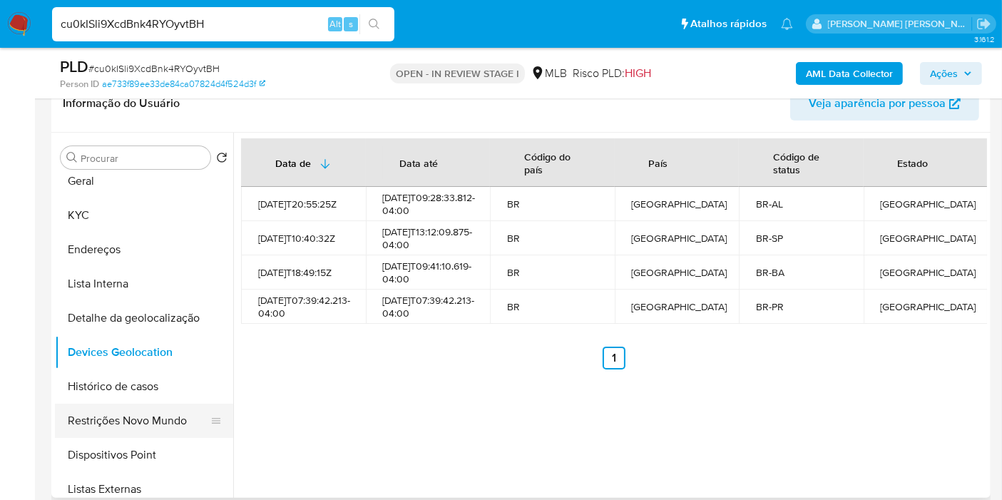
click at [103, 428] on button "Restrições Novo Mundo" at bounding box center [138, 421] width 167 height 34
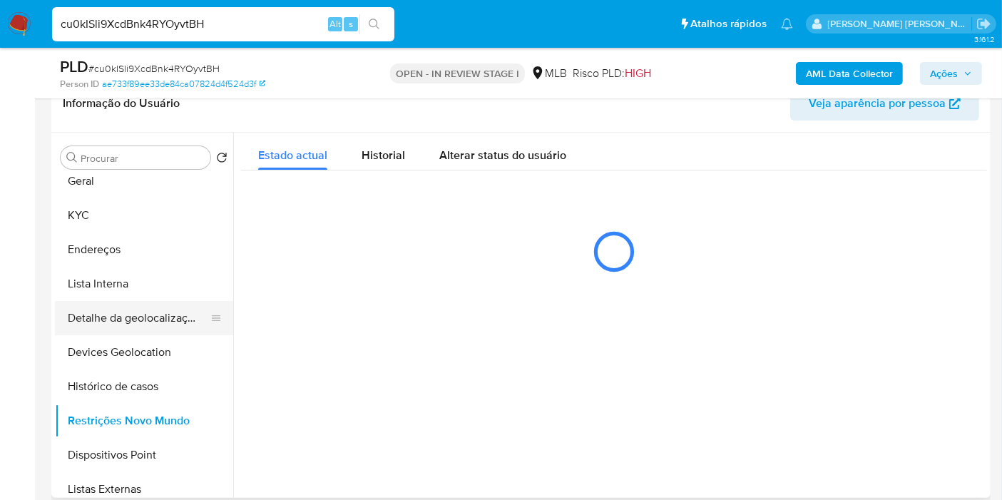
scroll to position [158, 0]
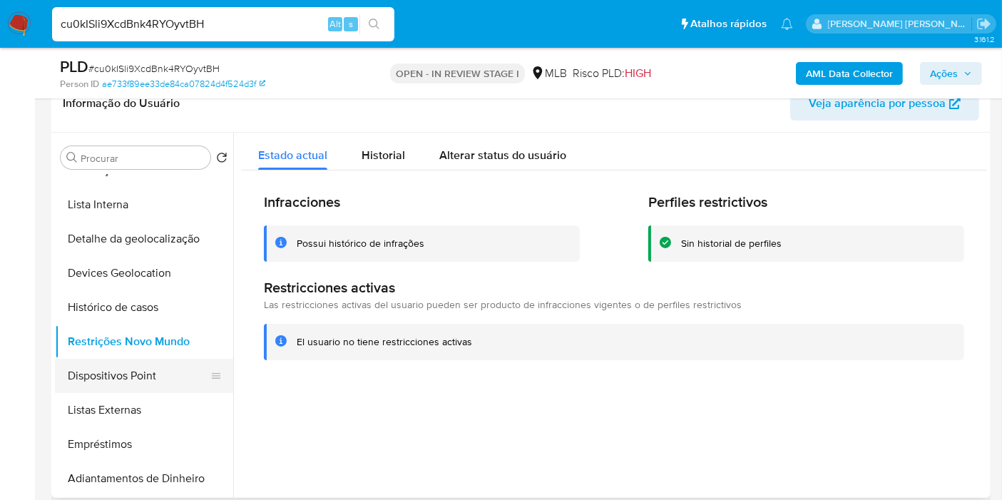
click at [141, 378] on button "Dispositivos Point" at bounding box center [138, 376] width 167 height 34
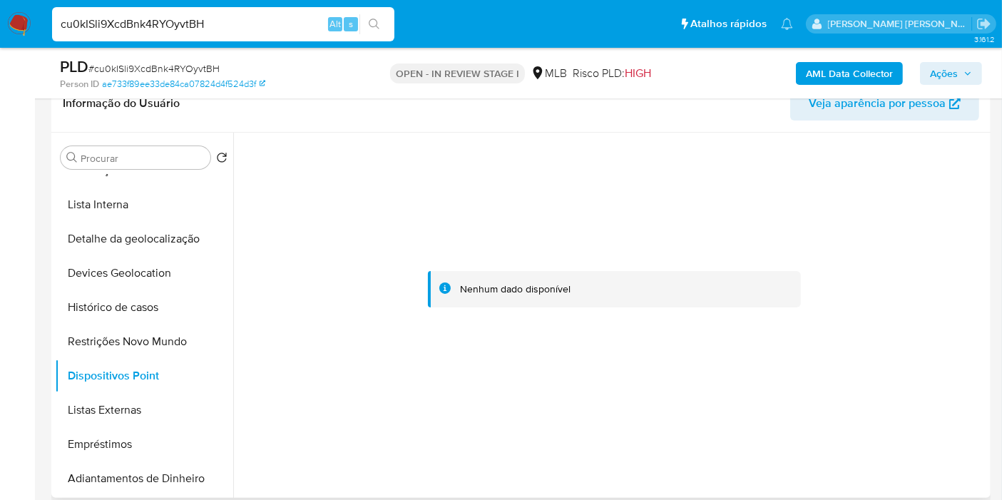
click at [422, 345] on div at bounding box center [614, 290] width 746 height 314
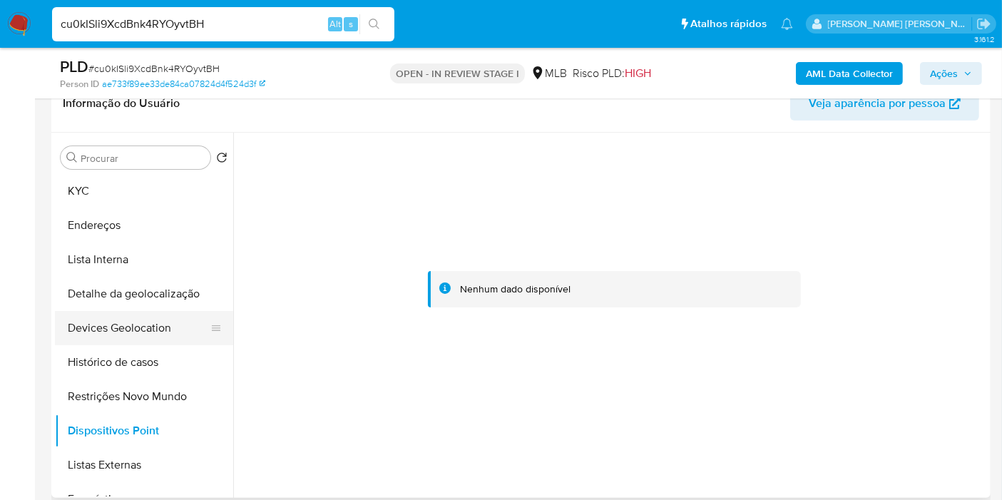
scroll to position [79, 0]
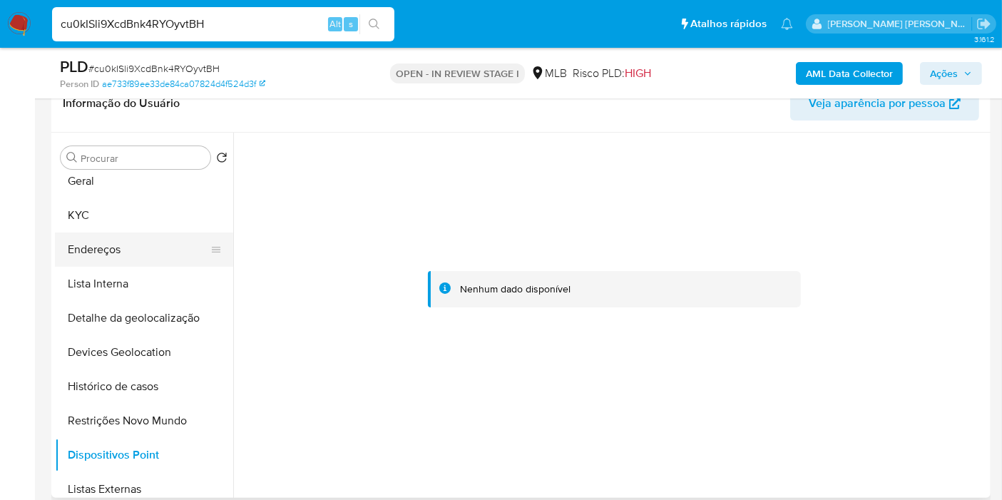
click at [137, 248] on button "Endereços" at bounding box center [138, 250] width 167 height 34
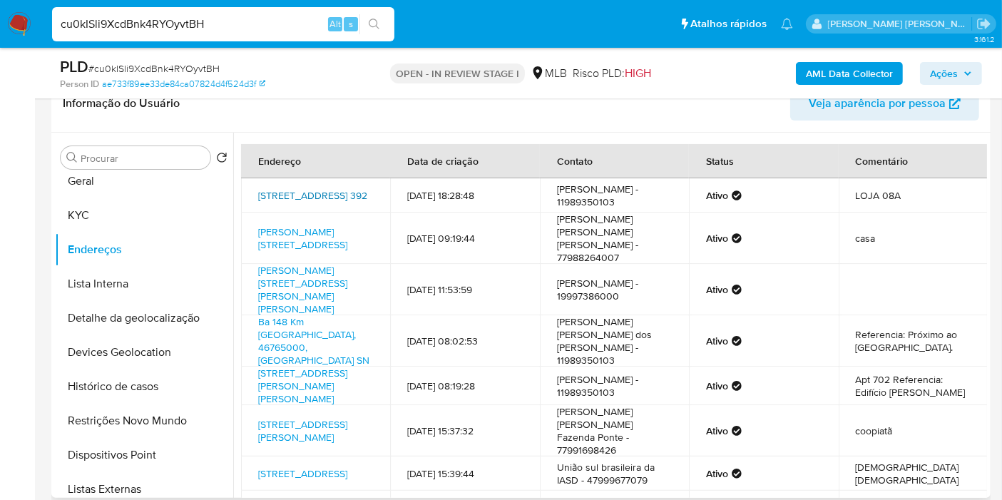
click at [320, 196] on link "Avenida Paulista 392, São Paulo, São Paulo, 01310000, Brasil 392" at bounding box center [312, 195] width 109 height 14
click at [113, 213] on button "KYC" at bounding box center [138, 215] width 167 height 34
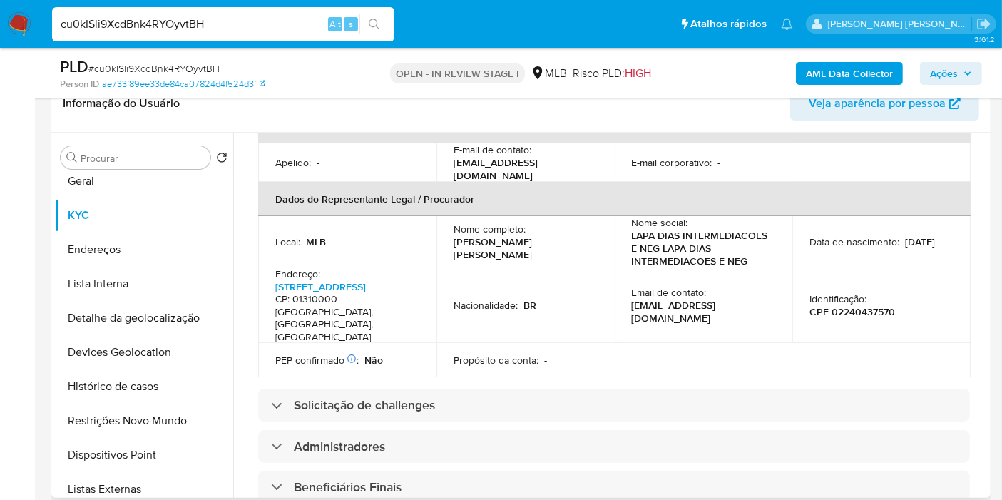
scroll to position [178, 0]
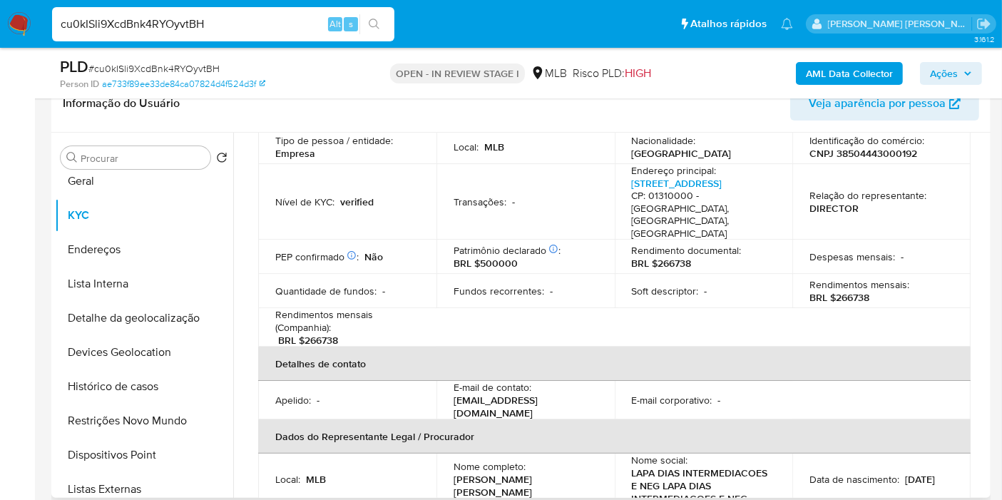
click at [860, 150] on p "CNPJ 38504443000192" at bounding box center [864, 153] width 108 height 13
copy p "38504443000192"
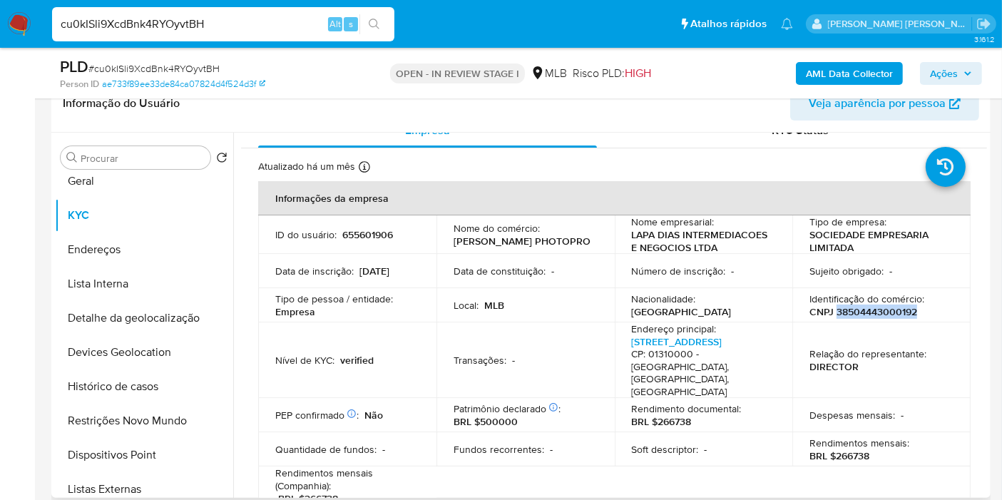
scroll to position [336, 0]
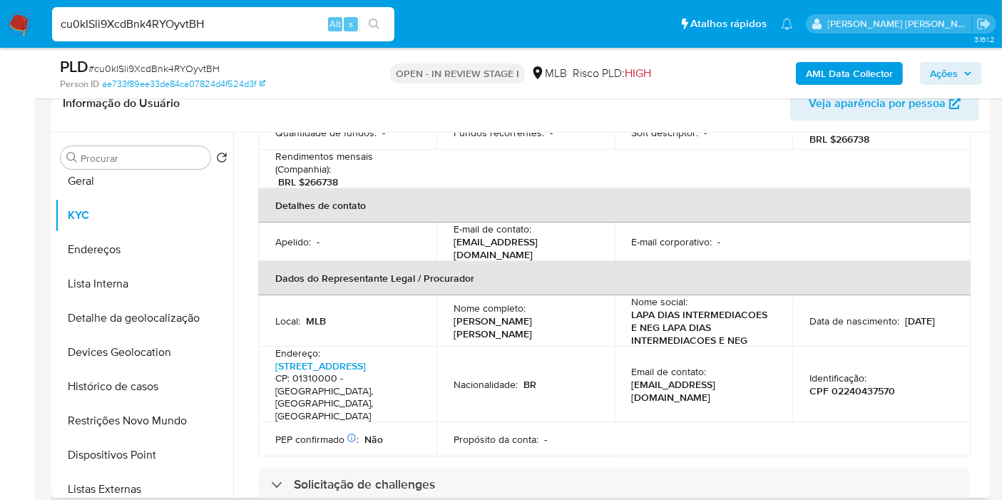
click at [848, 384] on p "CPF 02240437570" at bounding box center [853, 390] width 86 height 13
copy p "02240437570"
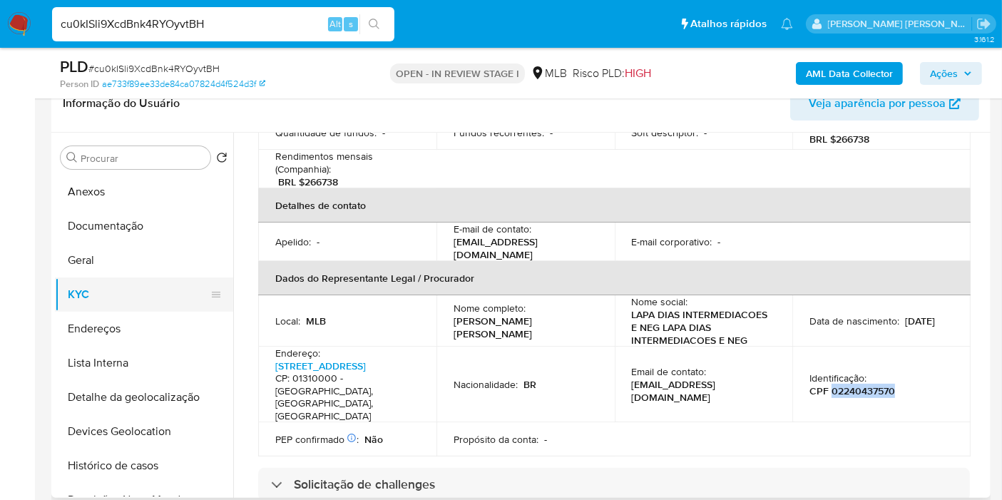
click at [126, 223] on button "Documentação" at bounding box center [144, 226] width 178 height 34
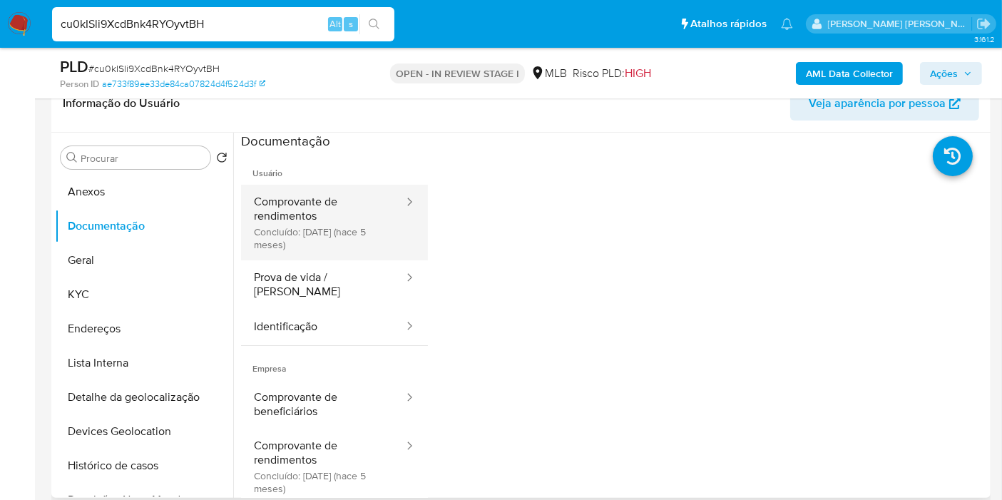
click at [332, 241] on button "Comprovante de rendimentos Concluído: 30/04/2025 (hace 5 meses)" at bounding box center [323, 223] width 164 height 76
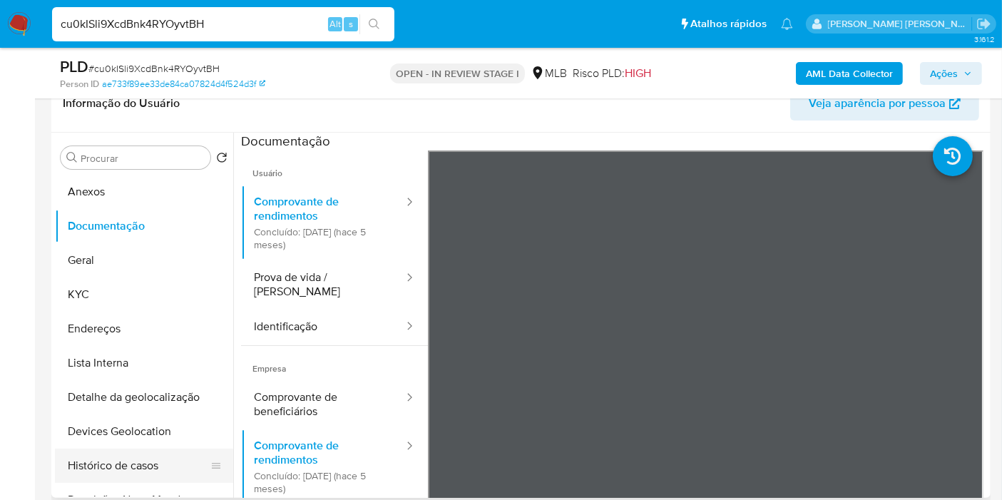
click at [132, 459] on button "Histórico de casos" at bounding box center [138, 466] width 167 height 34
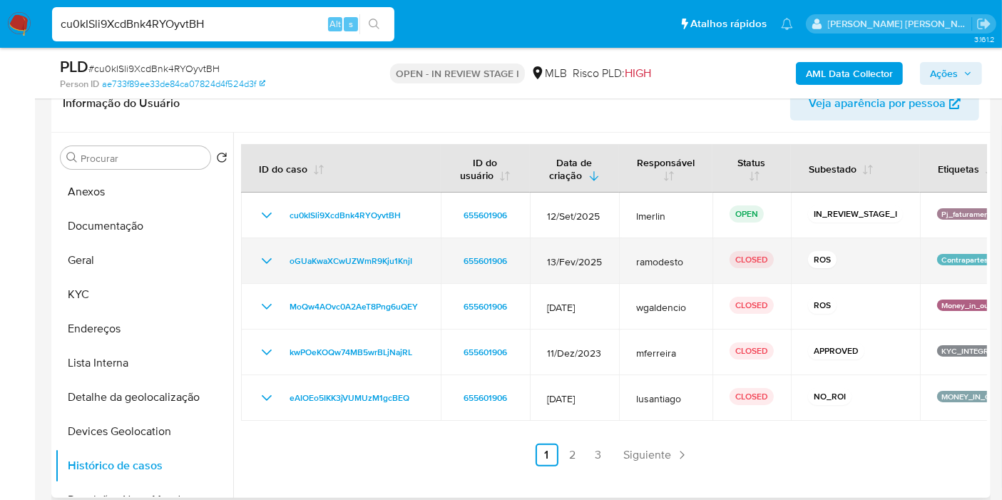
click at [270, 262] on icon "Mostrar/Ocultar" at bounding box center [266, 261] width 17 height 17
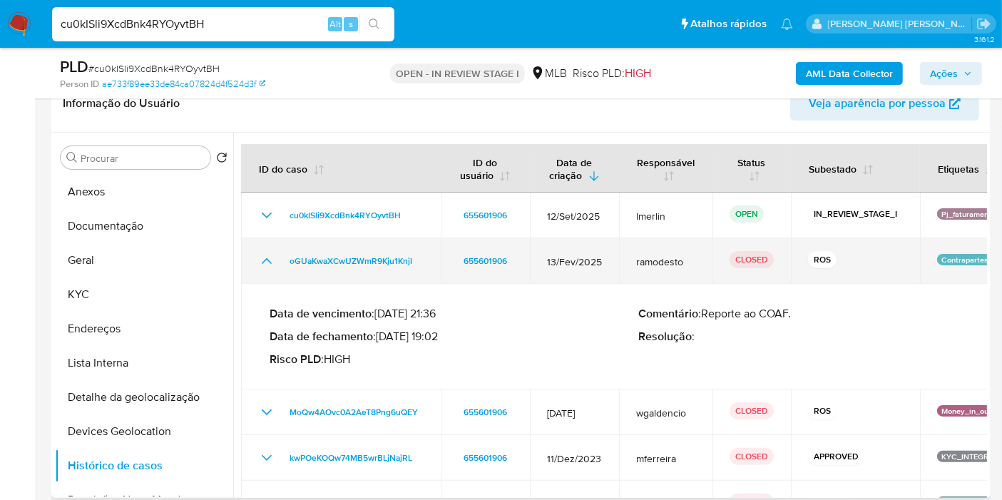
click at [270, 261] on icon "Mostrar/Ocultar" at bounding box center [266, 261] width 17 height 17
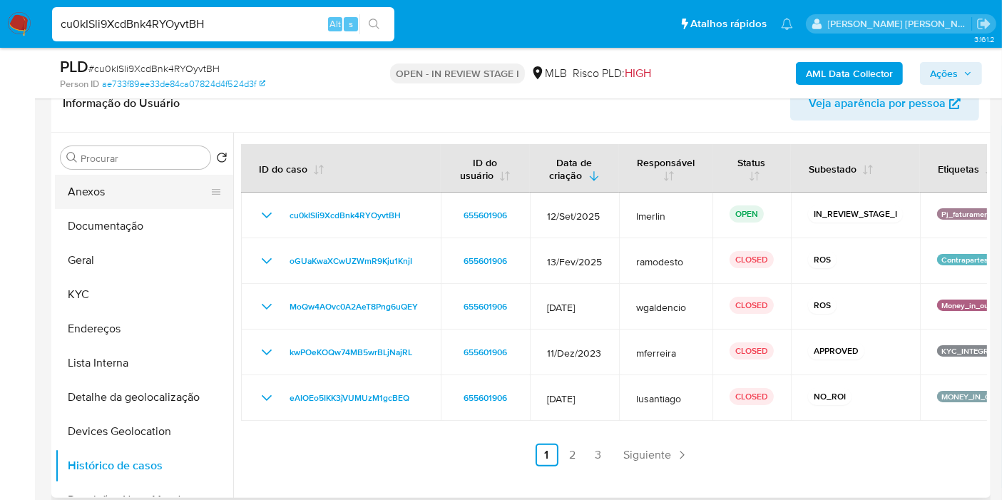
click at [128, 175] on button "Anexos" at bounding box center [138, 192] width 167 height 34
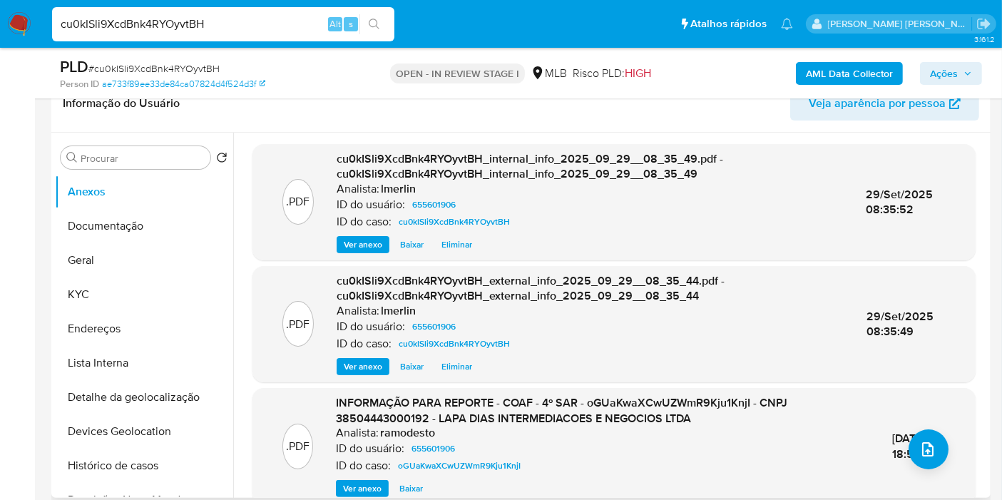
click at [343, 487] on span "Ver anexo" at bounding box center [362, 488] width 39 height 14
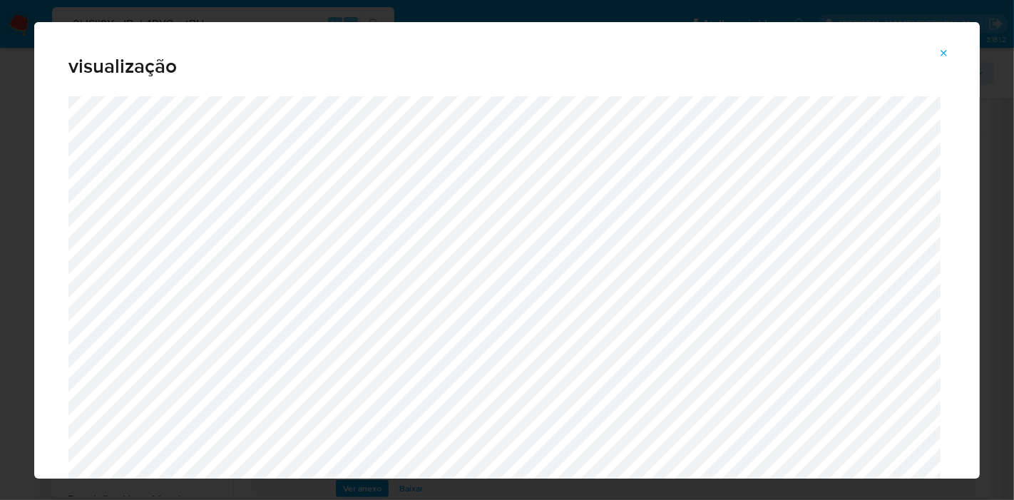
click at [945, 52] on icon "Attachment preview" at bounding box center [945, 53] width 6 height 6
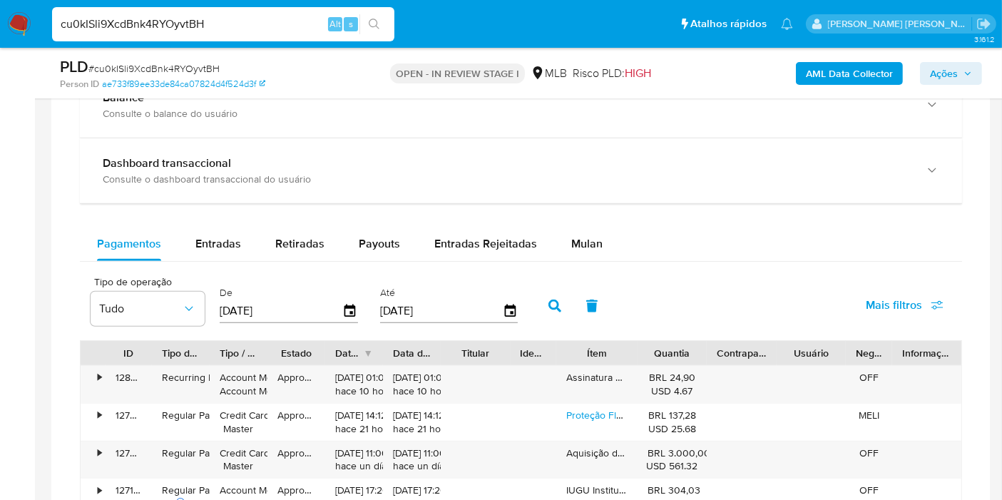
scroll to position [1188, 0]
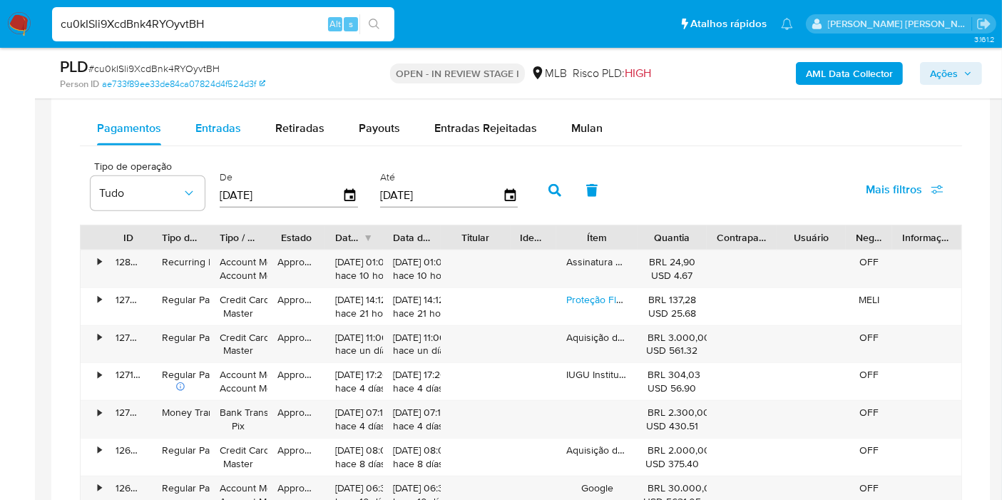
click at [228, 129] on span "Entradas" at bounding box center [218, 128] width 46 height 16
select select "10"
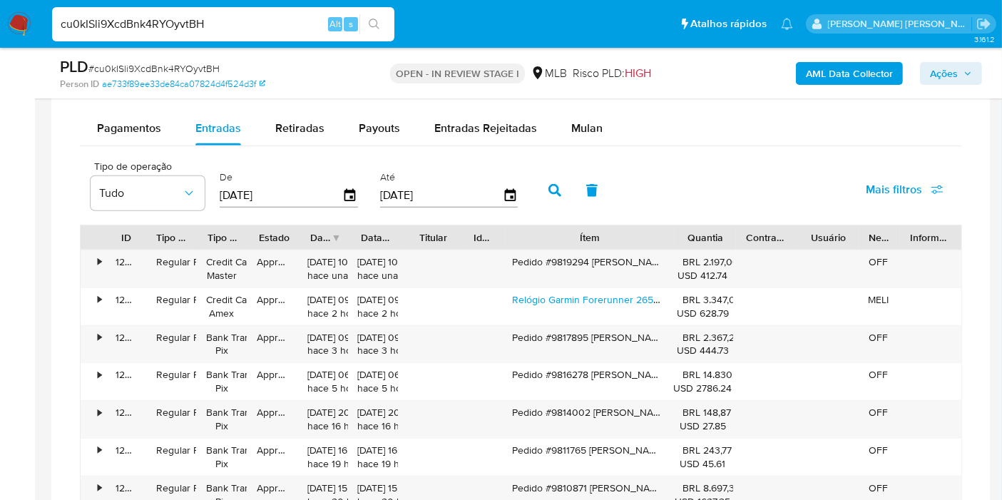
drag, startPoint x: 635, startPoint y: 231, endPoint x: 733, endPoint y: 223, distance: 98.7
click at [733, 225] on div "ID Tipo de operação Tipo / Método Estado Data de criação Data de aprovação Titu…" at bounding box center [521, 237] width 881 height 24
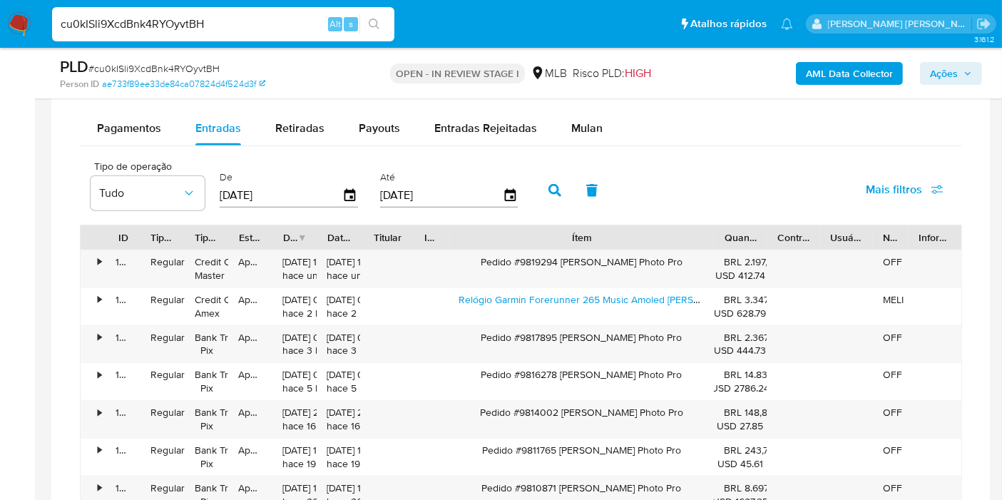
drag, startPoint x: 688, startPoint y: 235, endPoint x: 774, endPoint y: 230, distance: 85.7
click at [774, 230] on div "ID Tipo de operação Tipo / Método Estado Data de criação Data de aprovação Titu…" at bounding box center [521, 237] width 881 height 24
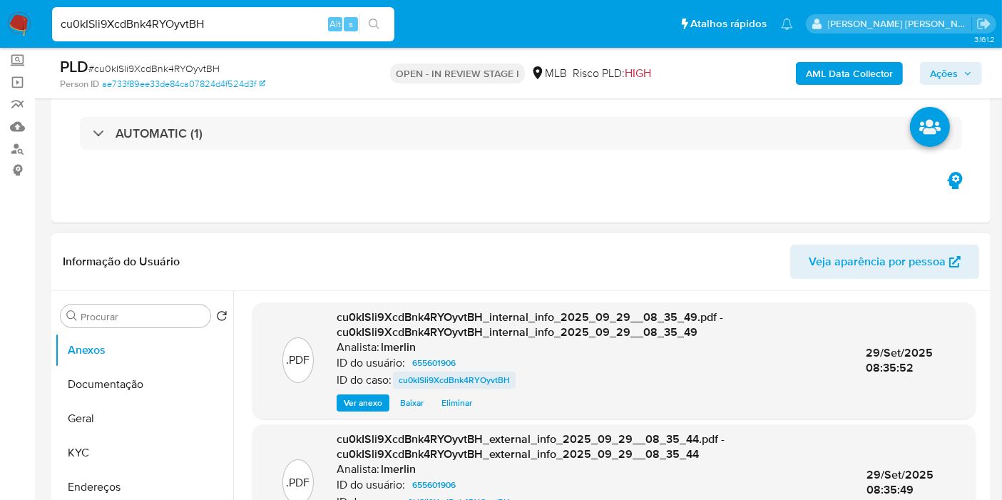
scroll to position [166, 0]
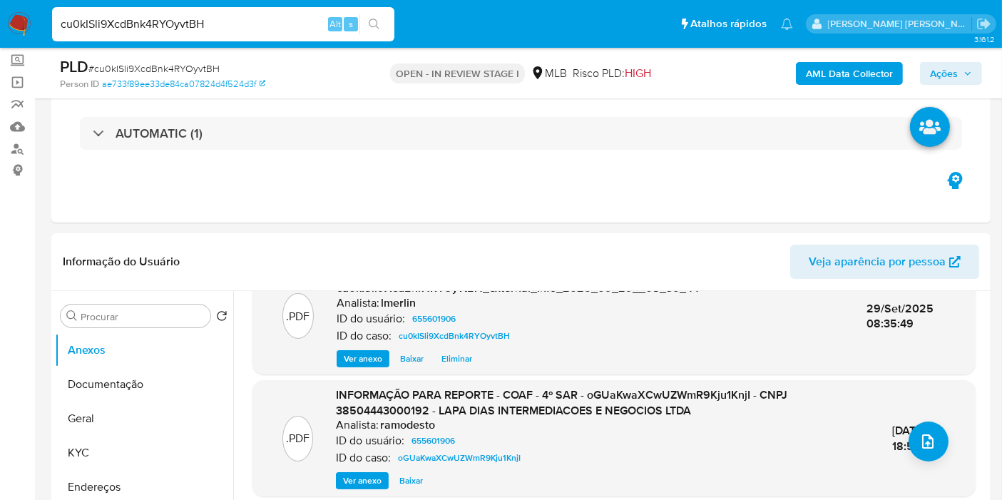
click at [357, 479] on span "Ver anexo" at bounding box center [362, 481] width 39 height 14
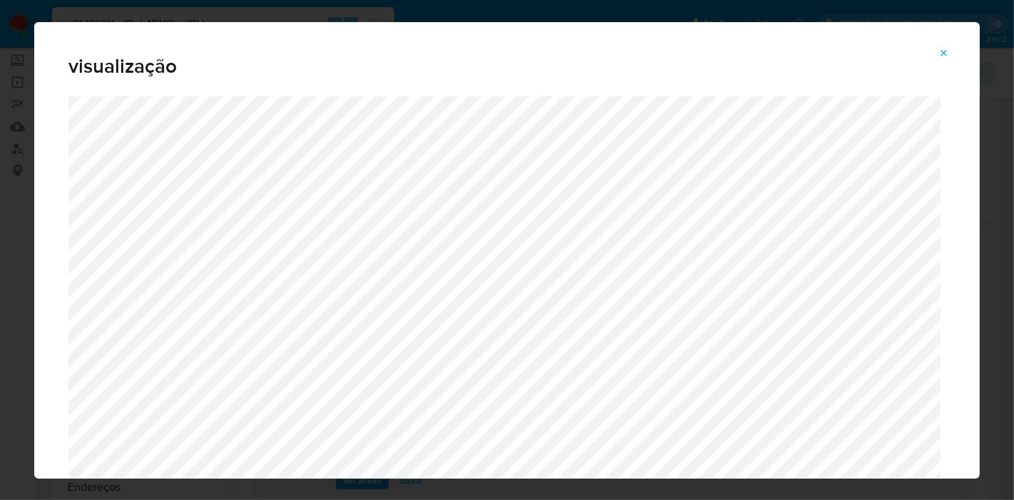
click at [947, 57] on icon "Attachment preview" at bounding box center [944, 53] width 11 height 11
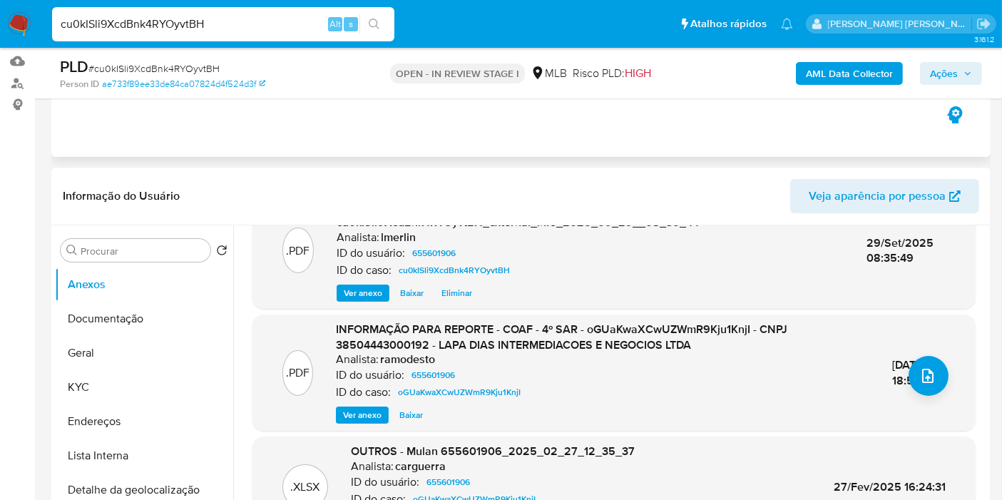
scroll to position [238, 0]
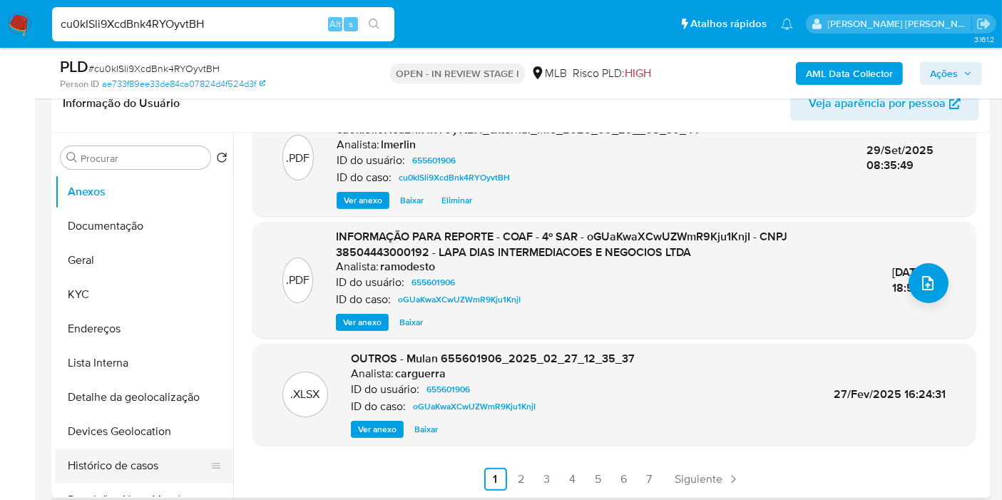
click at [136, 466] on button "Histórico de casos" at bounding box center [138, 466] width 167 height 34
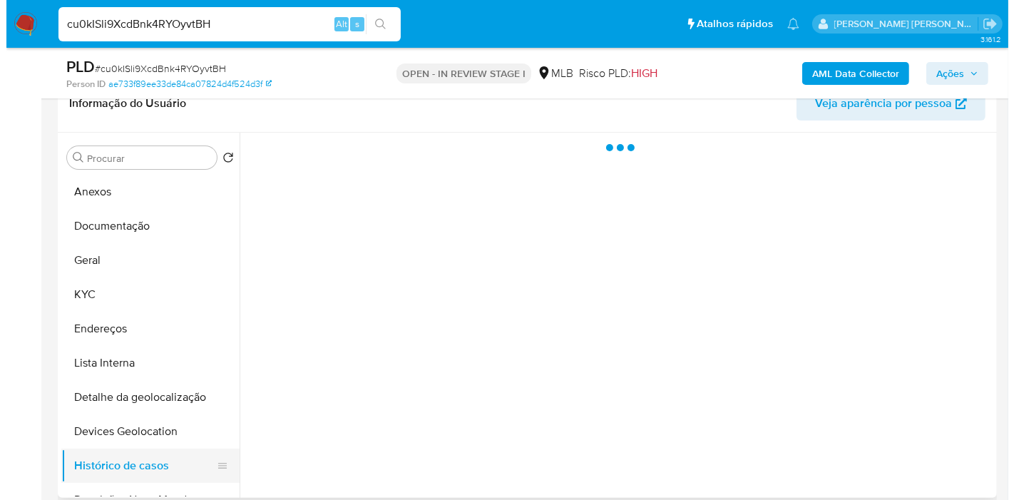
scroll to position [0, 0]
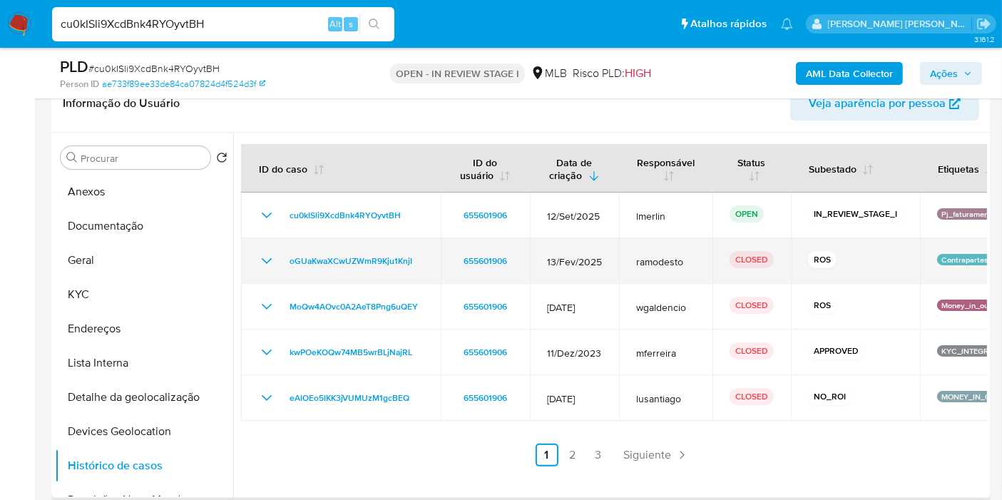
drag, startPoint x: 261, startPoint y: 269, endPoint x: 281, endPoint y: 282, distance: 23.7
click at [261, 268] on td "oGUaKwaXCwUZWmR9Kju1KnjI" at bounding box center [341, 261] width 200 height 46
click at [265, 261] on icon "Mostrar/Ocultar" at bounding box center [266, 261] width 17 height 17
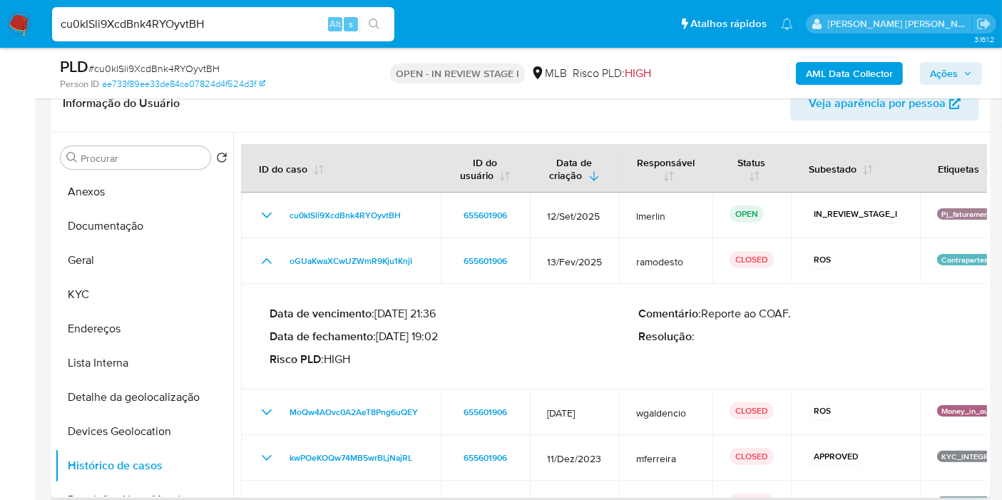
drag, startPoint x: 381, startPoint y: 333, endPoint x: 442, endPoint y: 334, distance: 60.6
click at [442, 334] on p "Data de fechamento : 10/03/2025 19:02" at bounding box center [454, 337] width 369 height 14
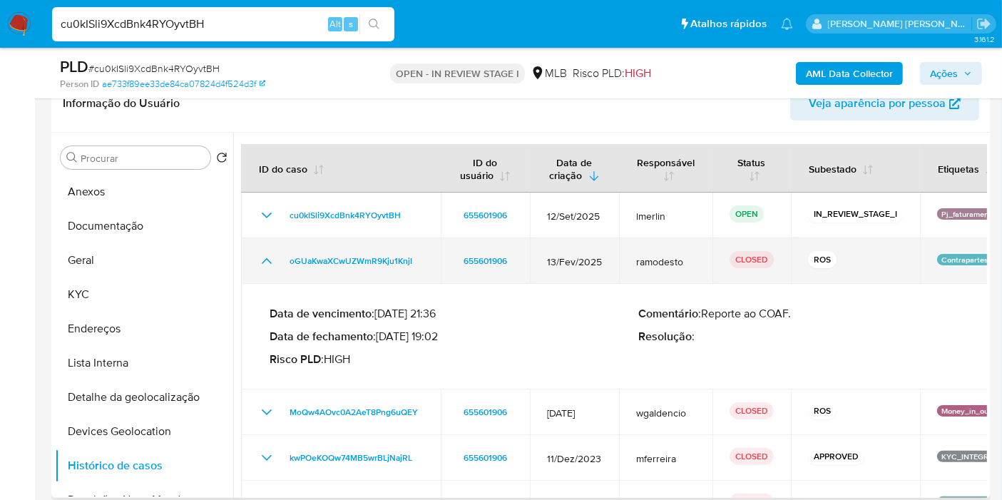
click at [260, 261] on icon "Mostrar/Ocultar" at bounding box center [266, 261] width 17 height 17
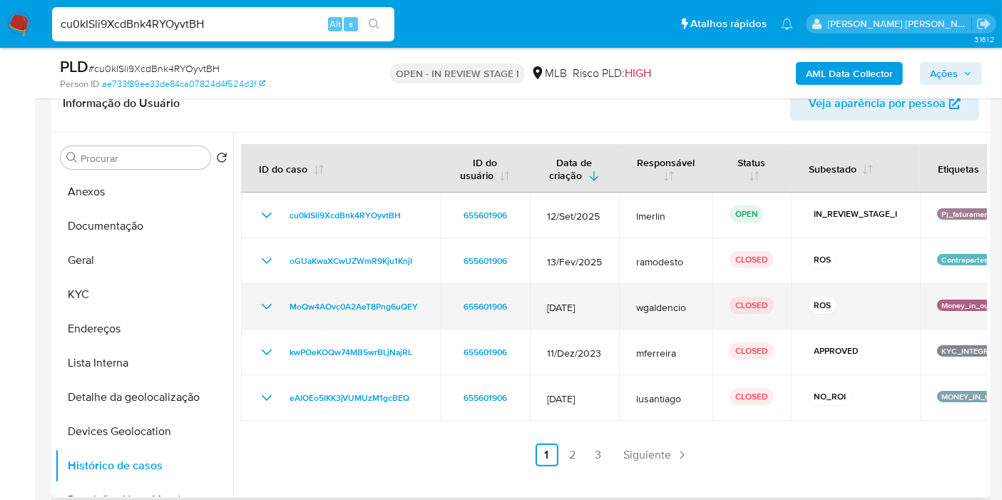
click at [260, 302] on icon "Mostrar/Ocultar" at bounding box center [266, 306] width 17 height 17
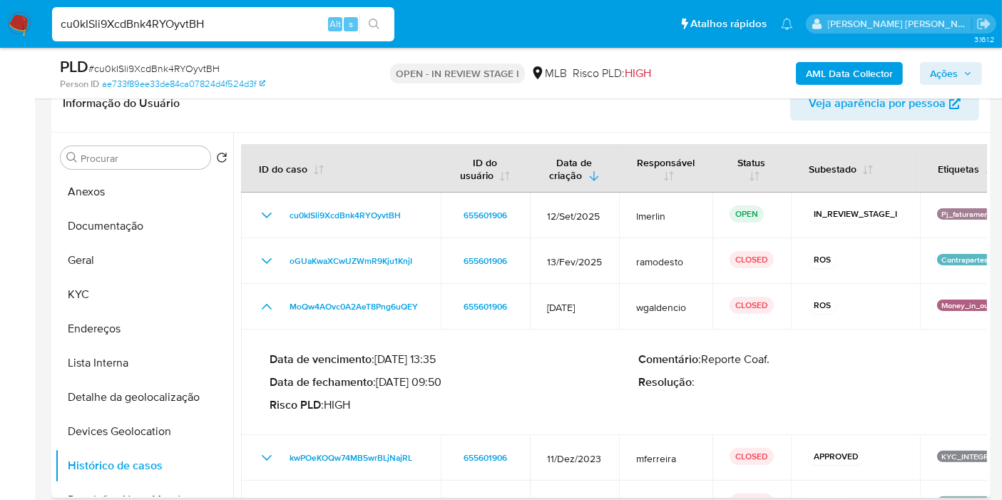
drag, startPoint x: 382, startPoint y: 383, endPoint x: 440, endPoint y: 382, distance: 57.8
click at [440, 382] on p "Data de fechamento : 27/06/2024 09:50" at bounding box center [454, 382] width 369 height 14
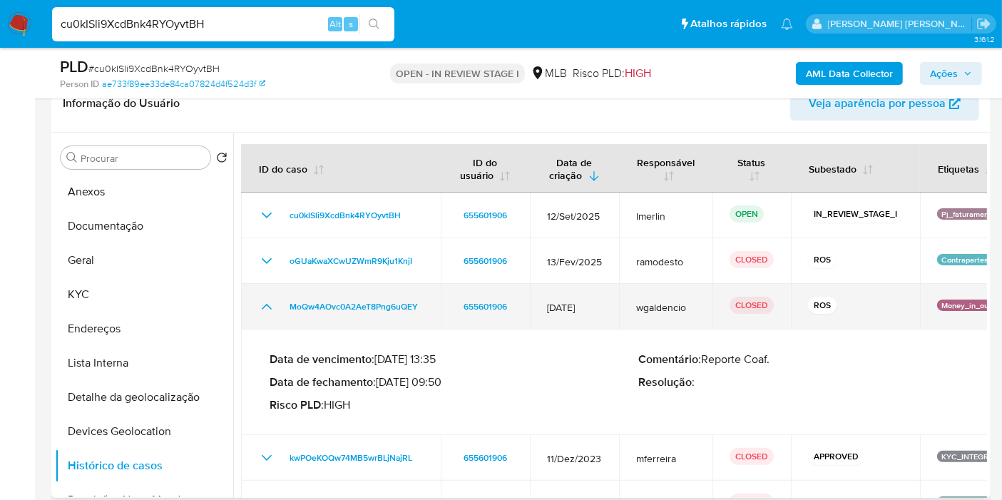
click at [265, 305] on icon "Mostrar/Ocultar" at bounding box center [267, 307] width 10 height 6
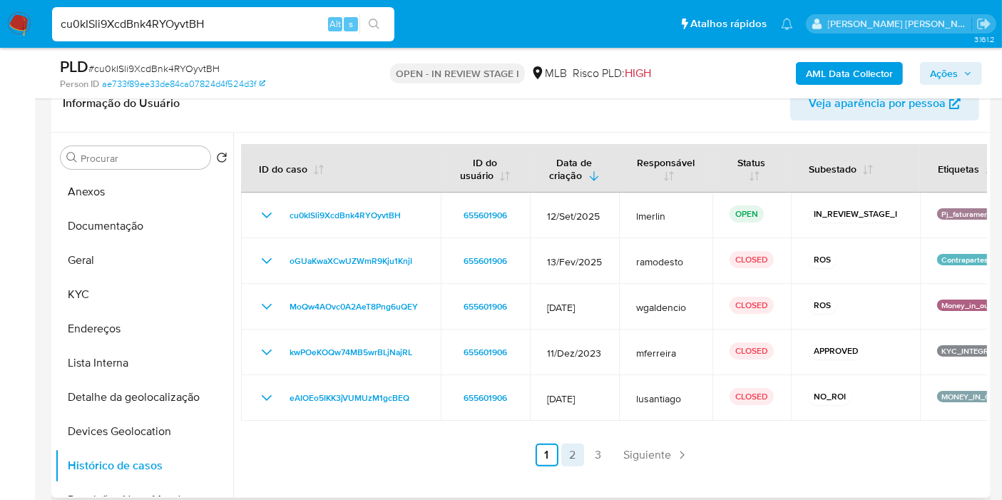
click at [572, 446] on link "2" at bounding box center [572, 455] width 23 height 23
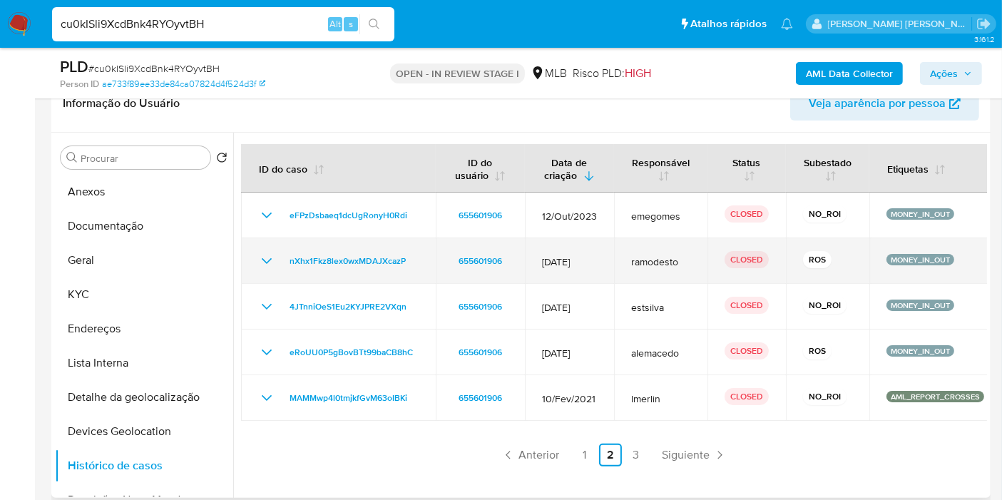
click at [267, 253] on icon "Mostrar/Ocultar" at bounding box center [266, 261] width 17 height 17
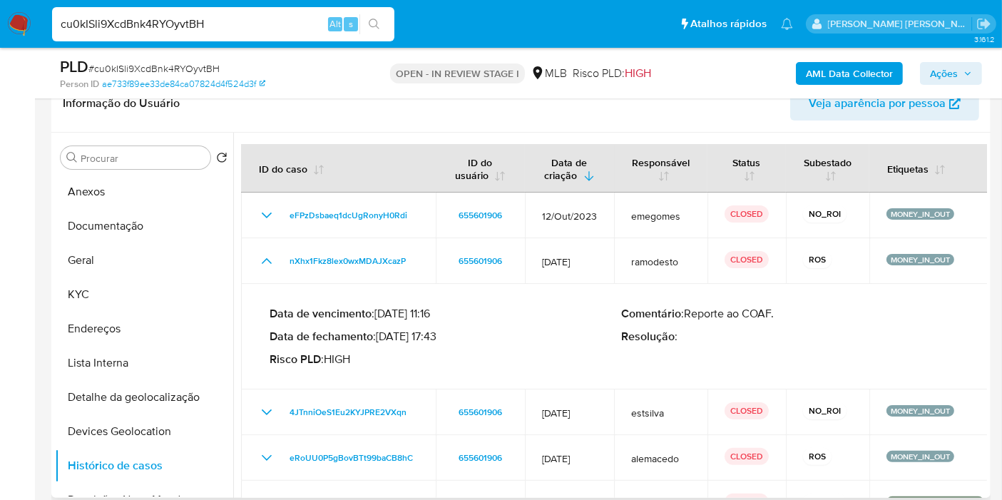
drag, startPoint x: 382, startPoint y: 337, endPoint x: 441, endPoint y: 337, distance: 58.5
click at [441, 337] on p "Data de fechamento : 06/07/2023 17:43" at bounding box center [446, 337] width 352 height 14
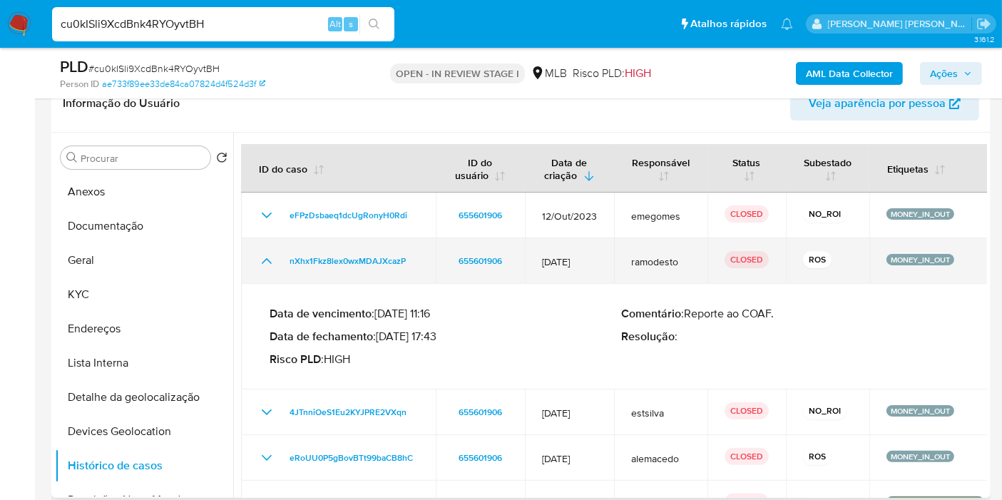
click at [263, 255] on icon "Mostrar/Ocultar" at bounding box center [266, 261] width 17 height 17
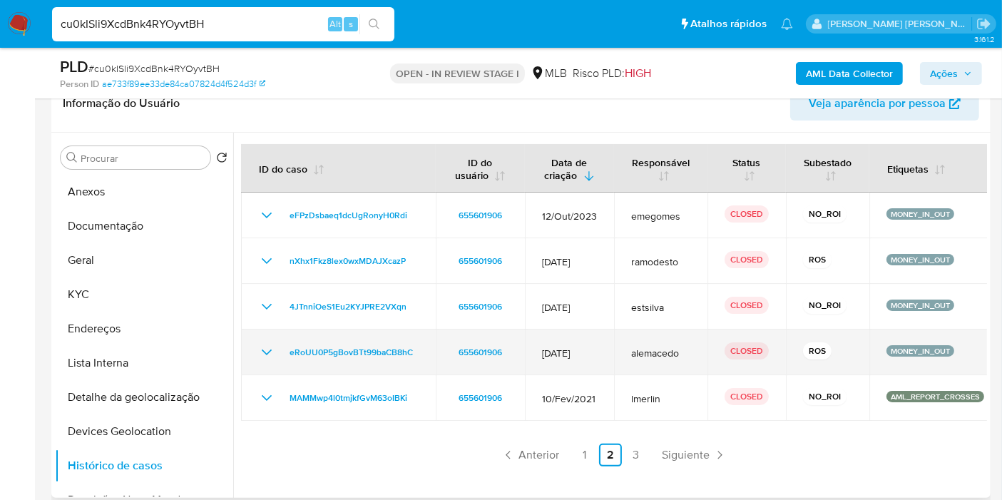
drag, startPoint x: 267, startPoint y: 347, endPoint x: 277, endPoint y: 353, distance: 11.5
click at [267, 347] on icon "Mostrar/Ocultar" at bounding box center [266, 352] width 17 height 17
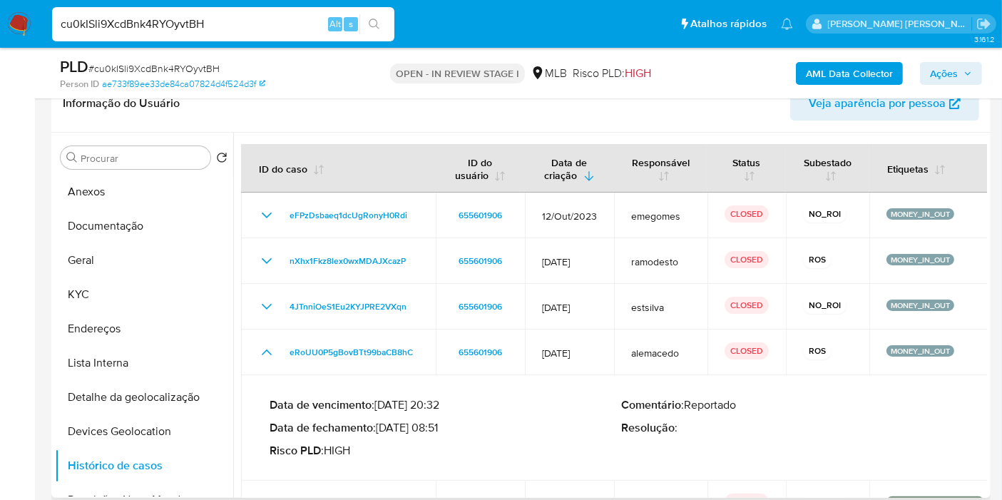
drag, startPoint x: 382, startPoint y: 429, endPoint x: 438, endPoint y: 431, distance: 55.7
click at [438, 431] on p "Data de fechamento : 21/09/2022 08:51" at bounding box center [446, 428] width 352 height 14
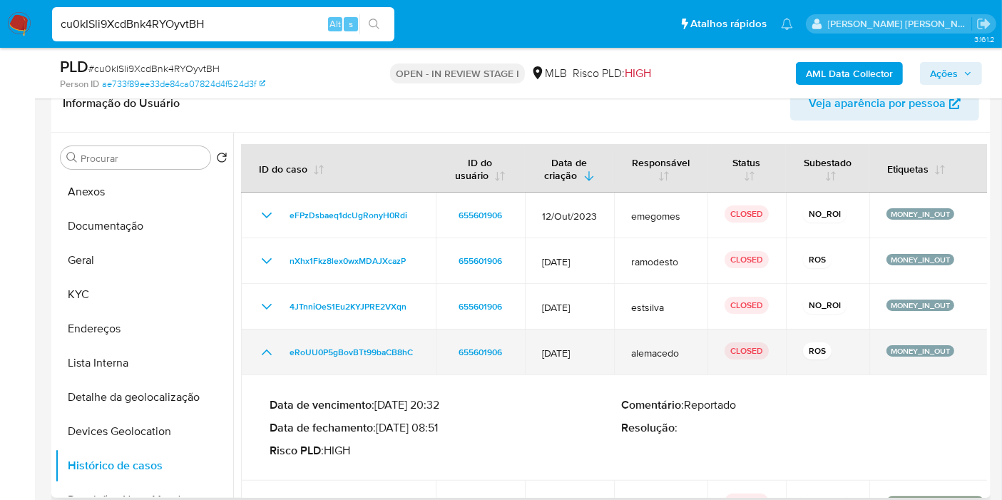
click at [264, 345] on icon "Mostrar/Ocultar" at bounding box center [266, 352] width 17 height 17
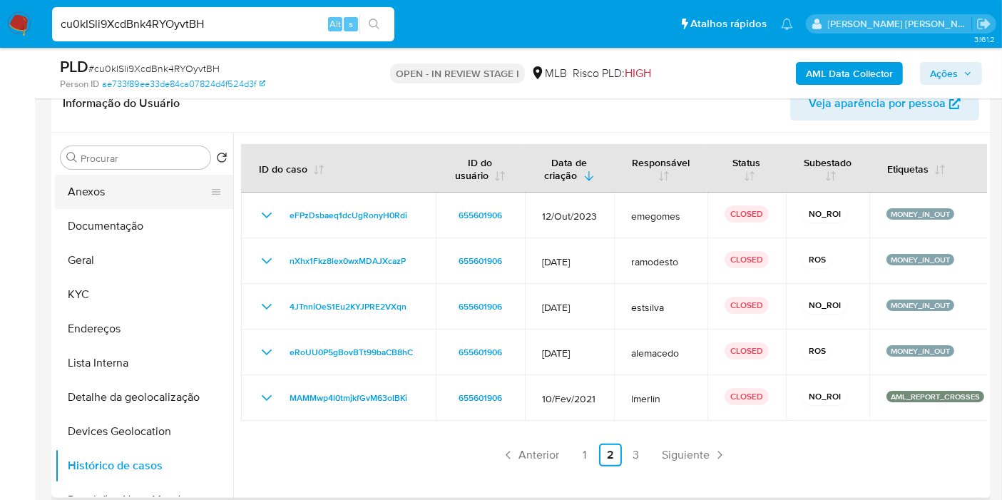
click at [100, 207] on button "Anexos" at bounding box center [138, 192] width 167 height 34
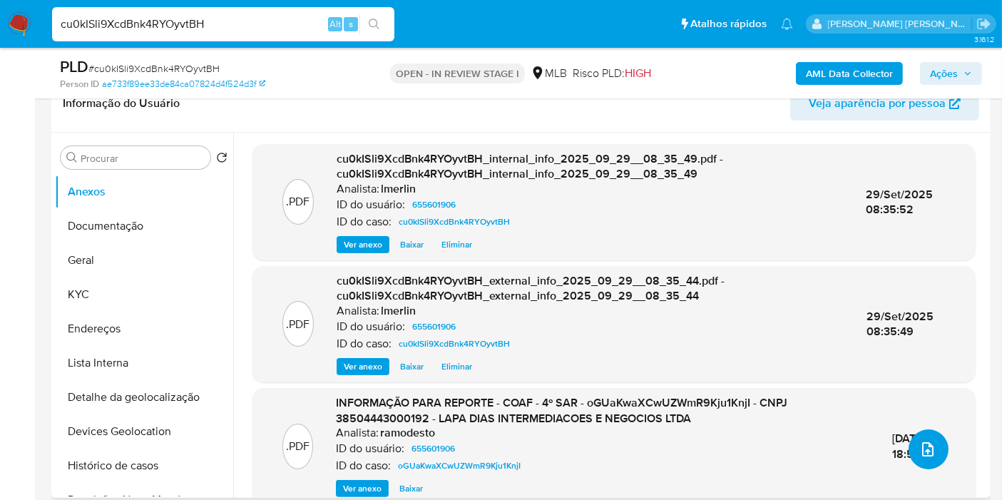
click at [924, 447] on icon "upload-file" at bounding box center [927, 449] width 17 height 17
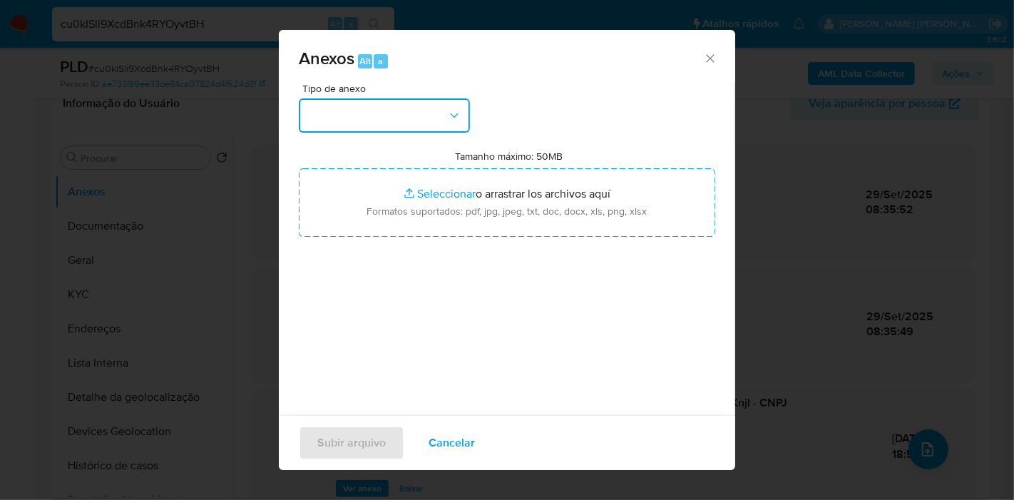
click at [377, 121] on button "button" at bounding box center [384, 115] width 171 height 34
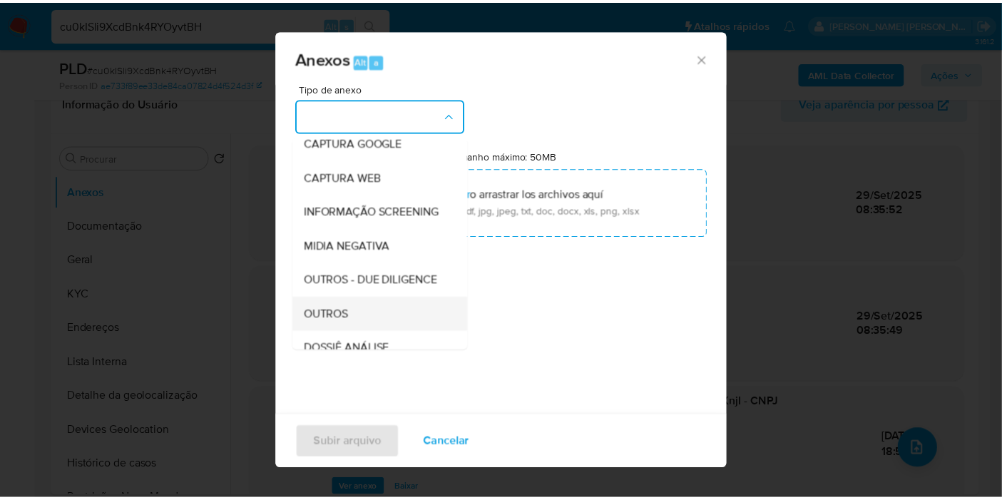
scroll to position [158, 0]
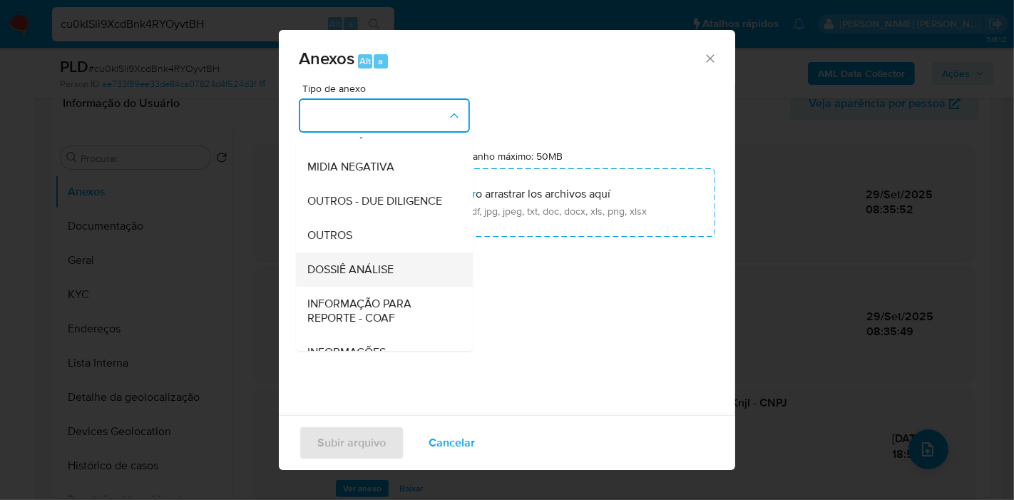
click at [389, 277] on span "DOSSIÊ ANÁLISE" at bounding box center [350, 269] width 86 height 14
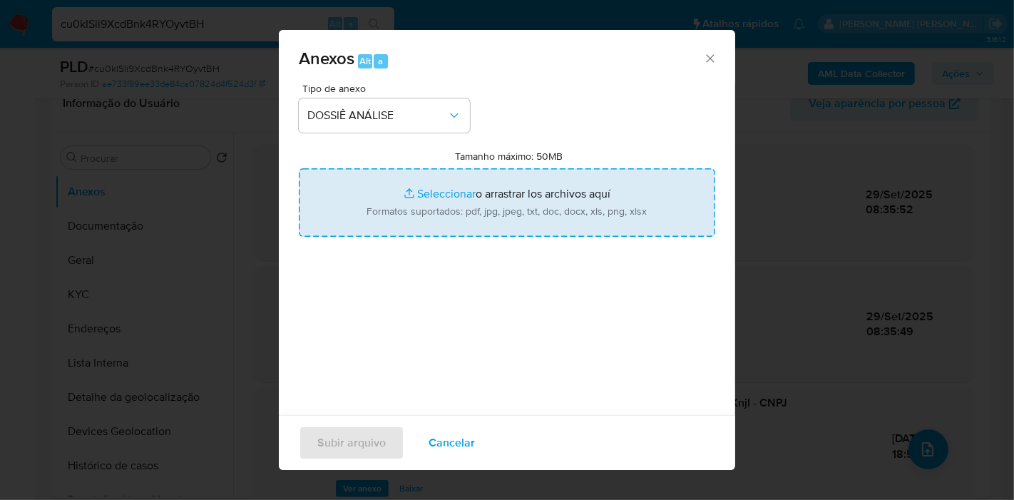
click at [406, 190] on input "Tamanho máximo: 50MB Seleccionar archivos" at bounding box center [507, 202] width 417 height 68
type input "C:\fakepath\5º SAR - XXX - CNPJ 38504443000192 - LAPA DIAS INTERMEDIACOES E NEG…"
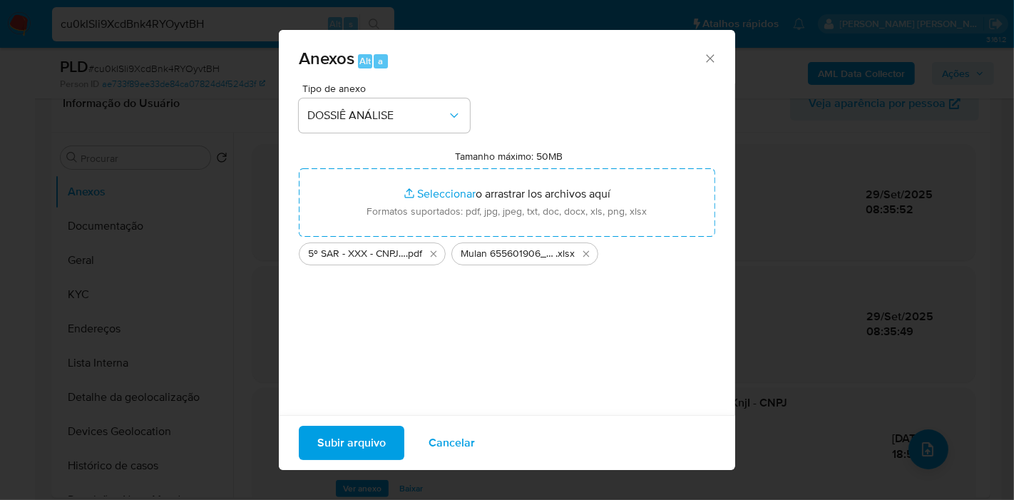
click at [384, 429] on span "Subir arquivo" at bounding box center [351, 442] width 68 height 31
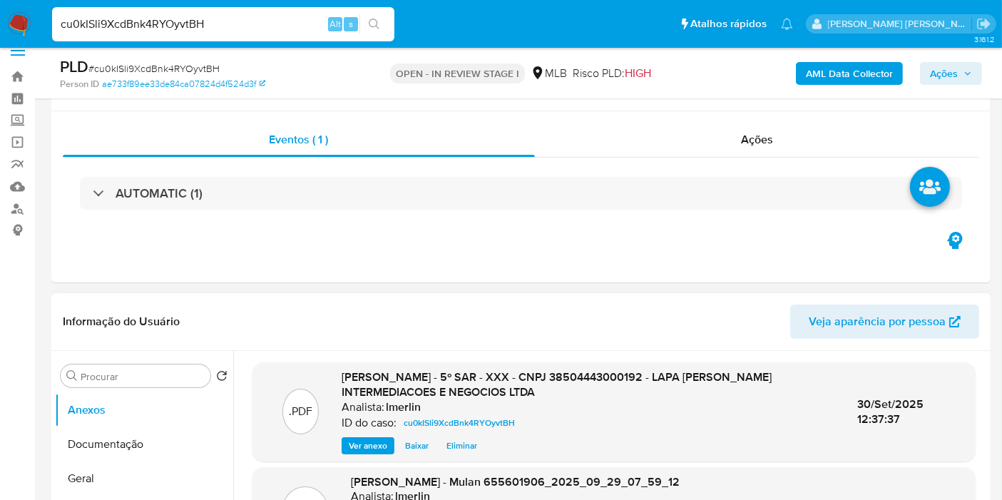
scroll to position [0, 0]
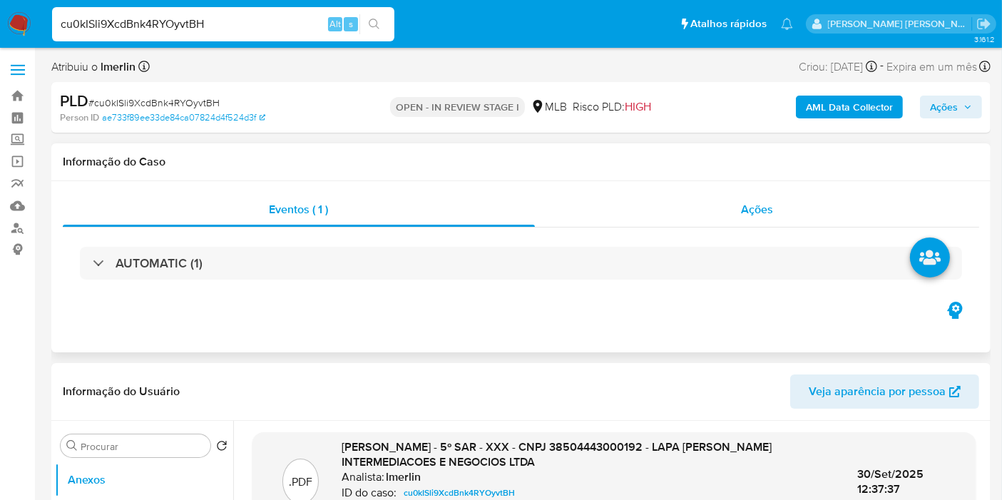
click at [797, 225] on div "Ações" at bounding box center [757, 210] width 445 height 34
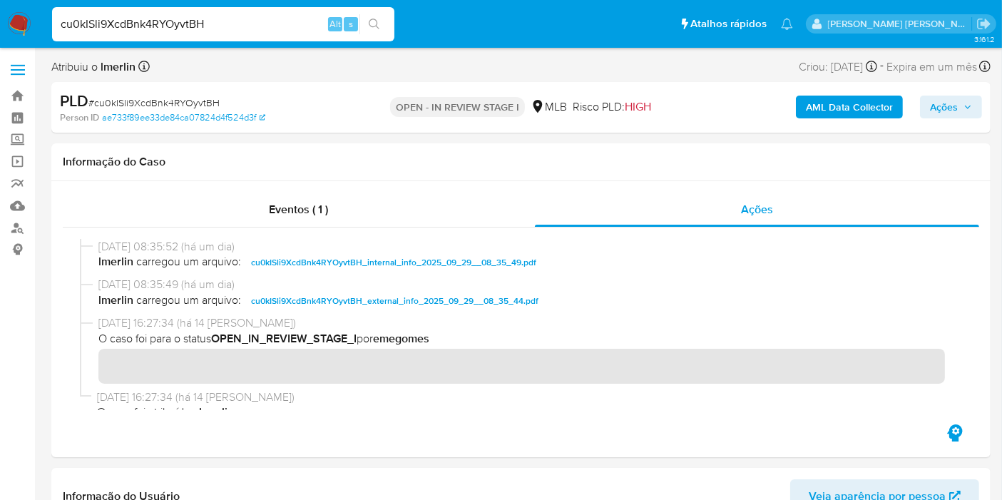
click at [961, 105] on span "Ações" at bounding box center [951, 107] width 42 height 20
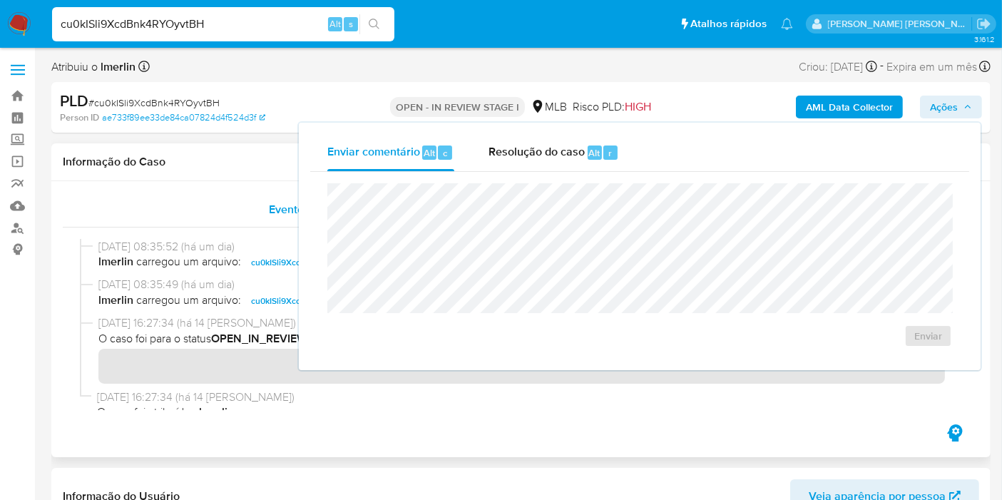
click at [253, 211] on div "Eventos ( 1 )" at bounding box center [299, 210] width 472 height 34
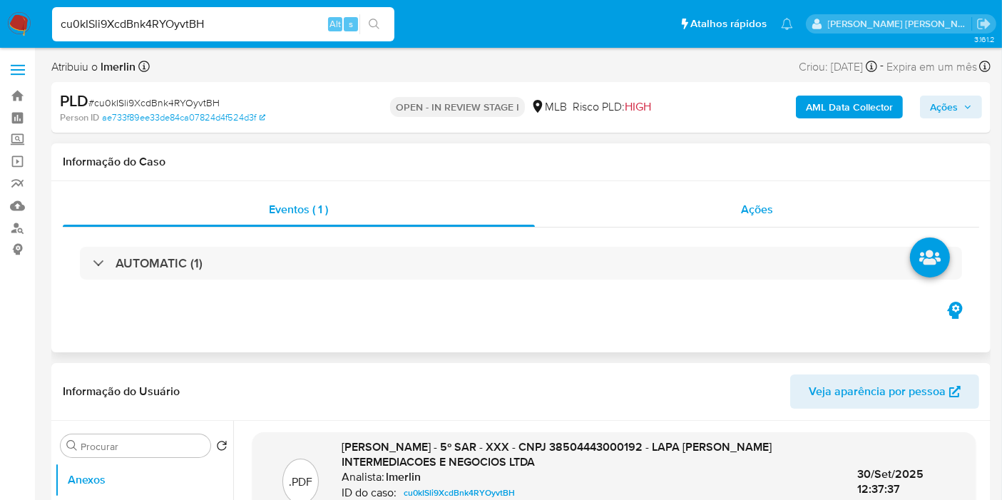
click at [721, 213] on div "Ações" at bounding box center [757, 210] width 445 height 34
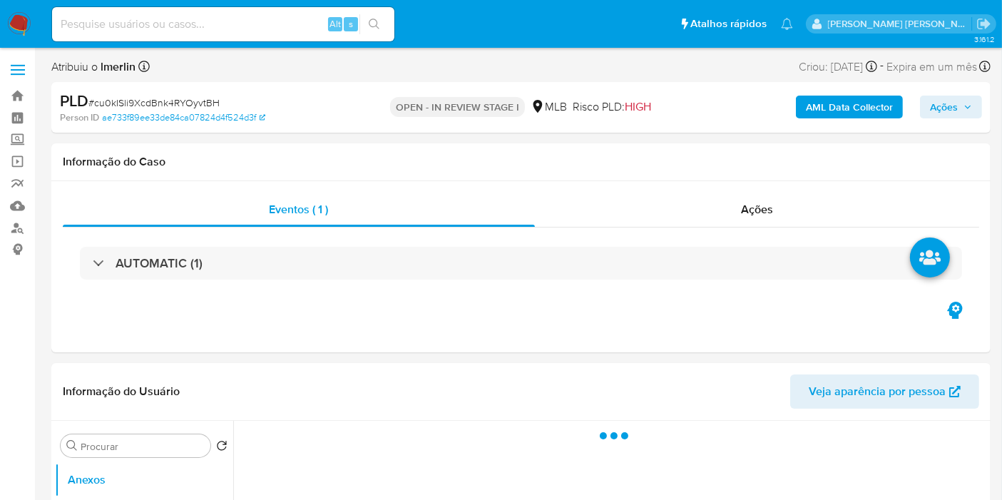
select select "10"
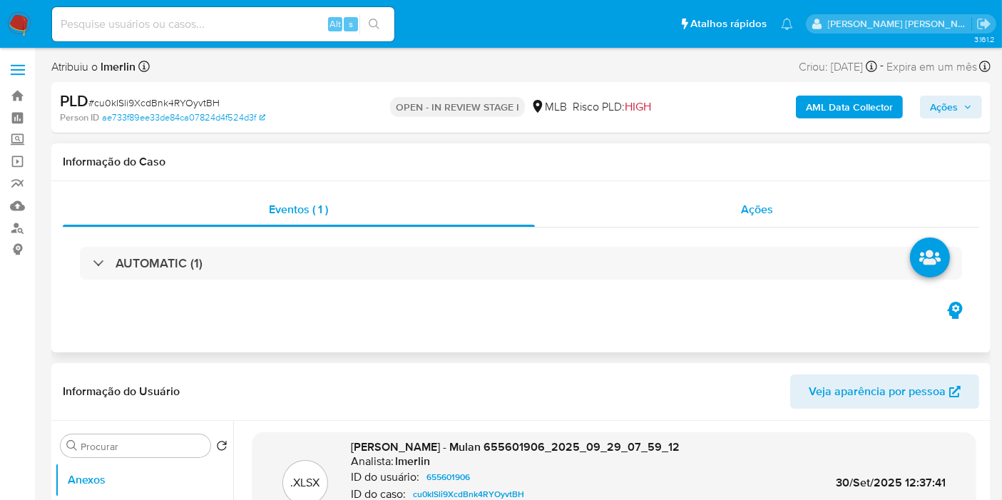
click at [745, 210] on span "Ações" at bounding box center [757, 209] width 32 height 16
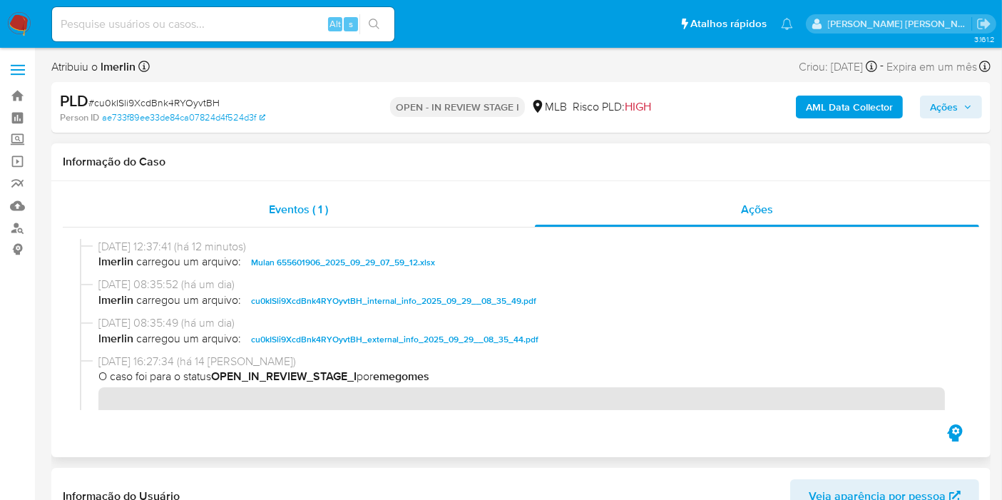
click at [354, 213] on div "Eventos ( 1 )" at bounding box center [299, 210] width 472 height 34
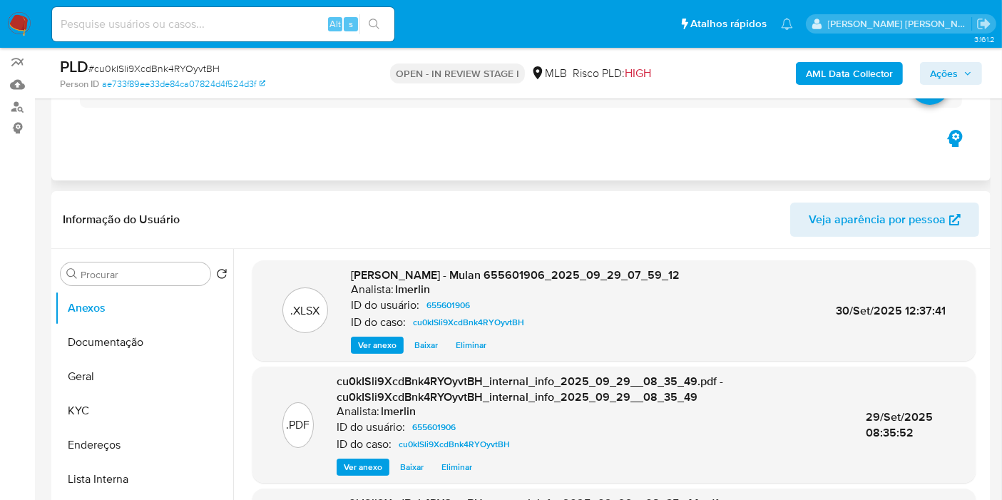
scroll to position [158, 0]
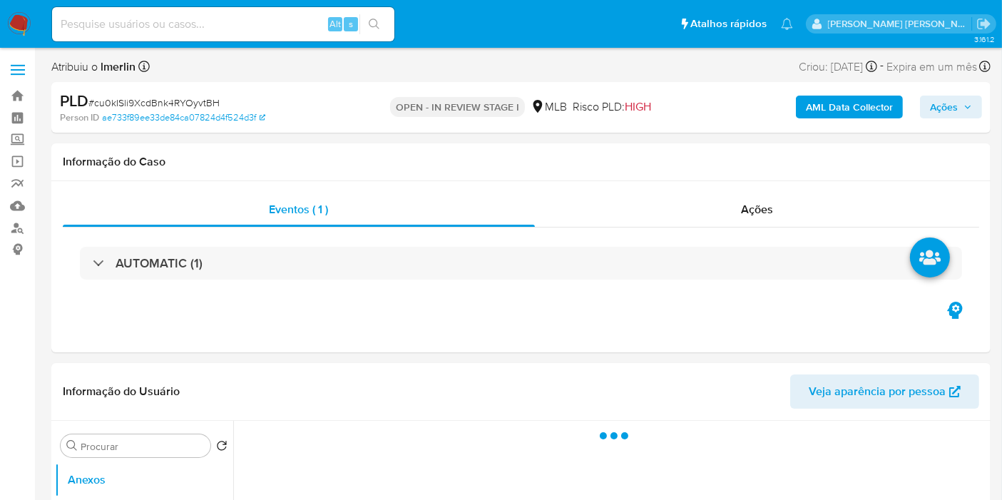
select select "10"
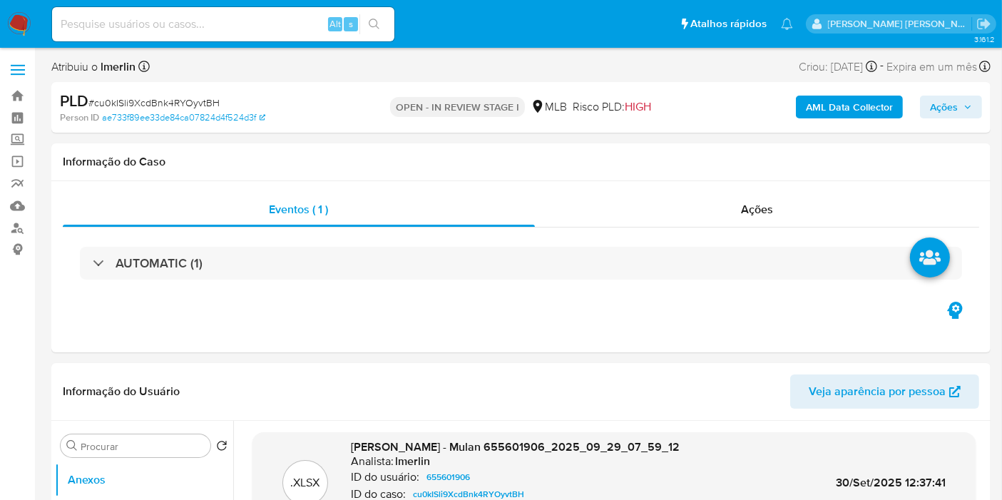
click at [205, 21] on input at bounding box center [223, 24] width 342 height 19
paste input "QL1mU0C1GfN3dM1Dy82kzYVA"
type input "QL1mU0C1GfN3dM1Dy82kzYVA"
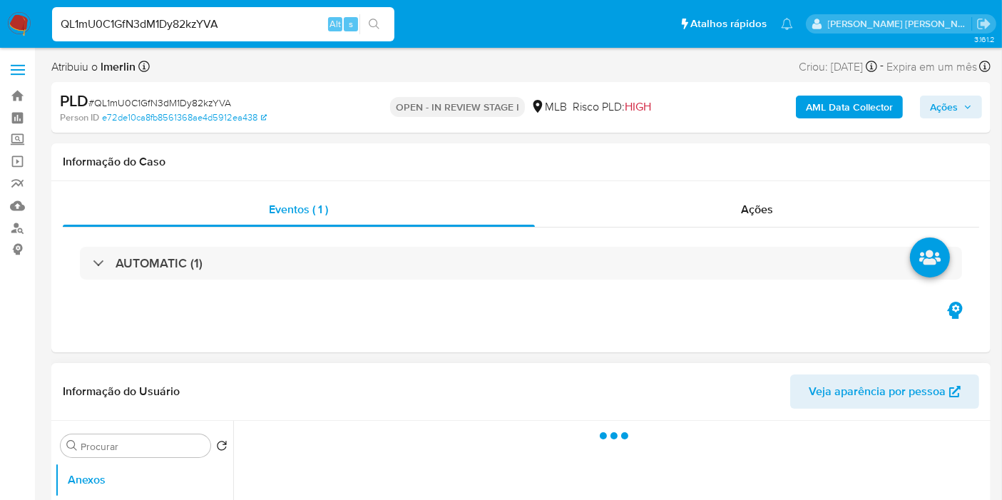
select select "10"
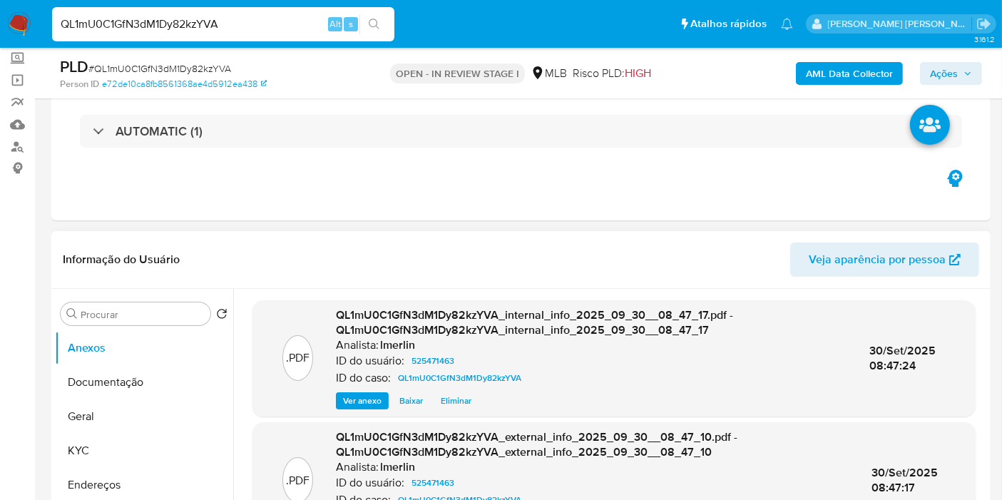
scroll to position [158, 0]
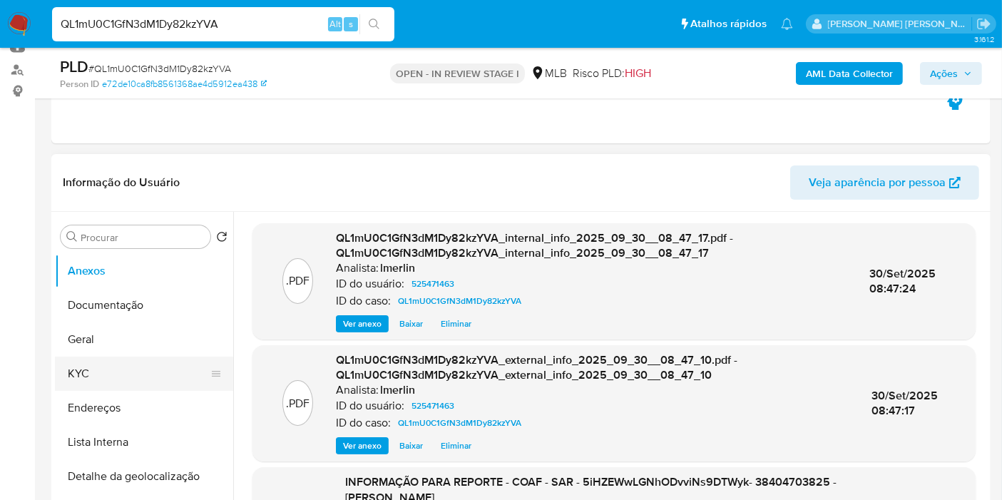
click at [158, 372] on button "KYC" at bounding box center [138, 374] width 167 height 34
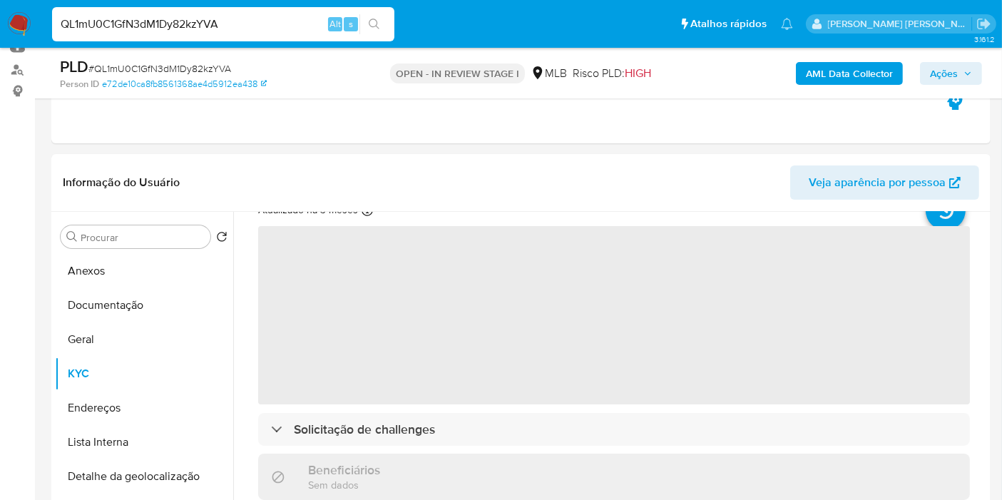
scroll to position [79, 0]
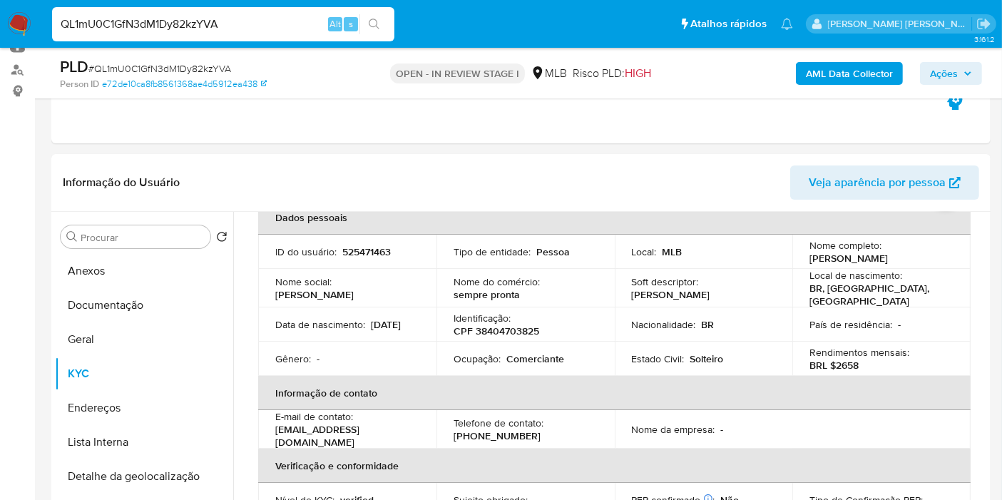
click at [501, 325] on p "CPF 38404703825" at bounding box center [497, 331] width 86 height 13
copy p "38404703825"
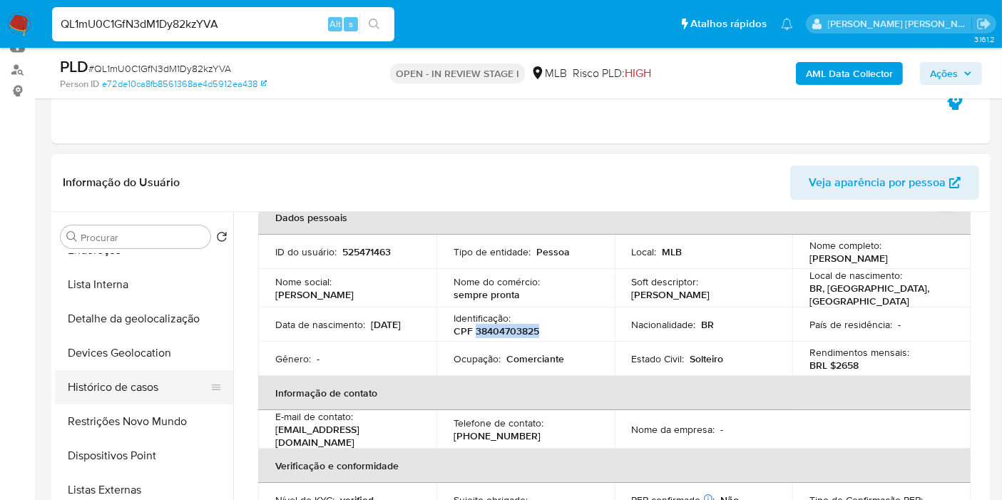
scroll to position [158, 0]
click at [164, 379] on button "Histórico de casos" at bounding box center [144, 386] width 178 height 34
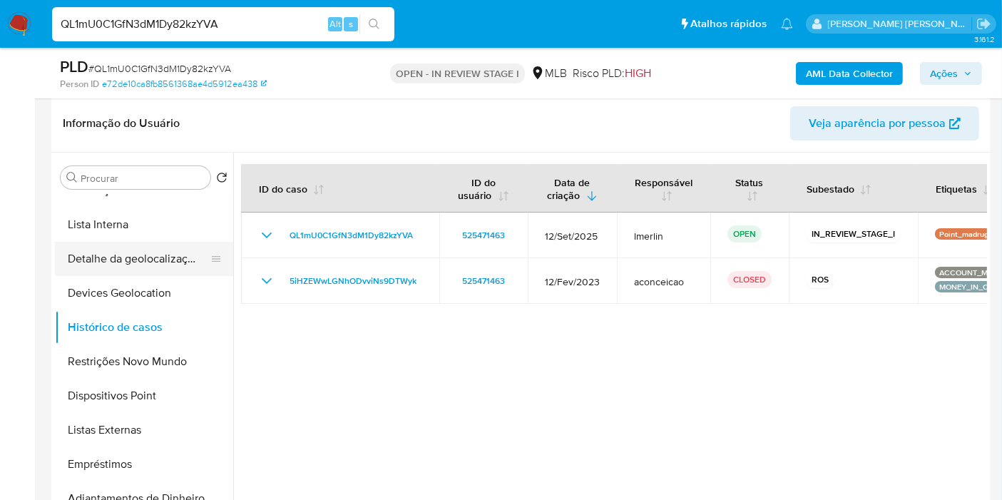
scroll to position [79, 0]
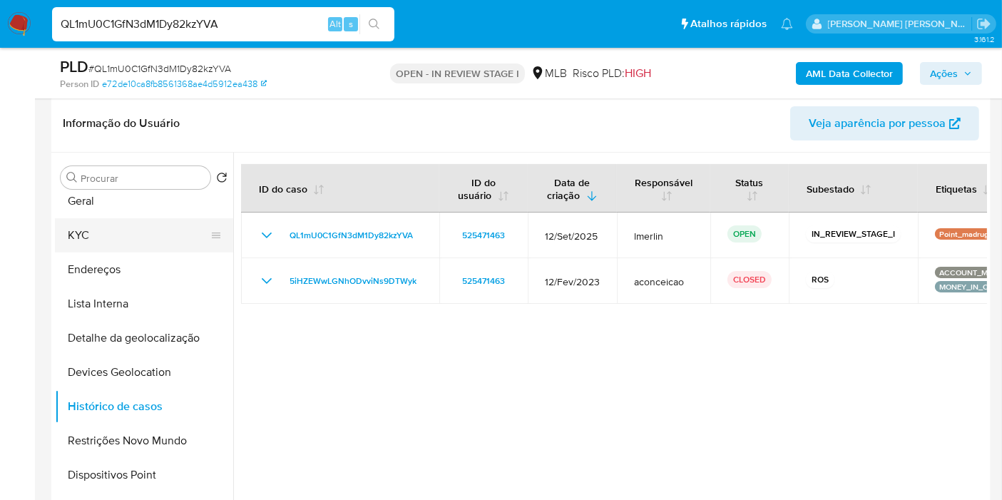
click at [121, 229] on button "KYC" at bounding box center [138, 235] width 167 height 34
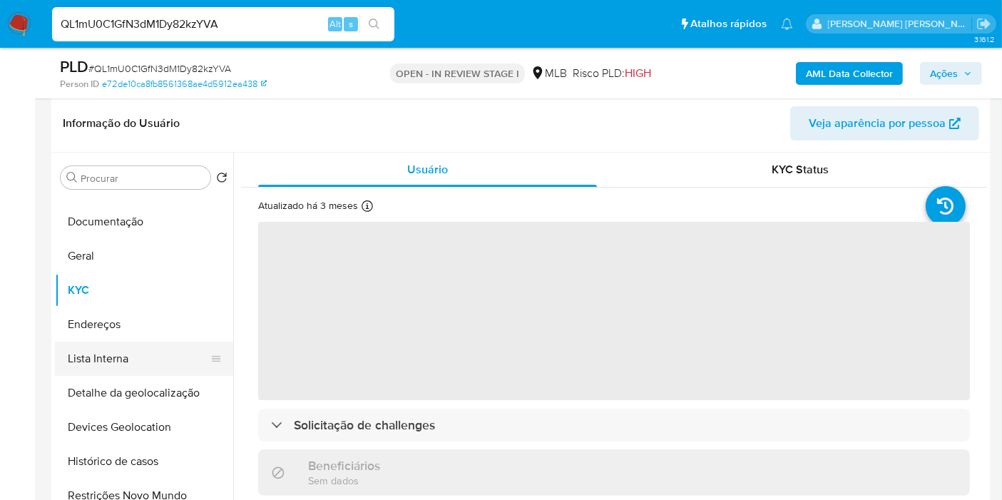
scroll to position [0, 0]
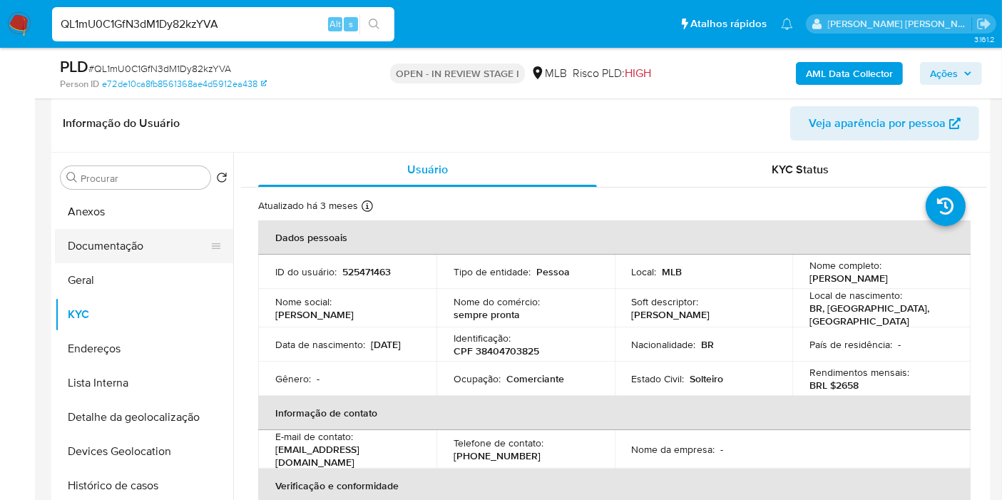
click at [161, 238] on button "Documentação" at bounding box center [138, 246] width 167 height 34
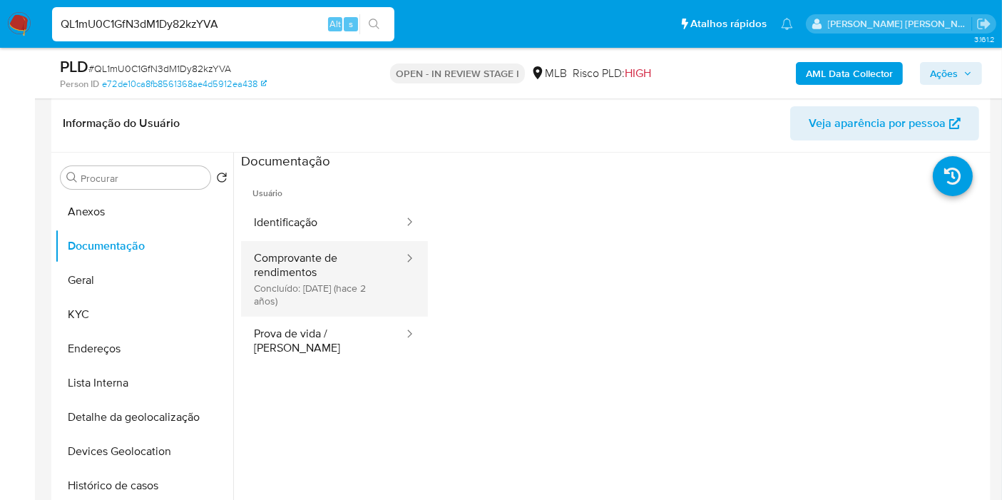
click at [324, 269] on button "Comprovante de rendimentos Concluído: [DATE] (hace 2 años)" at bounding box center [323, 279] width 164 height 76
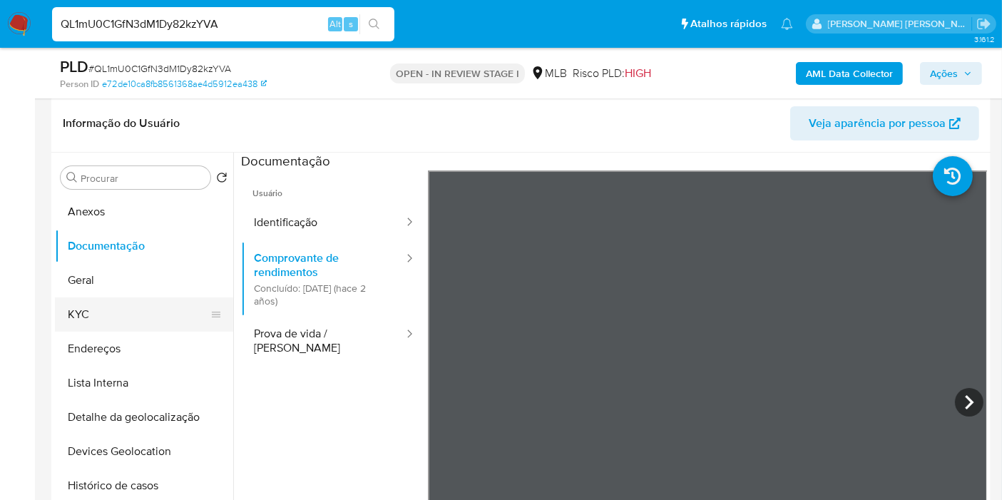
click at [120, 316] on button "KYC" at bounding box center [138, 314] width 167 height 34
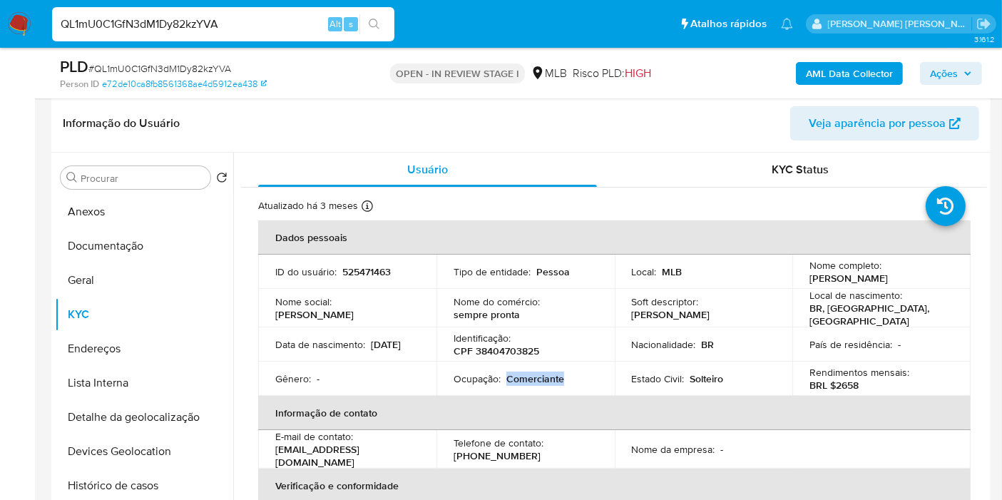
drag, startPoint x: 505, startPoint y: 375, endPoint x: 575, endPoint y: 372, distance: 70.0
click at [575, 372] on div "Ocupação : Comerciante" at bounding box center [526, 378] width 144 height 13
copy p "Comerciante"
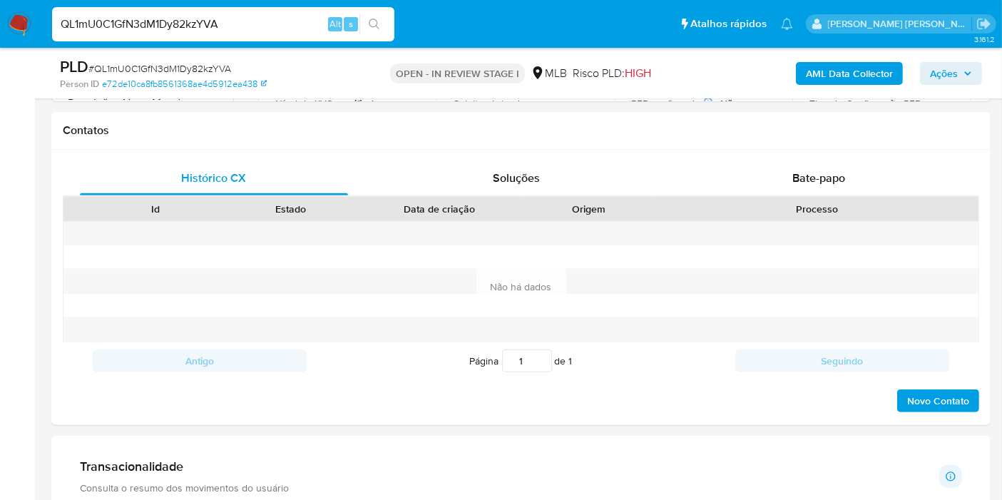
scroll to position [1011, 0]
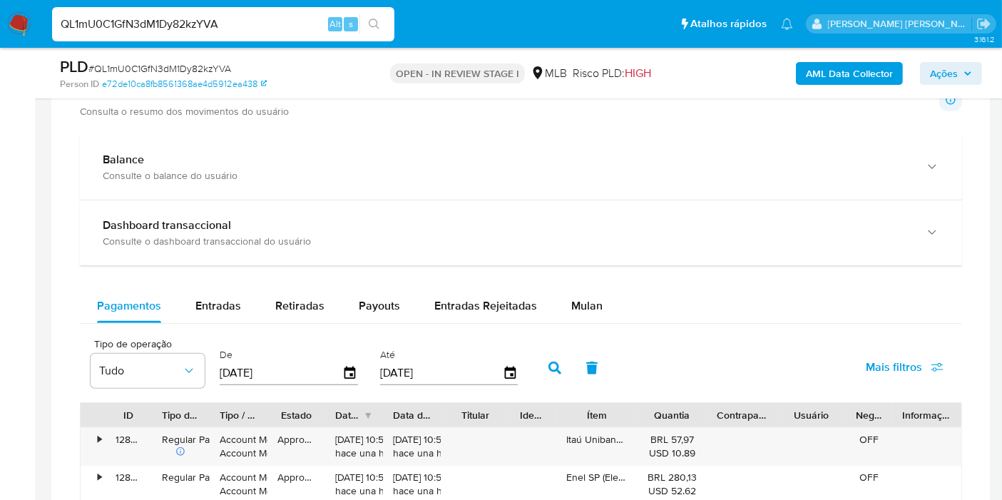
click at [217, 309] on span "Entradas" at bounding box center [218, 305] width 46 height 16
select select "10"
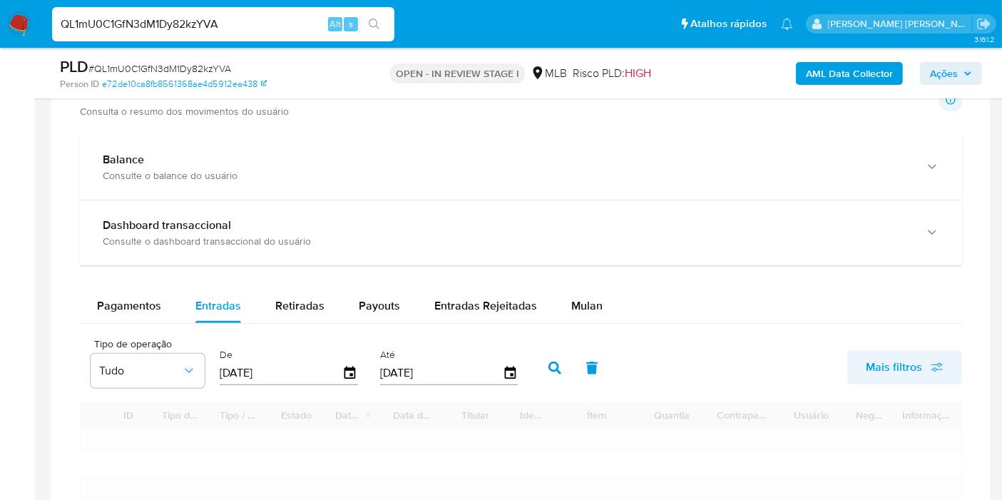
click at [904, 357] on span "Mais filtros" at bounding box center [894, 367] width 56 height 34
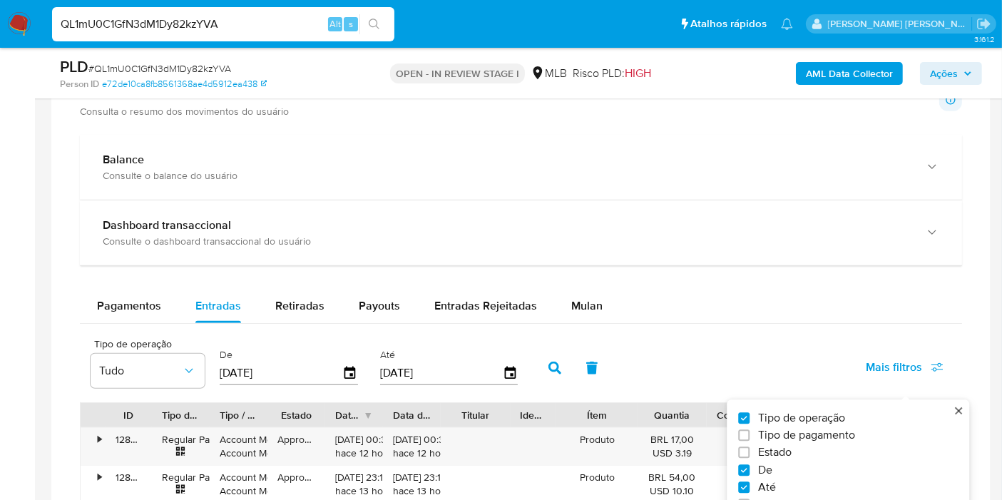
click at [779, 453] on span "Estado" at bounding box center [775, 453] width 34 height 14
click at [750, 453] on input "Estado" at bounding box center [743, 452] width 11 height 11
checkbox input "true"
type input "[DATE]"
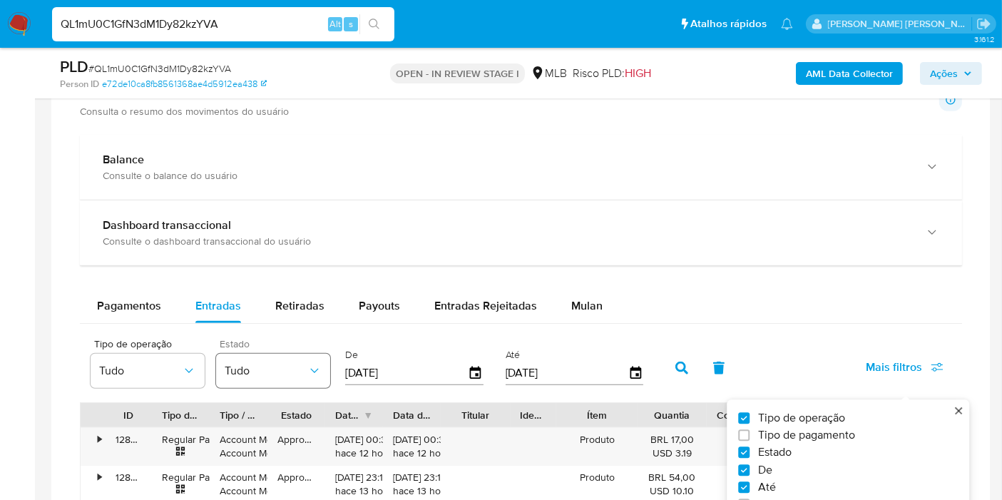
click at [276, 358] on button "Tudo" at bounding box center [273, 371] width 114 height 34
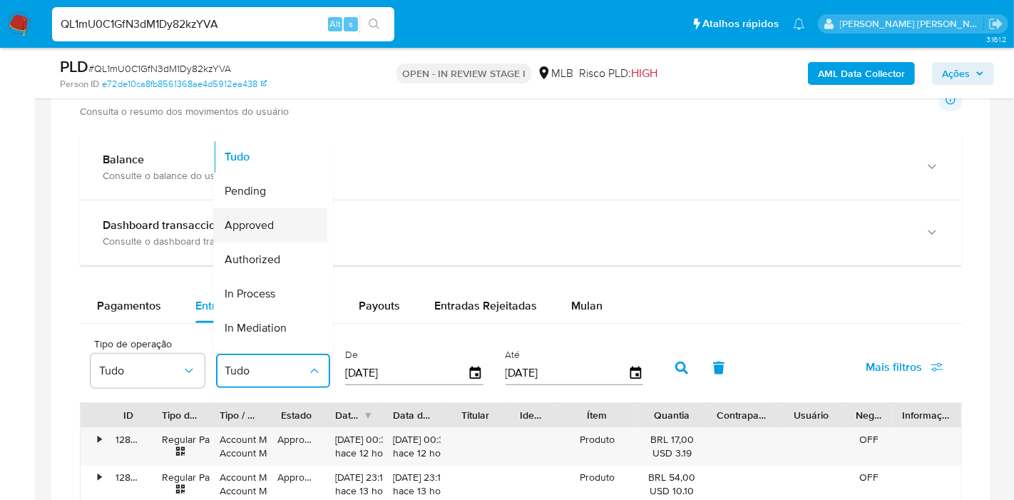
click at [260, 213] on div "Approved" at bounding box center [266, 225] width 83 height 34
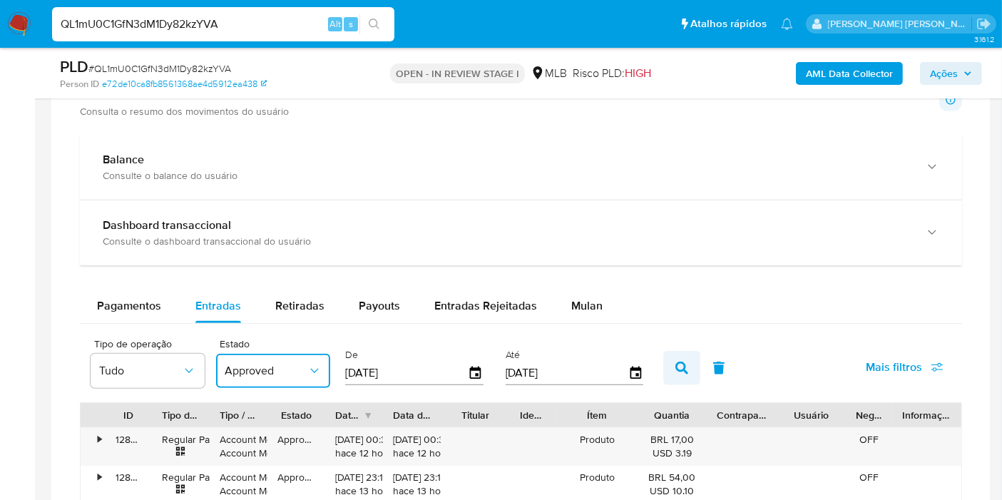
click at [675, 362] on icon "button" at bounding box center [681, 368] width 13 height 13
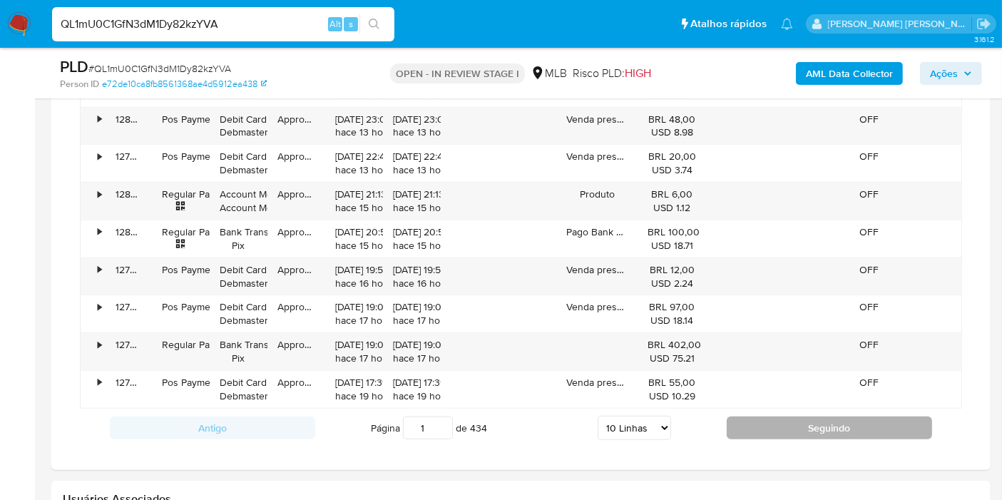
click at [733, 417] on button "Seguindo" at bounding box center [829, 428] width 205 height 23
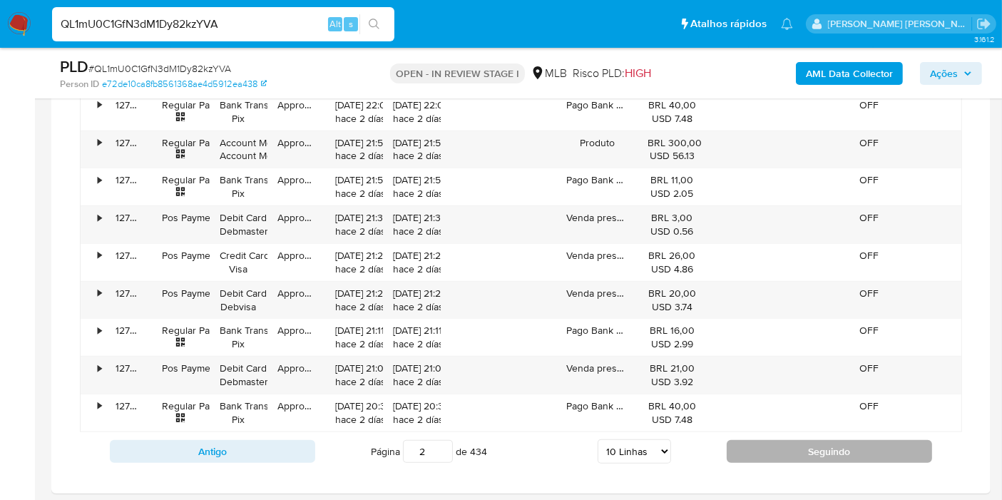
scroll to position [1407, 0]
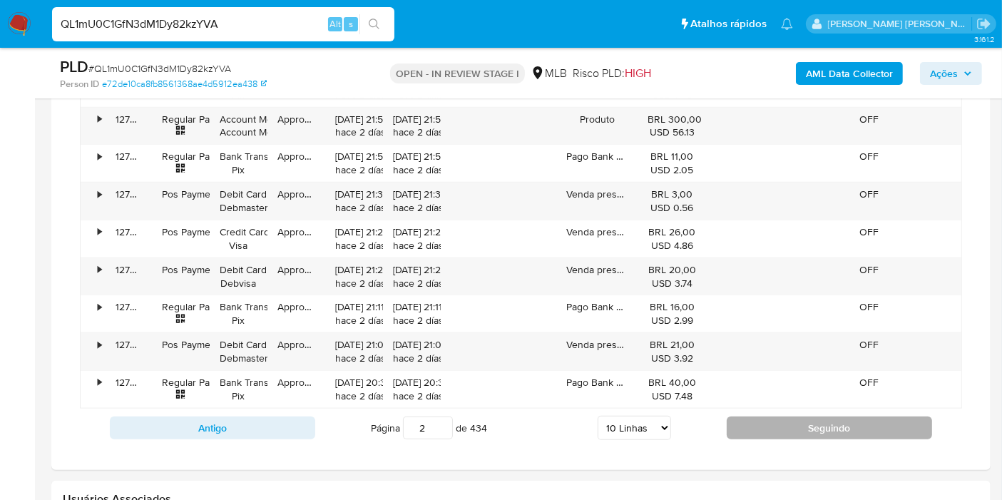
click at [782, 421] on button "Seguindo" at bounding box center [829, 428] width 205 height 23
type input "3"
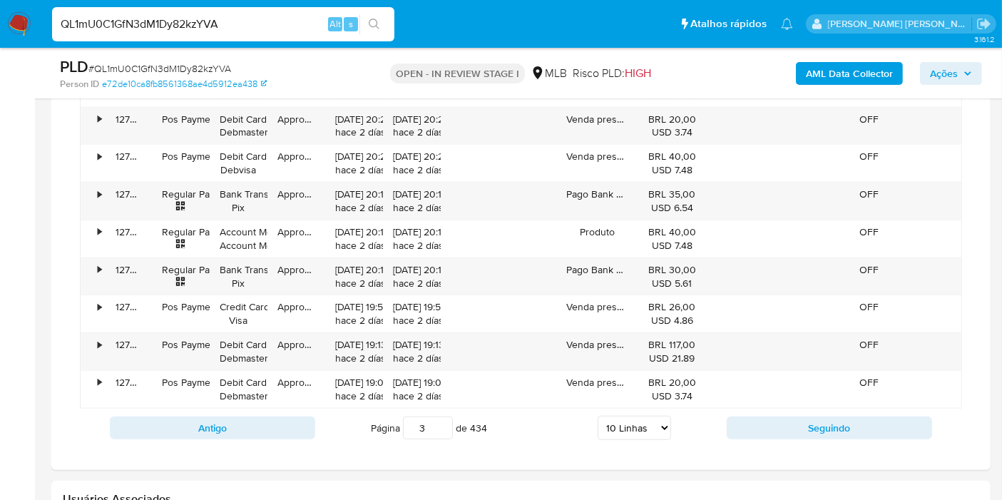
scroll to position [1327, 0]
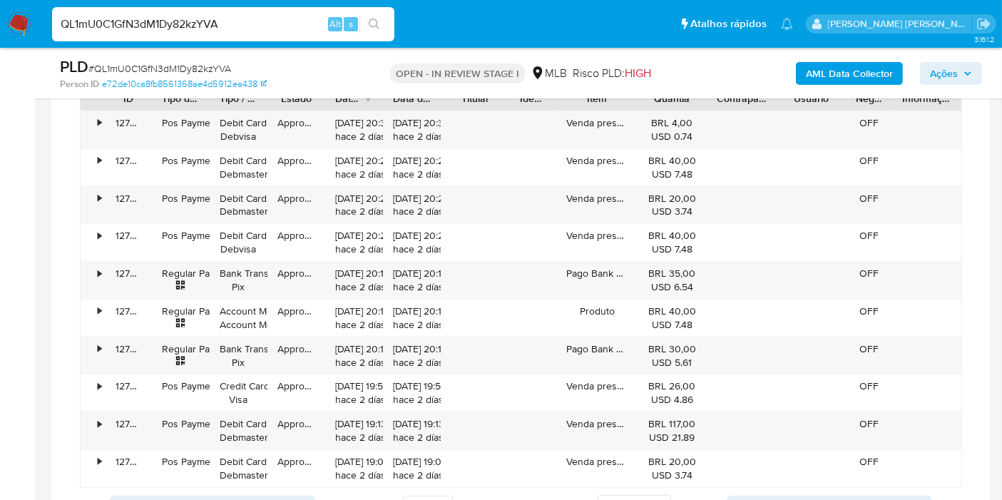
click at [178, 26] on input "QL1mU0C1GfN3dM1Dy82kzYVA" at bounding box center [223, 24] width 342 height 19
paste input "NvkDruVddelkyRjfY9c5USvW"
type input "NvkDruVddelkyRjfY9c5USvW"
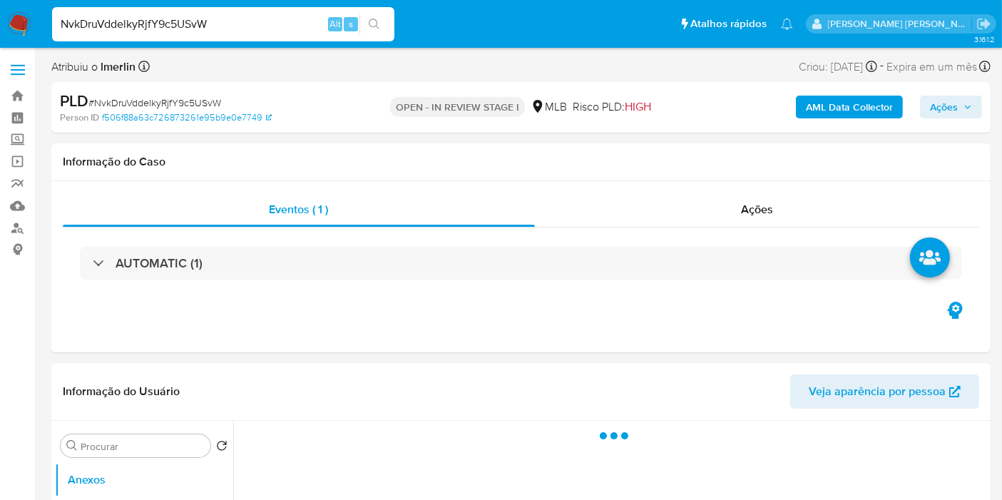
select select "10"
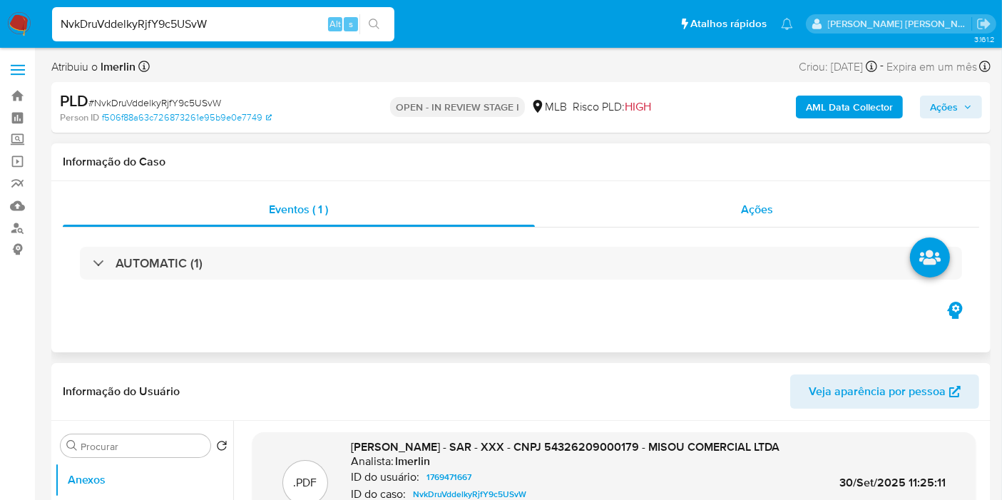
click at [730, 199] on div "Ações" at bounding box center [757, 210] width 445 height 34
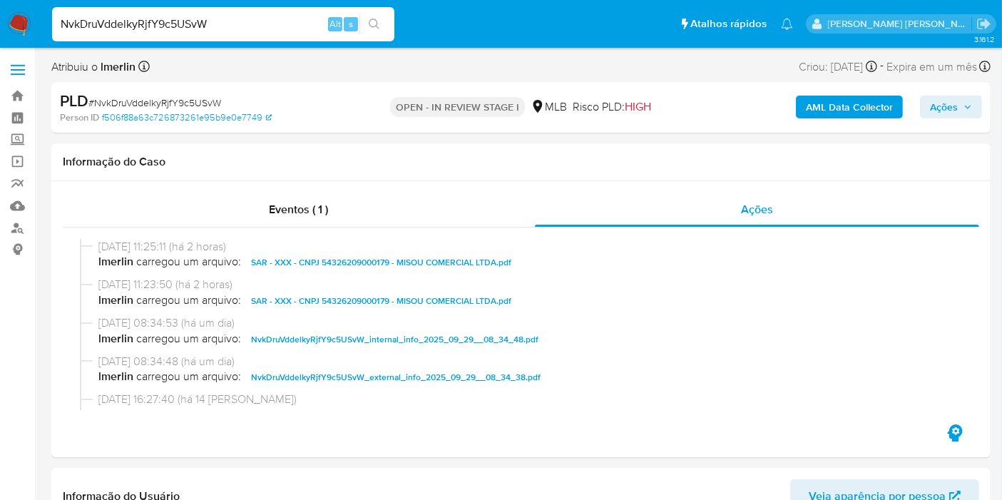
click at [941, 100] on span "Ações" at bounding box center [944, 107] width 28 height 23
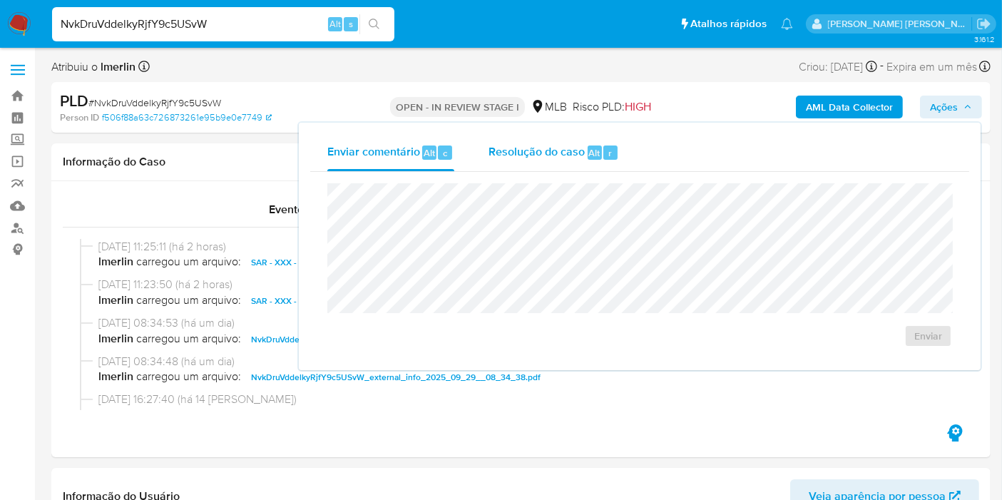
click at [520, 159] on span "Resolução do caso" at bounding box center [537, 152] width 96 height 16
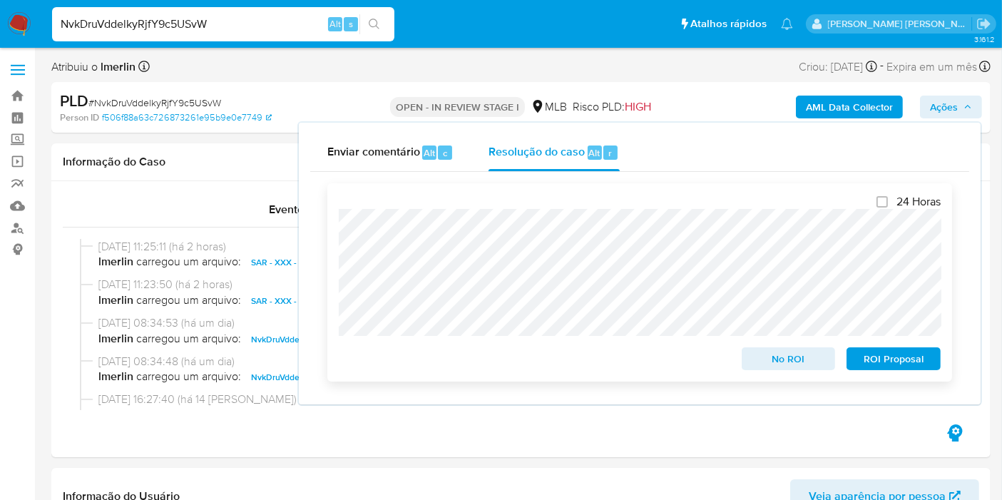
click at [872, 359] on span "ROI Proposal" at bounding box center [894, 359] width 74 height 20
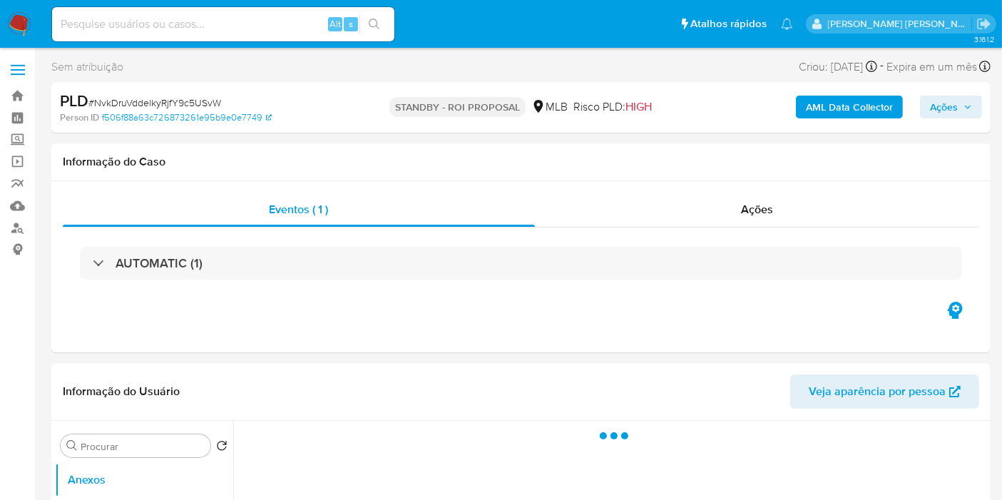
select select "10"
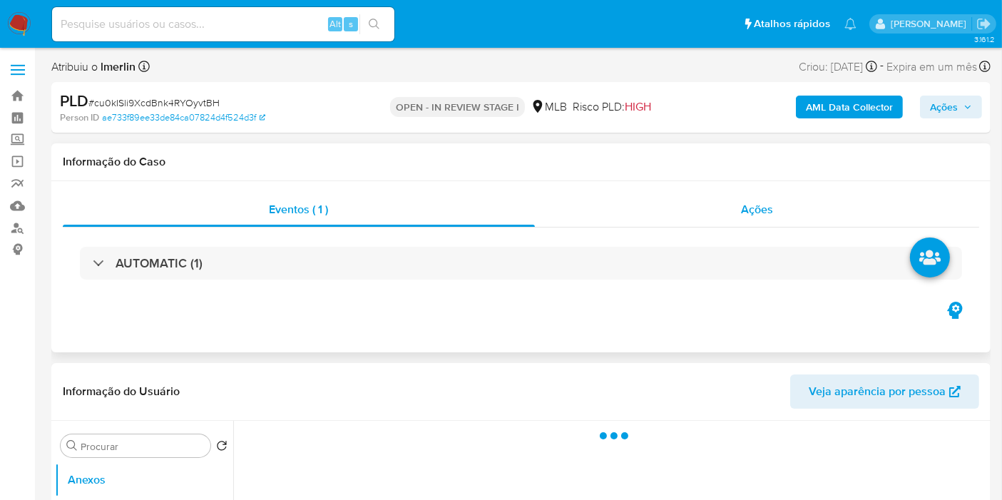
click at [805, 198] on div "Ações" at bounding box center [757, 210] width 445 height 34
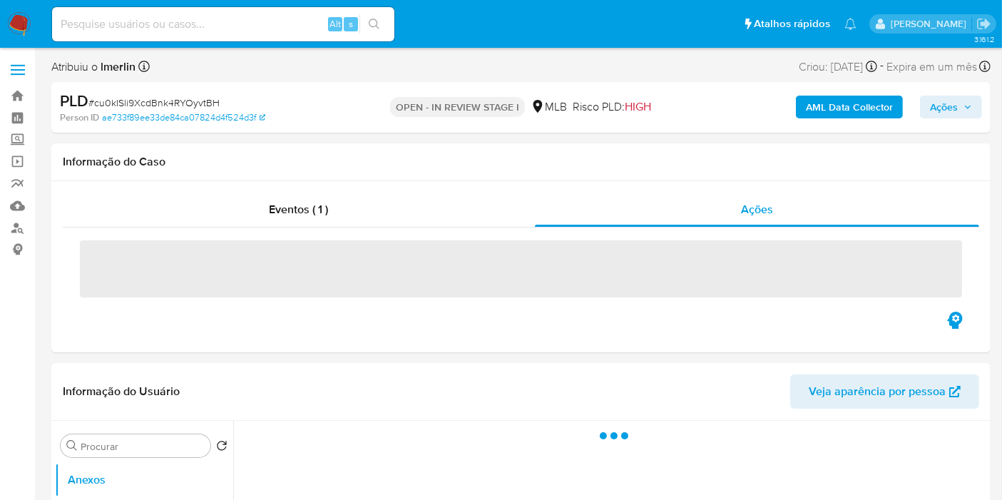
select select "10"
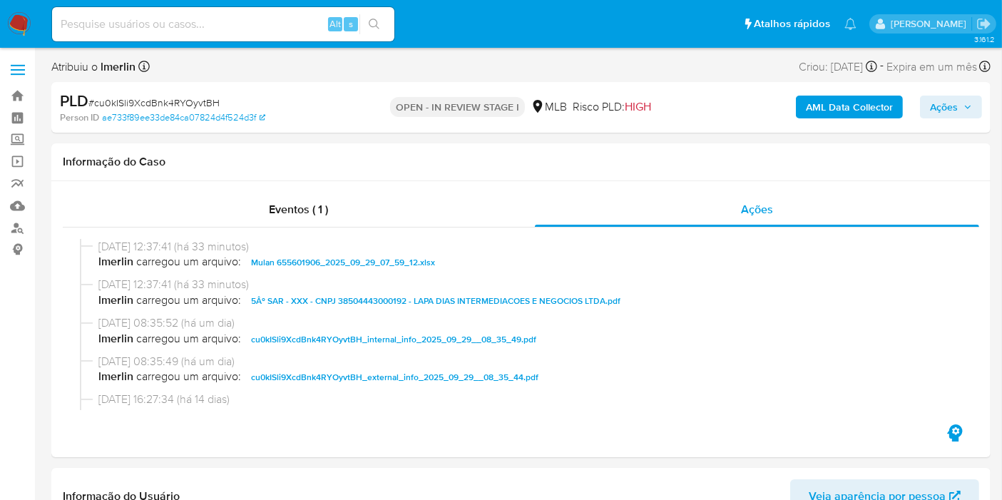
click at [947, 108] on span "Ações" at bounding box center [944, 107] width 28 height 23
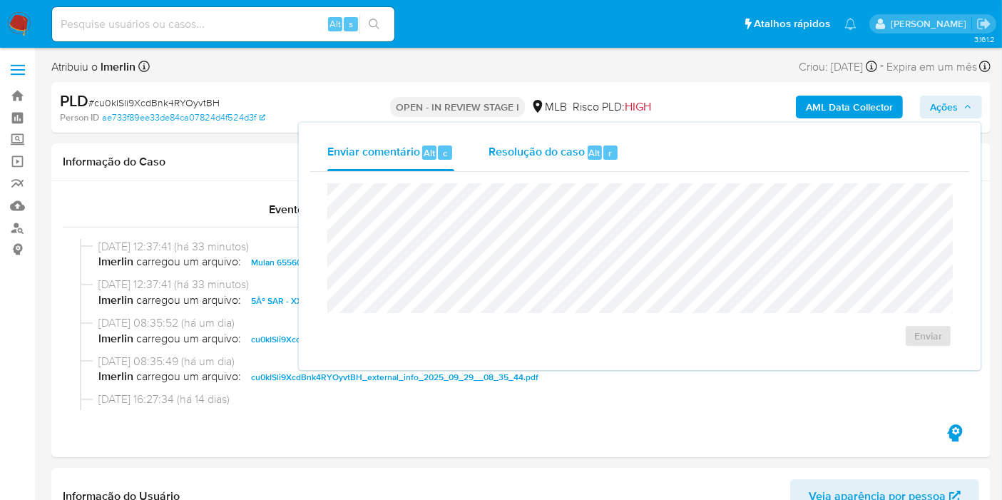
click at [528, 144] on span "Resolução do caso" at bounding box center [537, 152] width 96 height 16
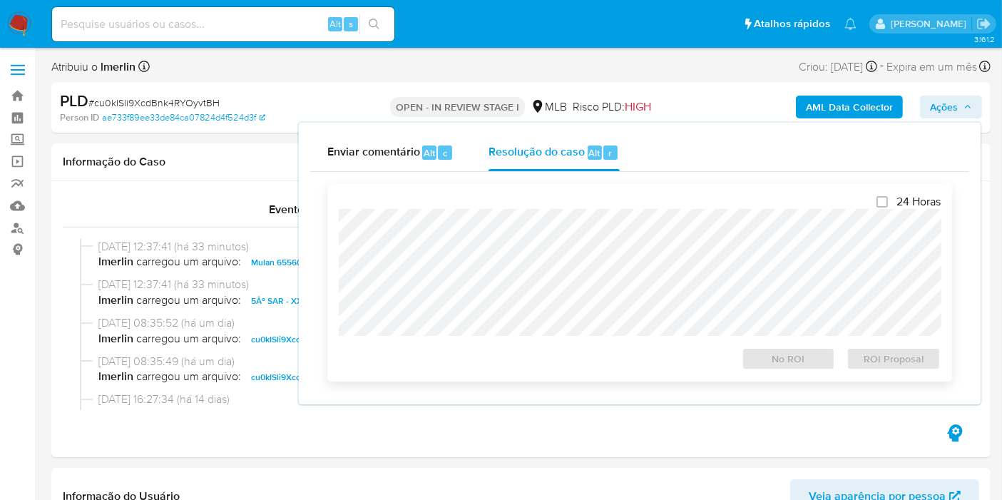
click at [537, 200] on div "24 Horas No ROI ROI Proposal" at bounding box center [640, 282] width 602 height 175
click at [872, 357] on span "ROI Proposal" at bounding box center [894, 359] width 74 height 20
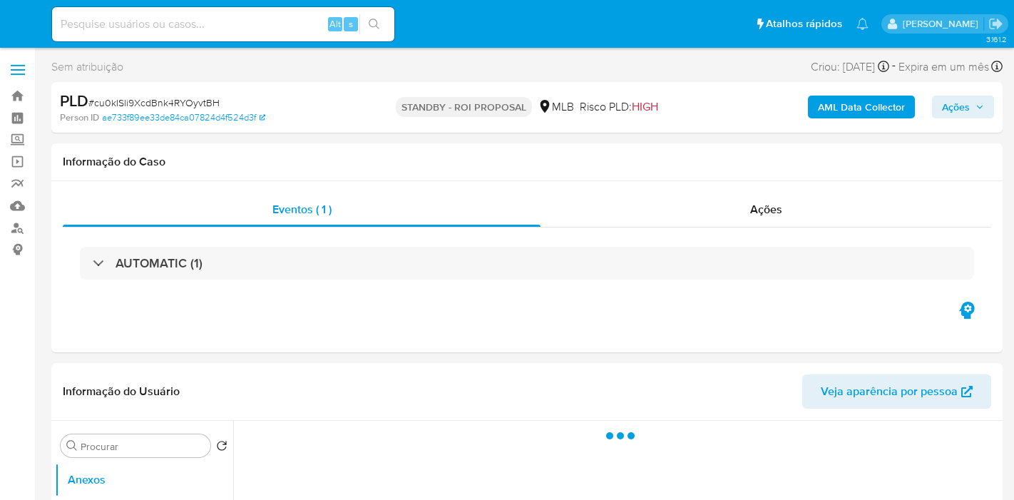
select select "10"
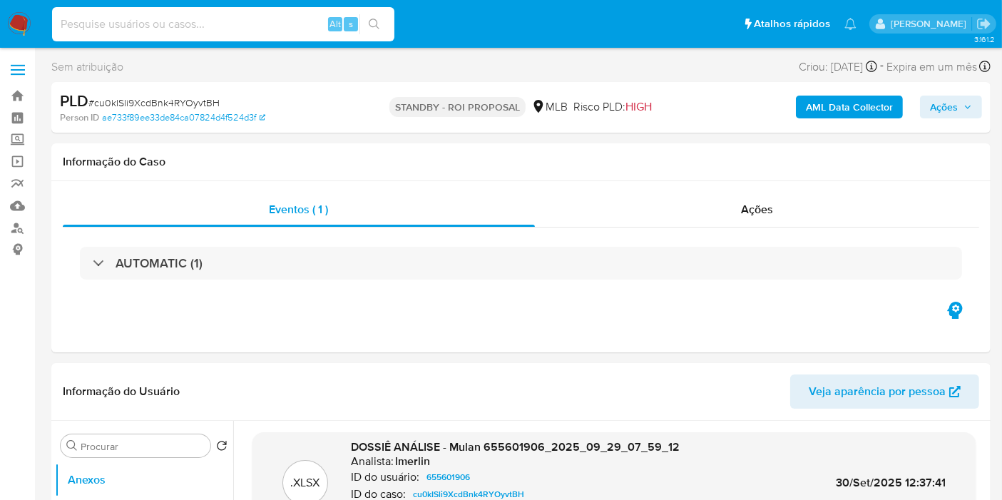
click at [270, 31] on input at bounding box center [223, 24] width 342 height 19
paste input "QL1mU0C1GfN3dM1Dy82kzYVA"
type input "QL1mU0C1GfN3dM1Dy82kzYVA"
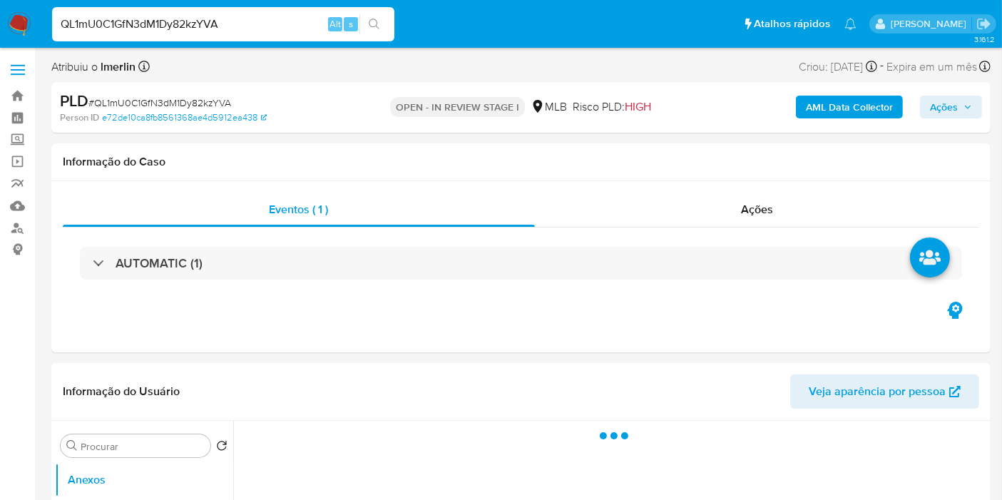
select select "10"
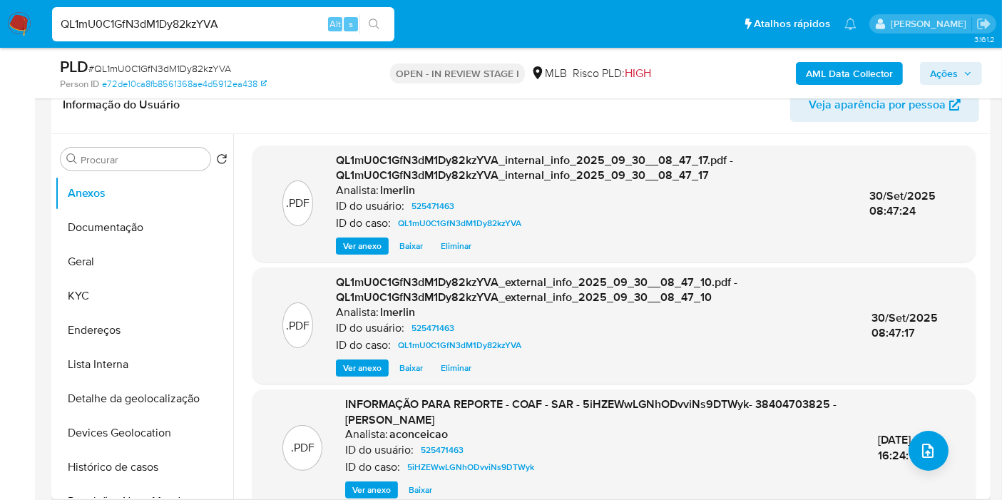
scroll to position [238, 0]
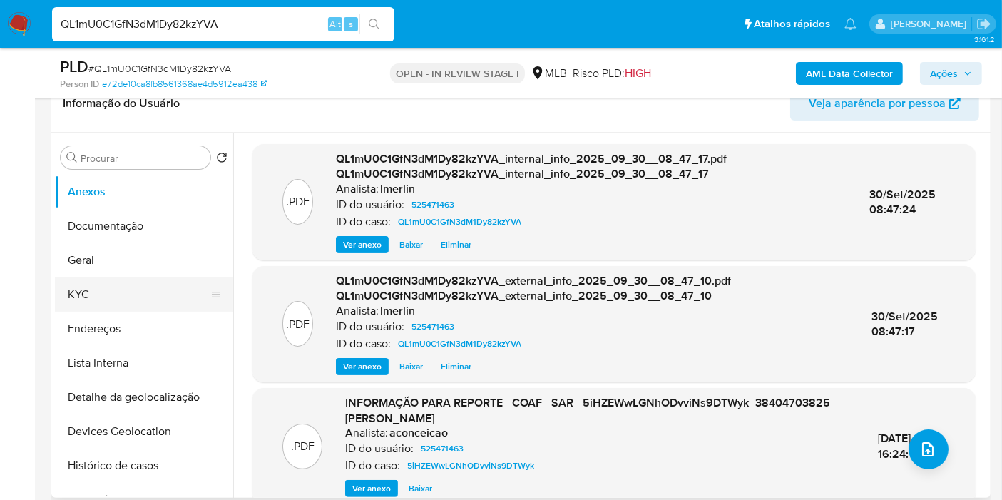
click at [79, 307] on button "KYC" at bounding box center [138, 294] width 167 height 34
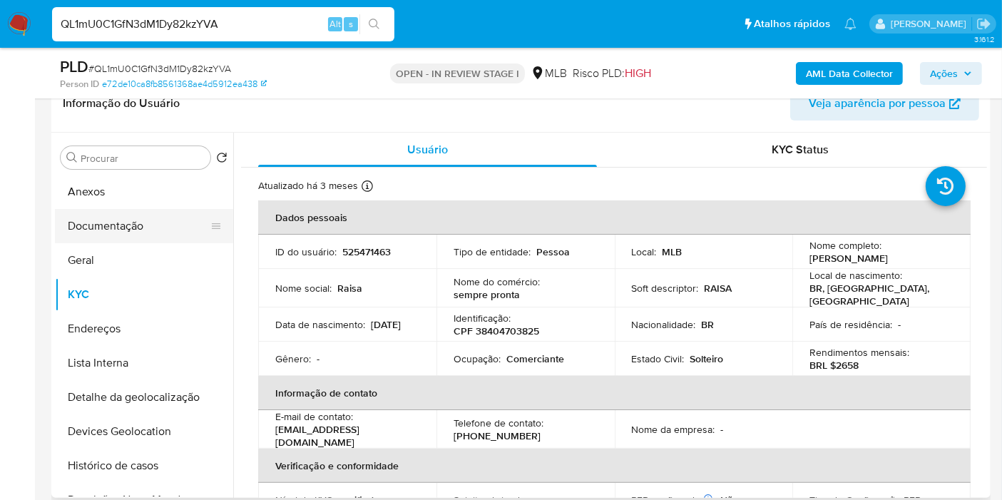
click at [163, 228] on button "Documentação" at bounding box center [138, 226] width 167 height 34
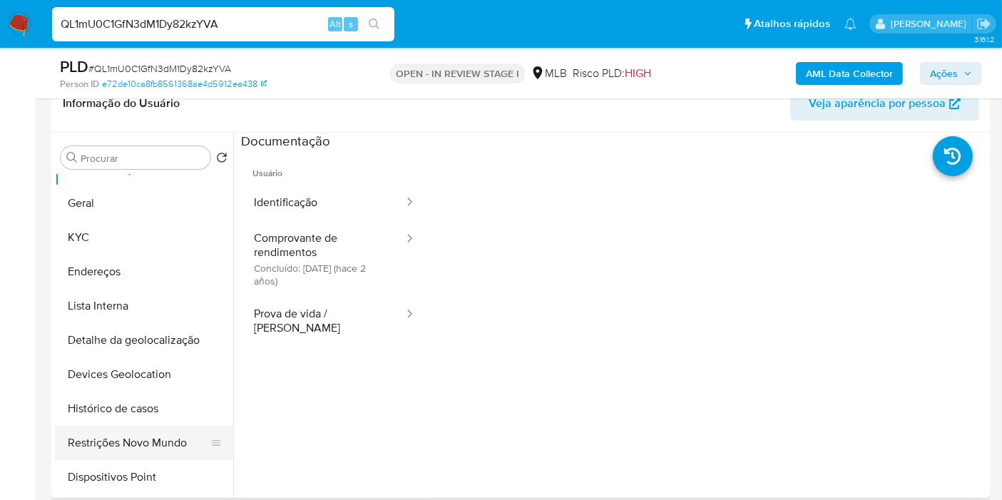
scroll to position [79, 0]
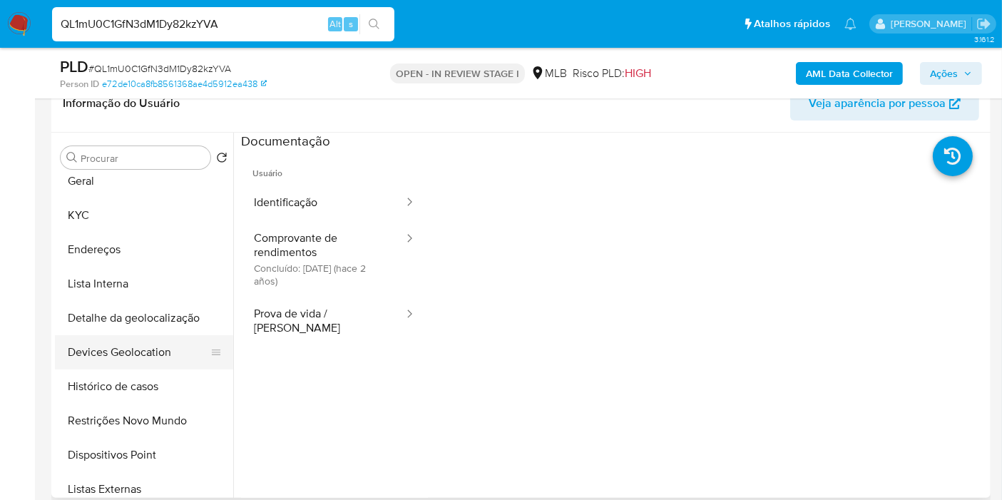
drag, startPoint x: 149, startPoint y: 427, endPoint x: 207, endPoint y: 366, distance: 84.3
click at [150, 427] on button "Restrições Novo Mundo" at bounding box center [144, 421] width 178 height 34
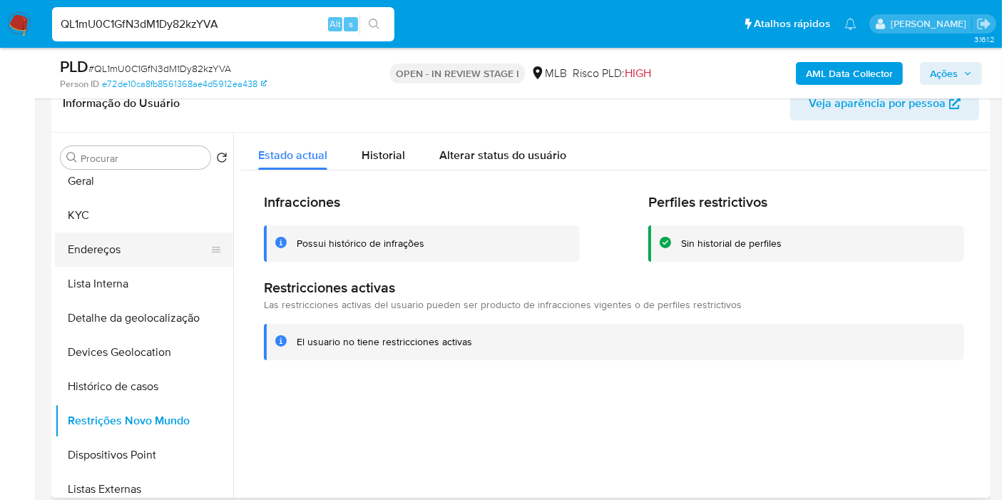
click at [123, 247] on button "Endereços" at bounding box center [138, 250] width 167 height 34
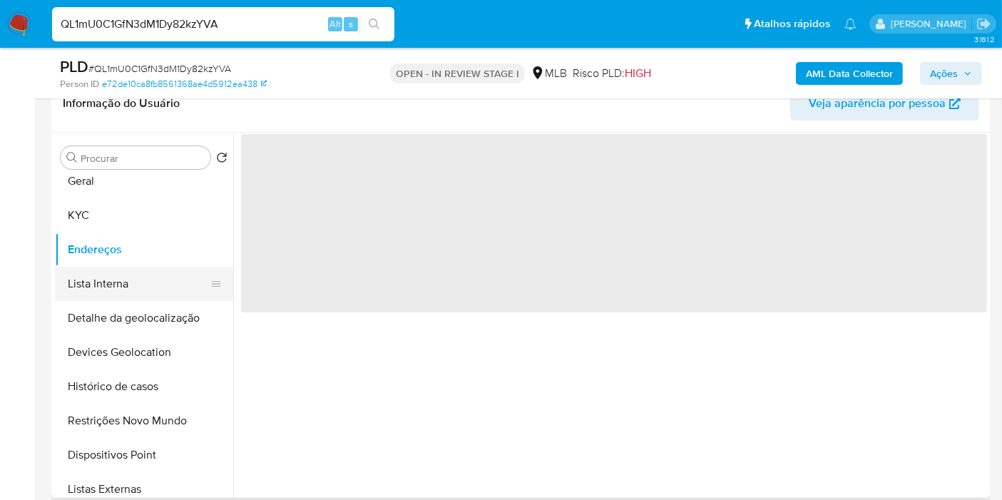
scroll to position [0, 0]
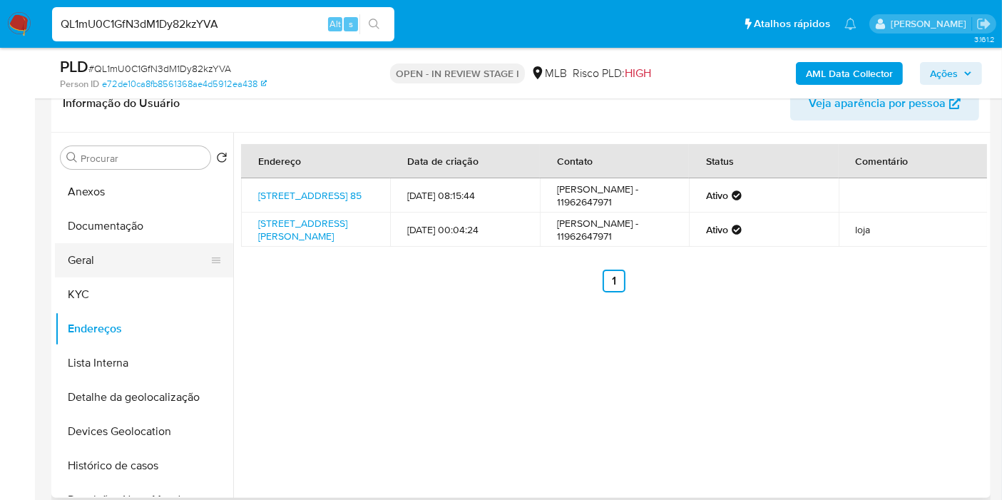
click at [119, 262] on button "Geral" at bounding box center [138, 260] width 167 height 34
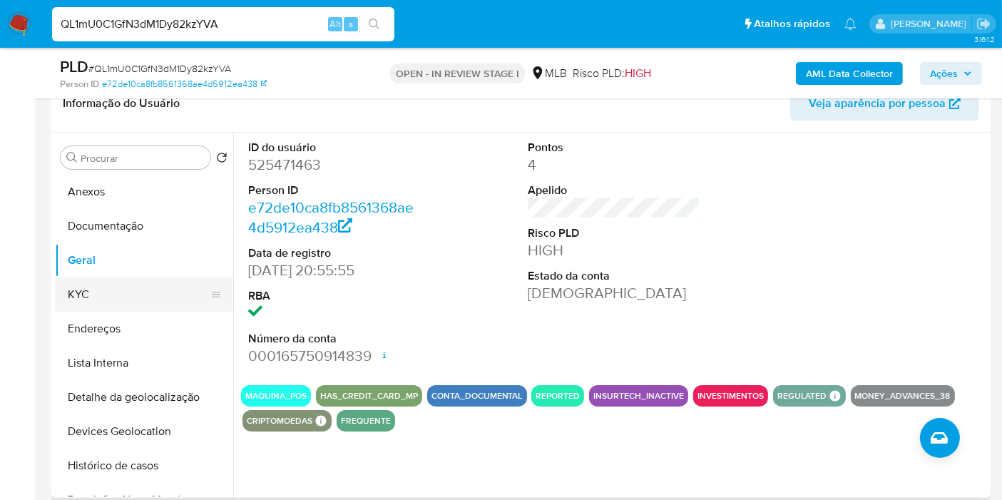
click at [144, 285] on button "KYC" at bounding box center [138, 294] width 167 height 34
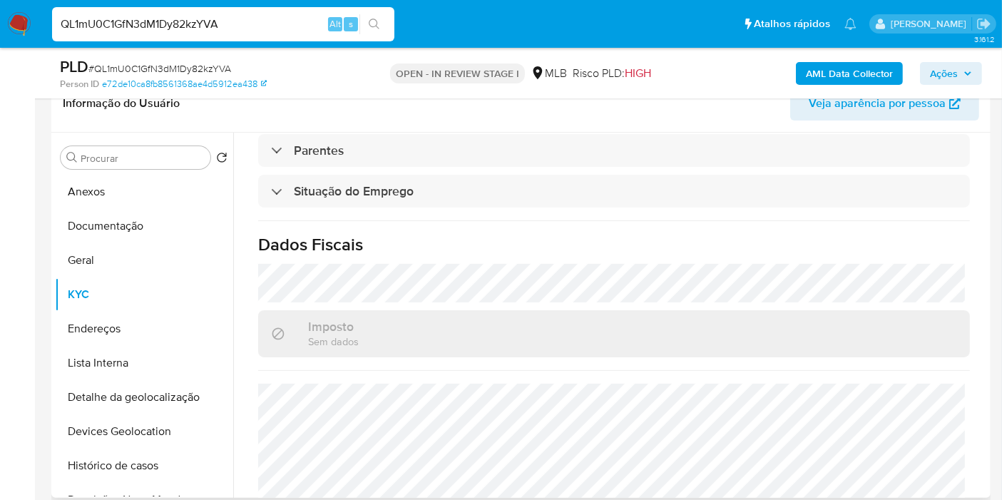
scroll to position [648, 0]
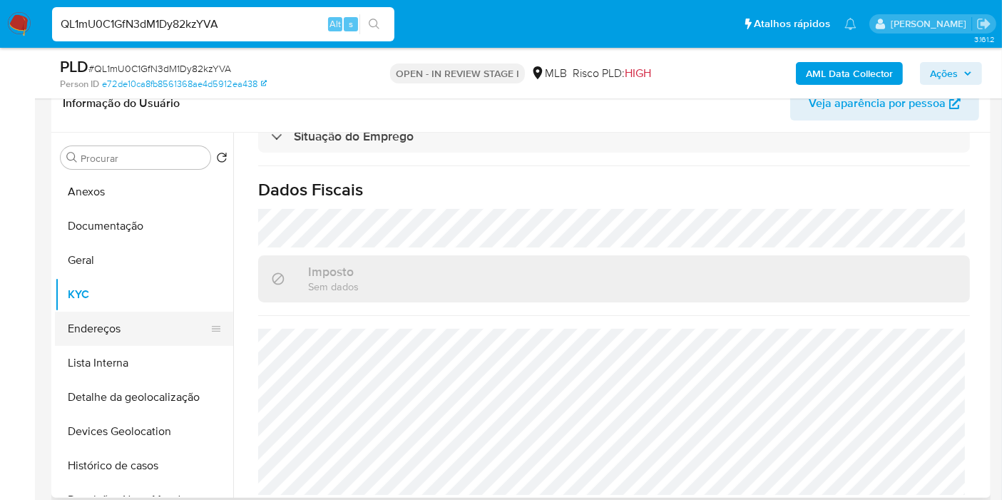
click at [136, 327] on button "Endereços" at bounding box center [138, 329] width 167 height 34
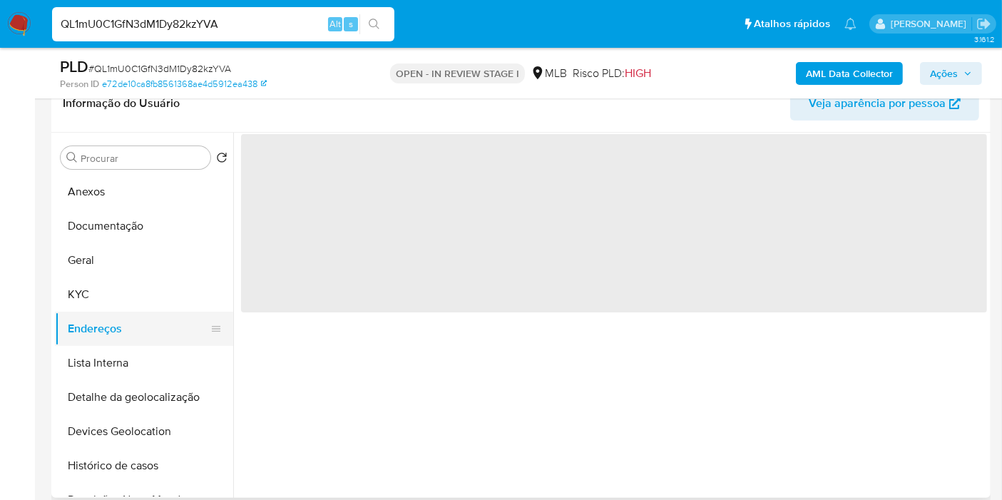
scroll to position [0, 0]
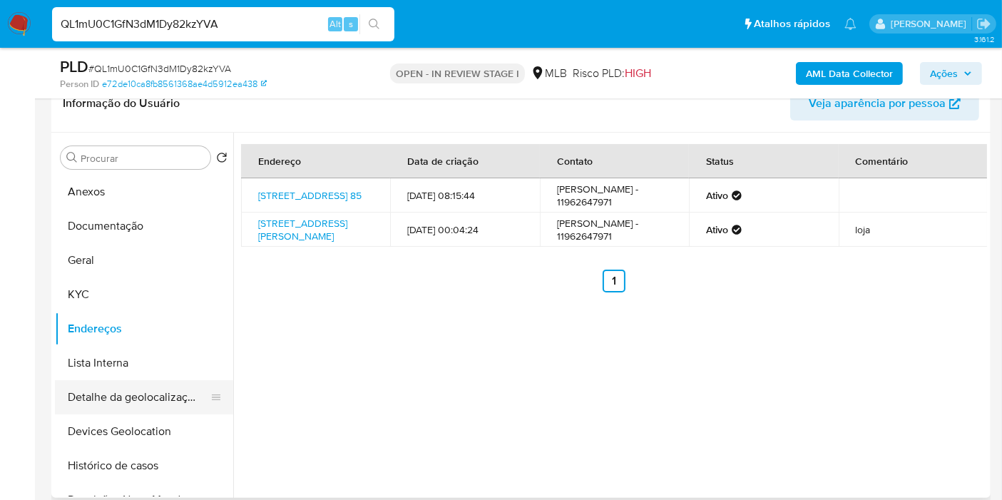
click at [129, 398] on button "Detalhe da geolocalização" at bounding box center [138, 397] width 167 height 34
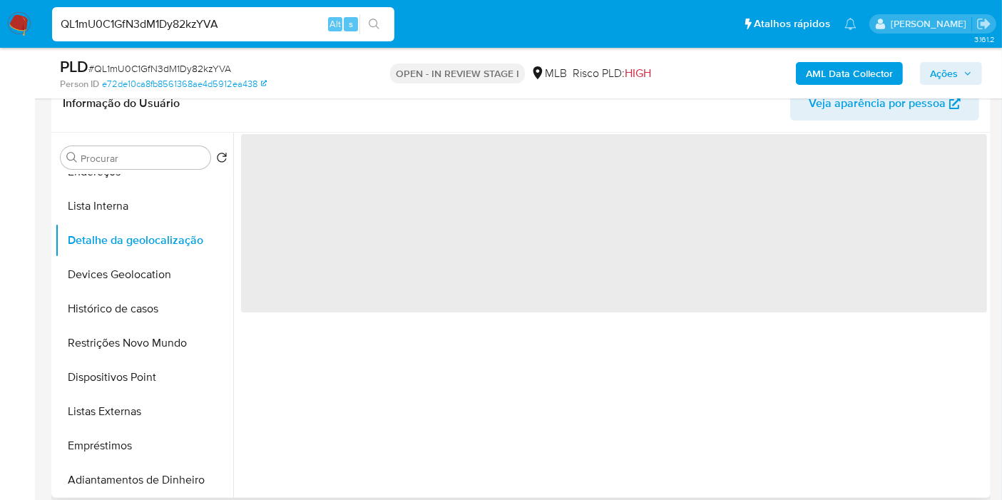
scroll to position [158, 0]
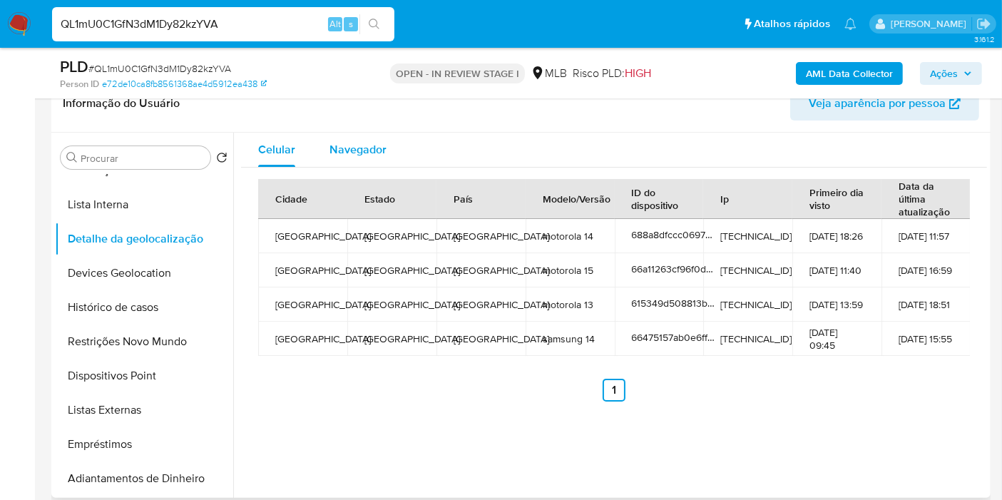
click at [374, 146] on span "Navegador" at bounding box center [358, 149] width 57 height 16
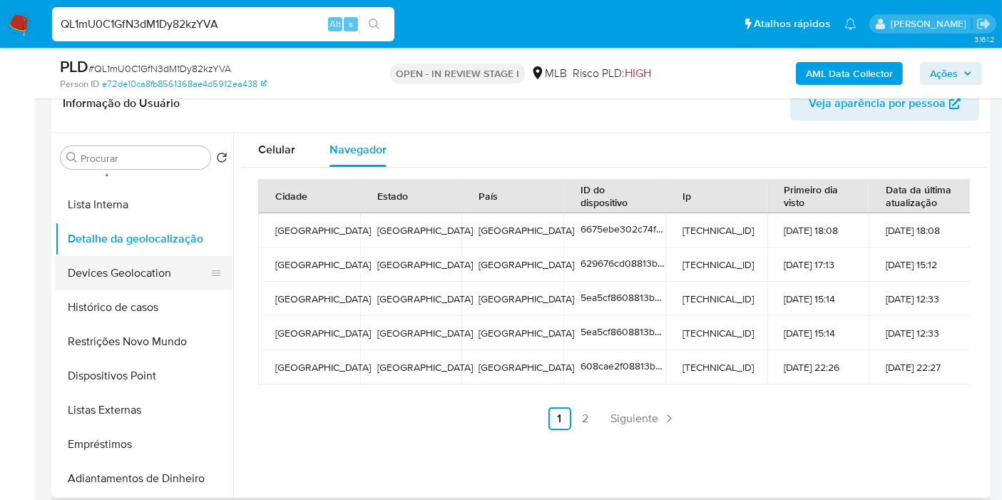
click at [157, 256] on button "Devices Geolocation" at bounding box center [138, 273] width 167 height 34
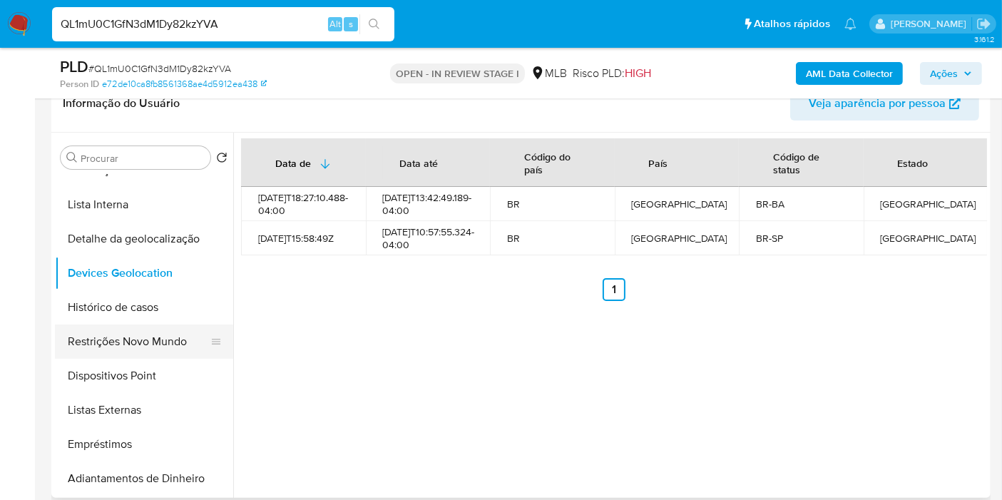
click at [140, 334] on button "Restrições Novo Mundo" at bounding box center [138, 342] width 167 height 34
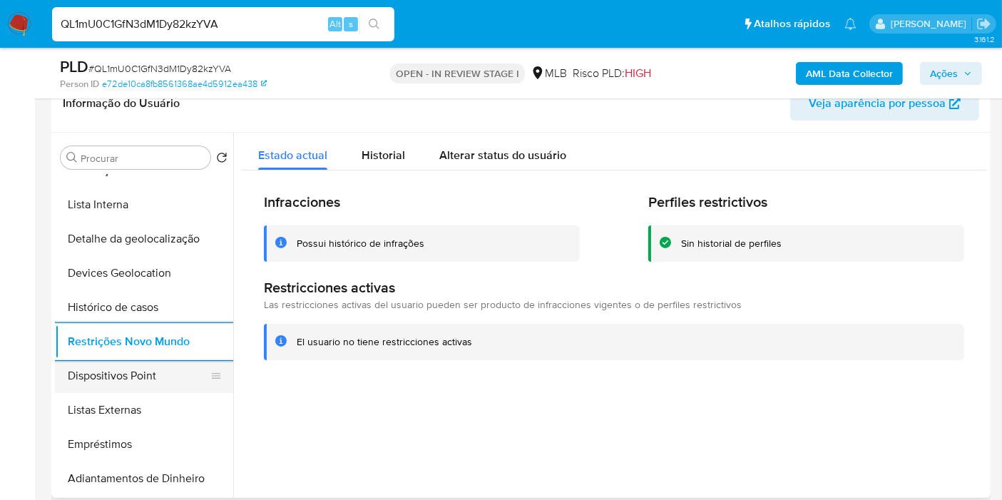
click at [165, 382] on button "Dispositivos Point" at bounding box center [138, 376] width 167 height 34
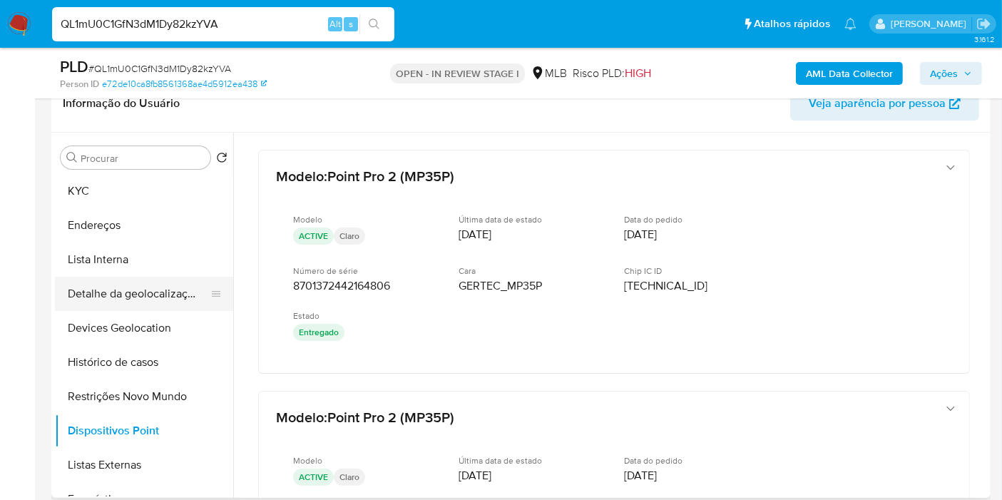
scroll to position [79, 0]
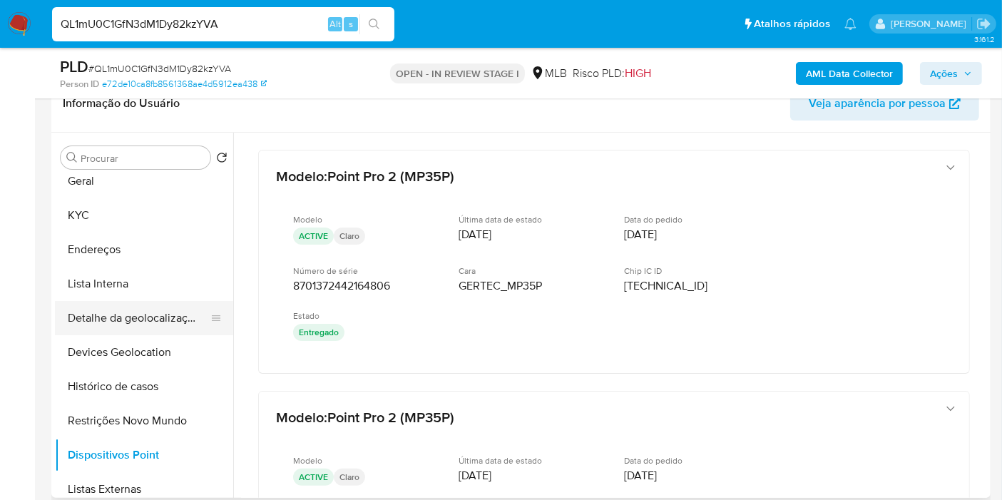
click at [131, 244] on button "Endereços" at bounding box center [144, 250] width 178 height 34
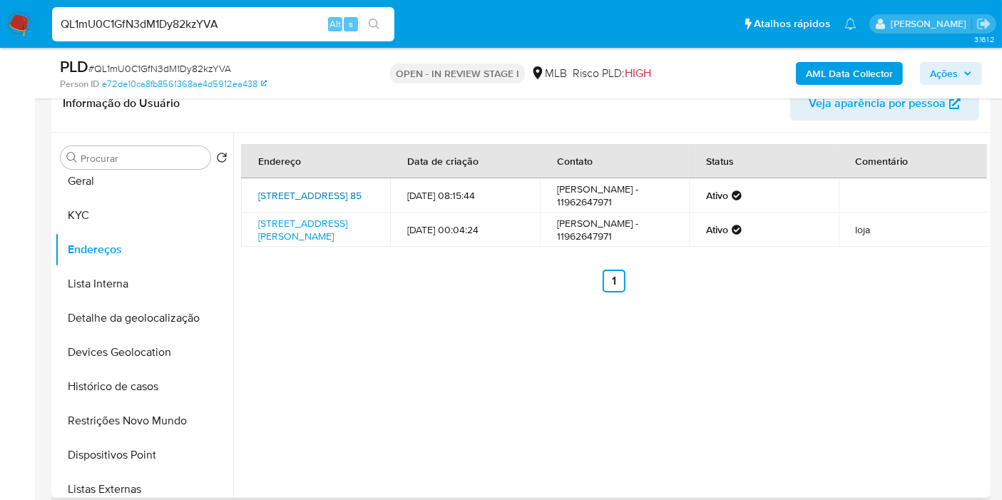
click at [315, 188] on link "[STREET_ADDRESS] 85" at bounding box center [309, 195] width 103 height 14
drag, startPoint x: 162, startPoint y: 215, endPoint x: 146, endPoint y: 251, distance: 39.9
click at [162, 215] on button "KYC" at bounding box center [144, 215] width 178 height 34
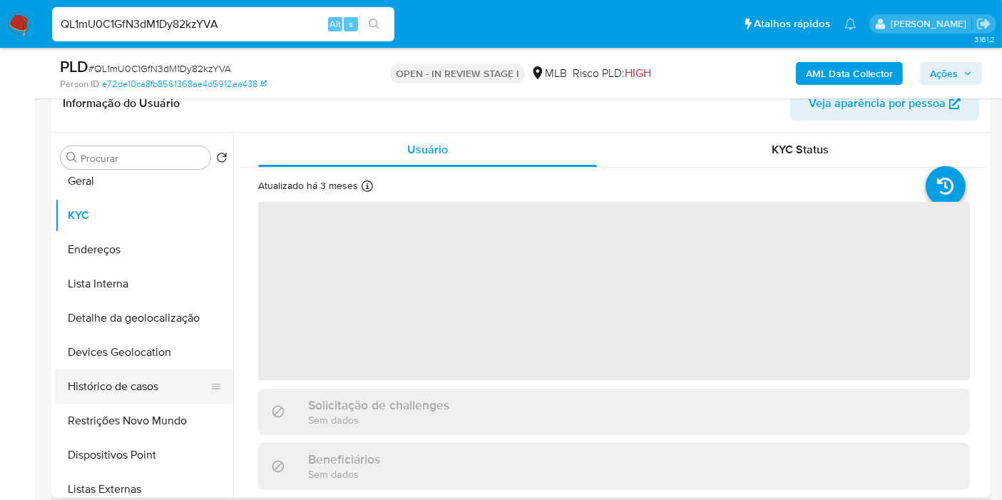
scroll to position [0, 0]
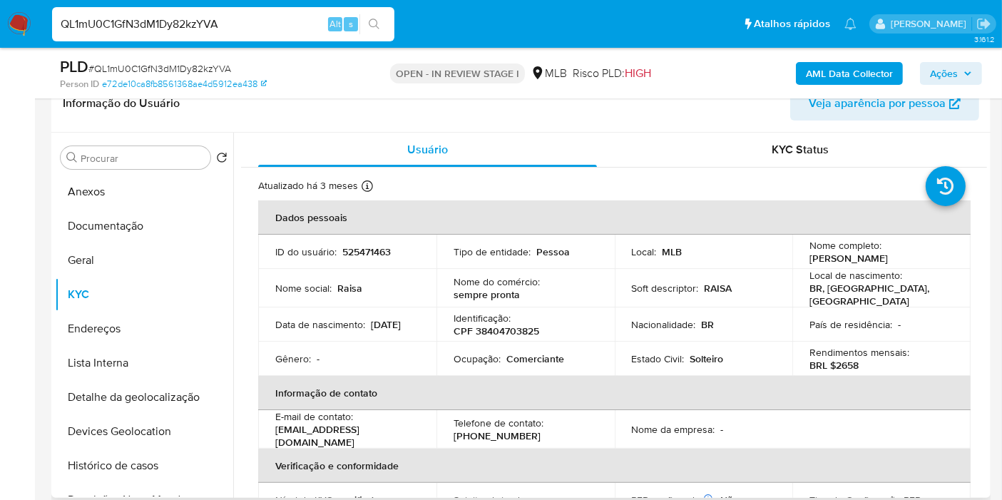
click at [519, 330] on p "CPF 38404703825" at bounding box center [497, 331] width 86 height 13
copy p "38404703825"
click at [136, 462] on button "Histórico de casos" at bounding box center [138, 466] width 167 height 34
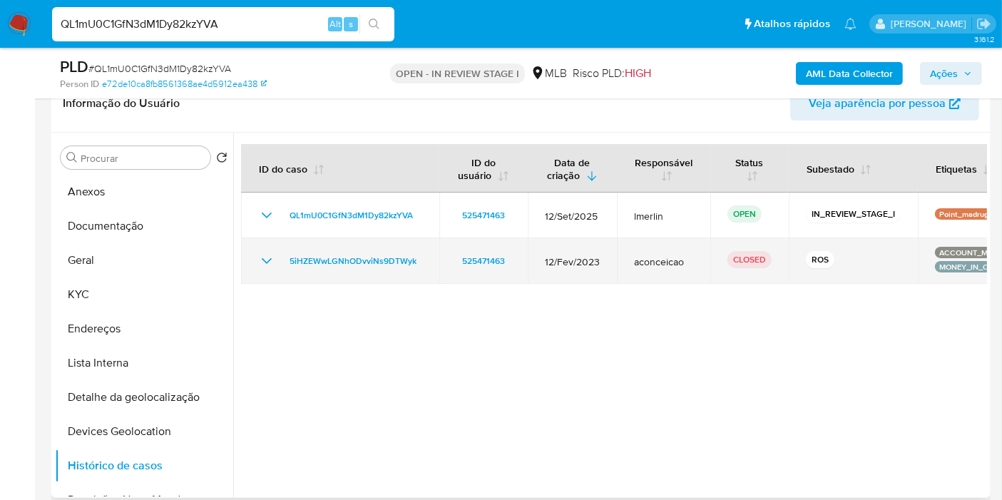
click at [265, 262] on icon "Mostrar/Ocultar" at bounding box center [266, 261] width 17 height 17
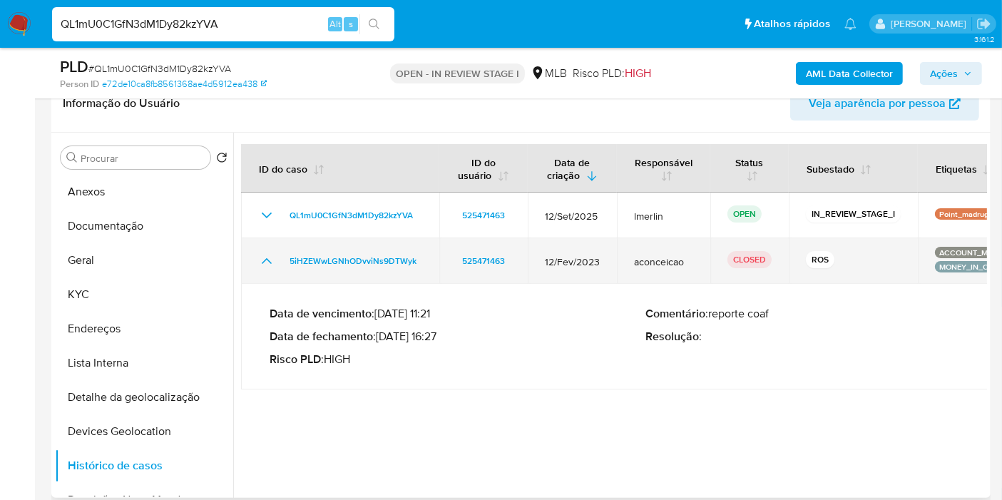
click at [265, 262] on icon "Mostrar/Ocultar" at bounding box center [266, 261] width 17 height 17
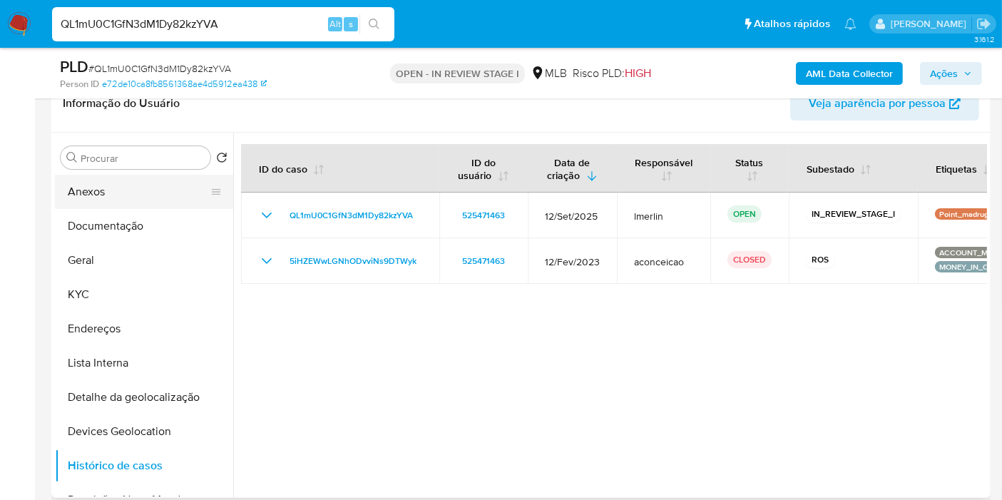
click at [131, 199] on button "Anexos" at bounding box center [138, 192] width 167 height 34
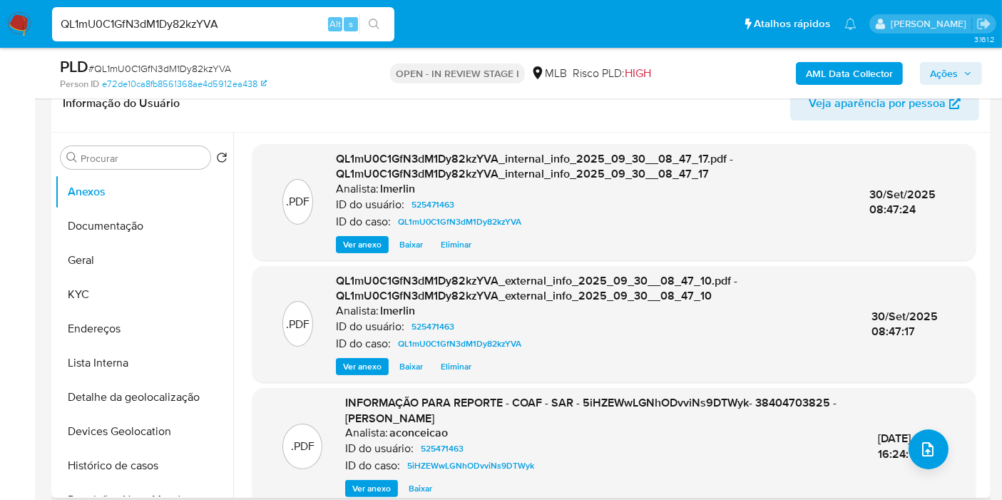
click at [369, 488] on span "Ver anexo" at bounding box center [371, 488] width 39 height 14
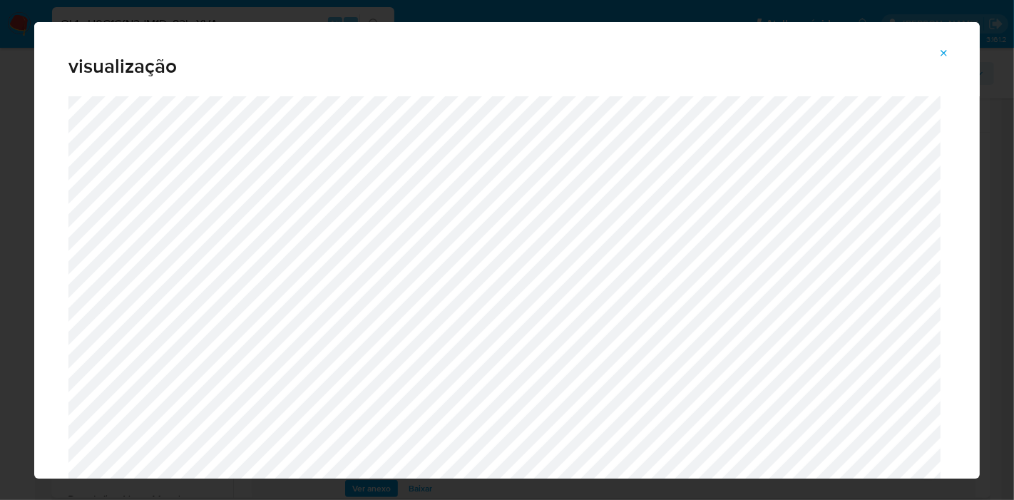
click at [954, 62] on button "Attachment preview" at bounding box center [944, 53] width 31 height 23
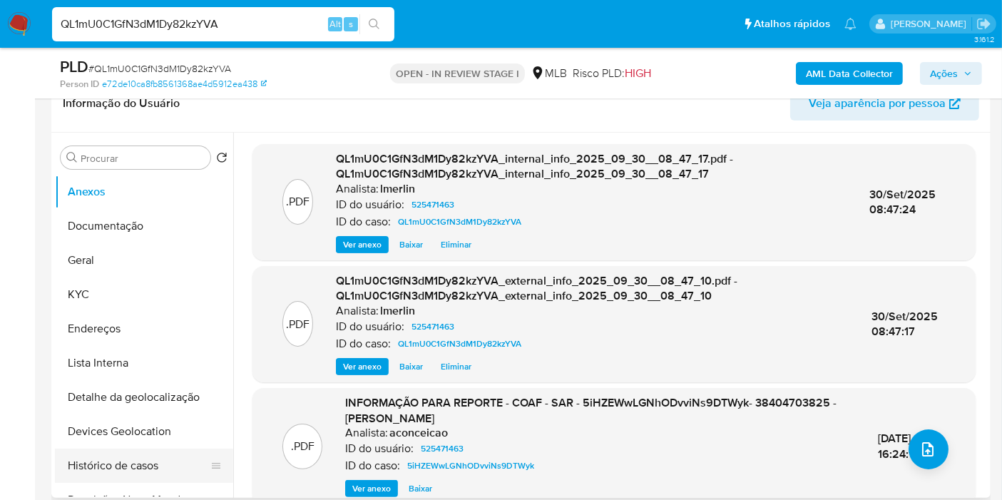
click at [143, 465] on button "Histórico de casos" at bounding box center [138, 466] width 167 height 34
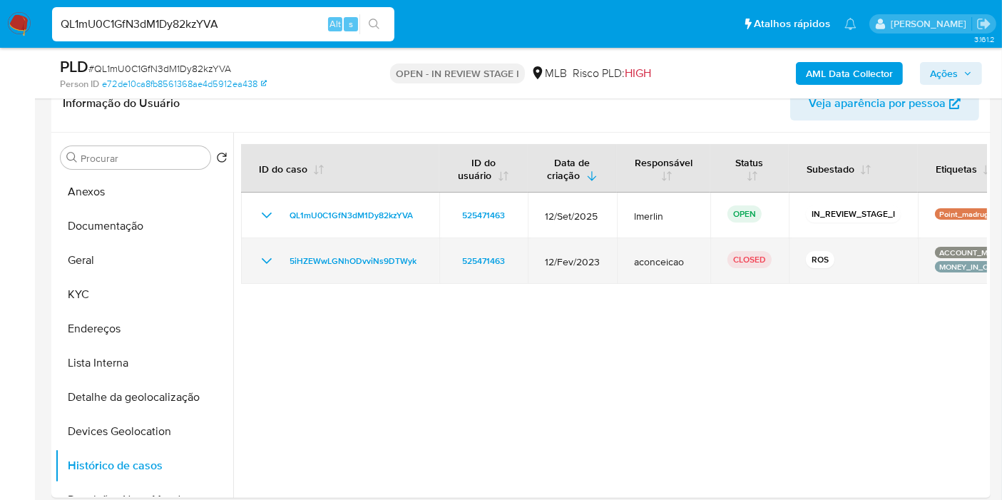
click at [268, 257] on icon "Mostrar/Ocultar" at bounding box center [266, 261] width 17 height 17
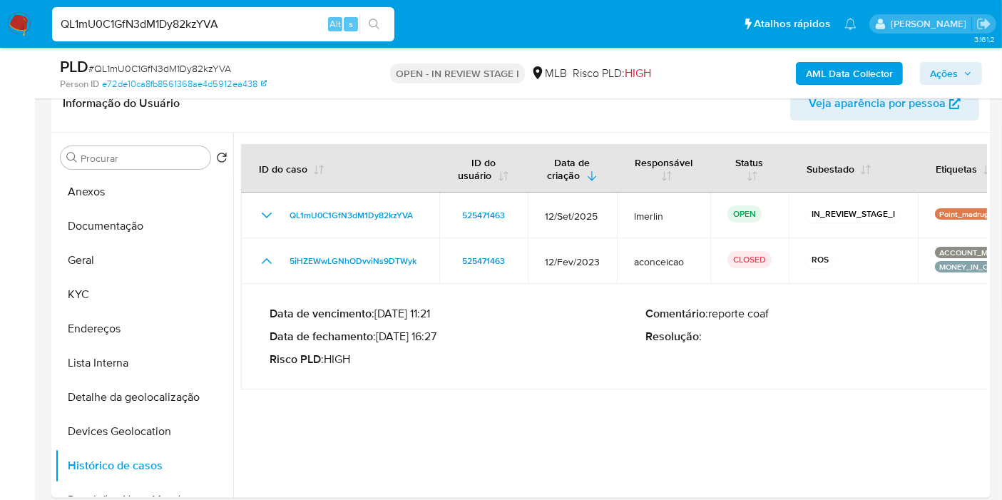
drag, startPoint x: 440, startPoint y: 335, endPoint x: 381, endPoint y: 339, distance: 59.4
click at [381, 339] on p "Data de fechamento : [DATE] 16:27" at bounding box center [458, 337] width 376 height 14
drag, startPoint x: 265, startPoint y: 264, endPoint x: 293, endPoint y: 165, distance: 103.2
click at [265, 264] on icon "Mostrar/Ocultar" at bounding box center [266, 261] width 17 height 17
